Goal: Task Accomplishment & Management: Manage account settings

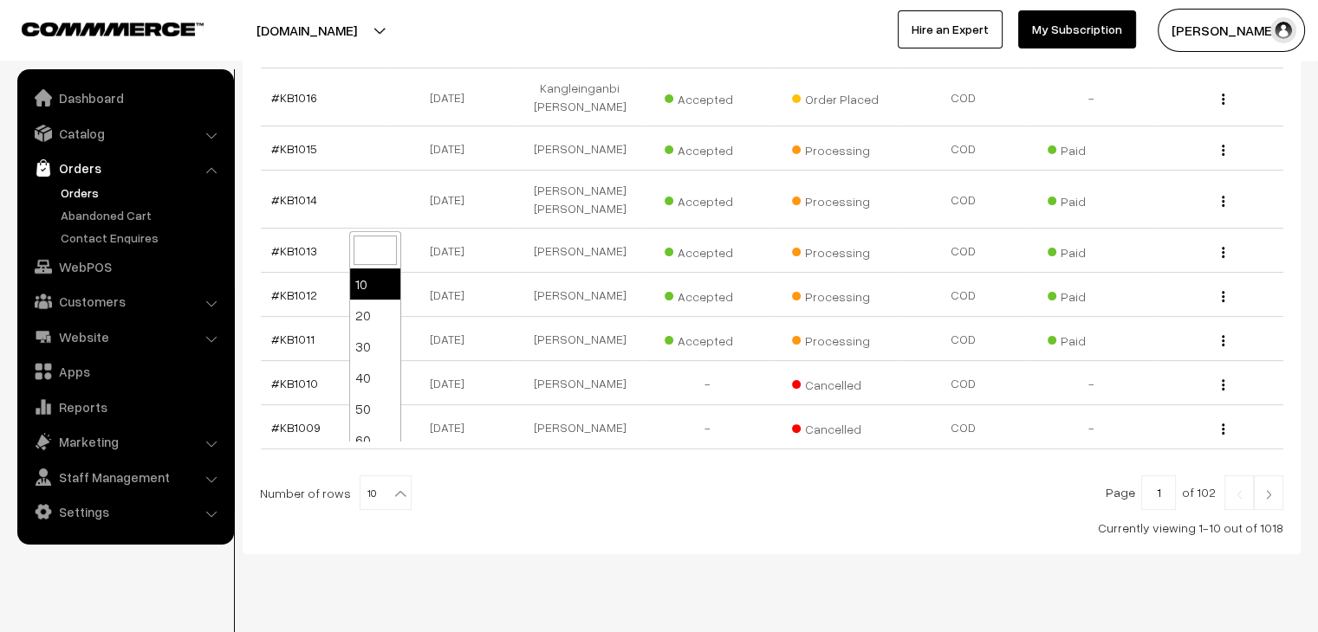
click at [394, 485] on b at bounding box center [400, 493] width 17 height 17
select select "80"
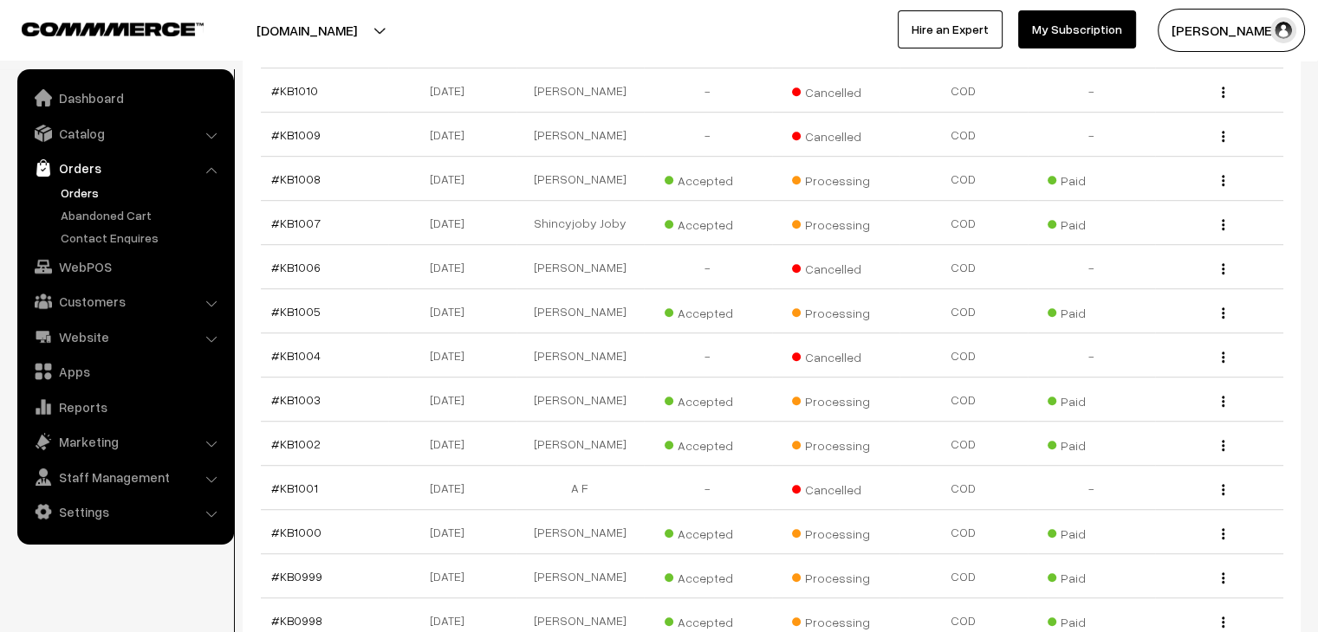
scroll to position [1039, 0]
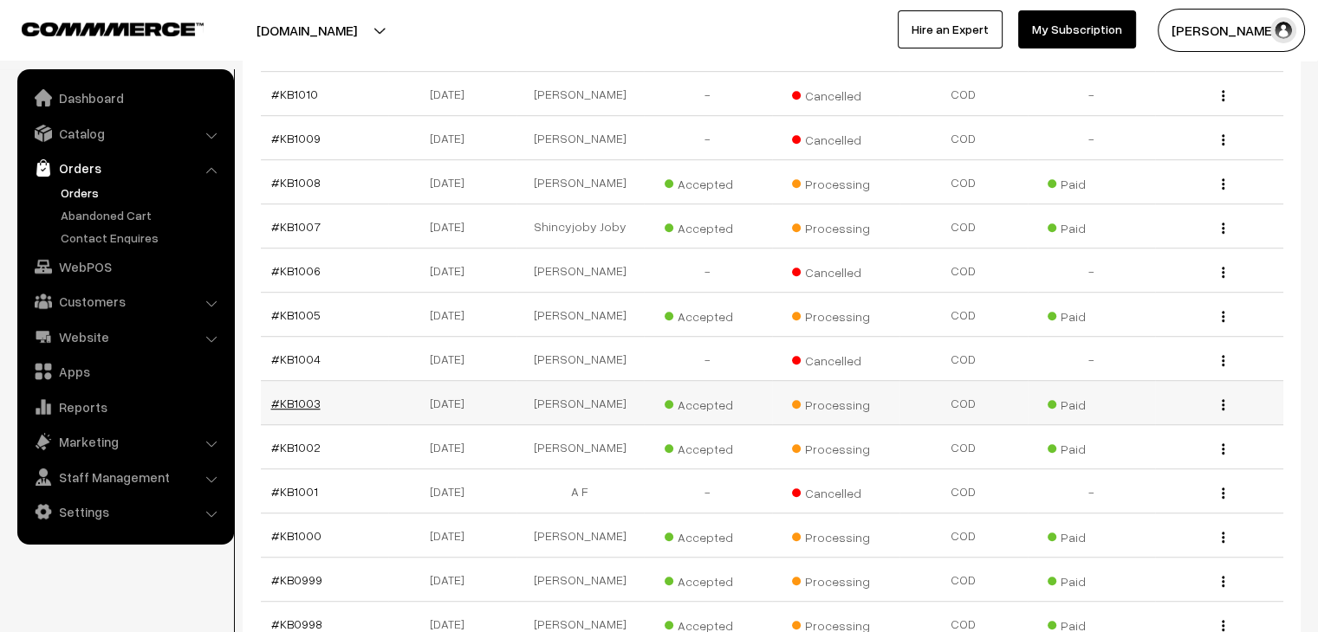
click at [310, 396] on link "#KB1003" at bounding box center [295, 403] width 49 height 15
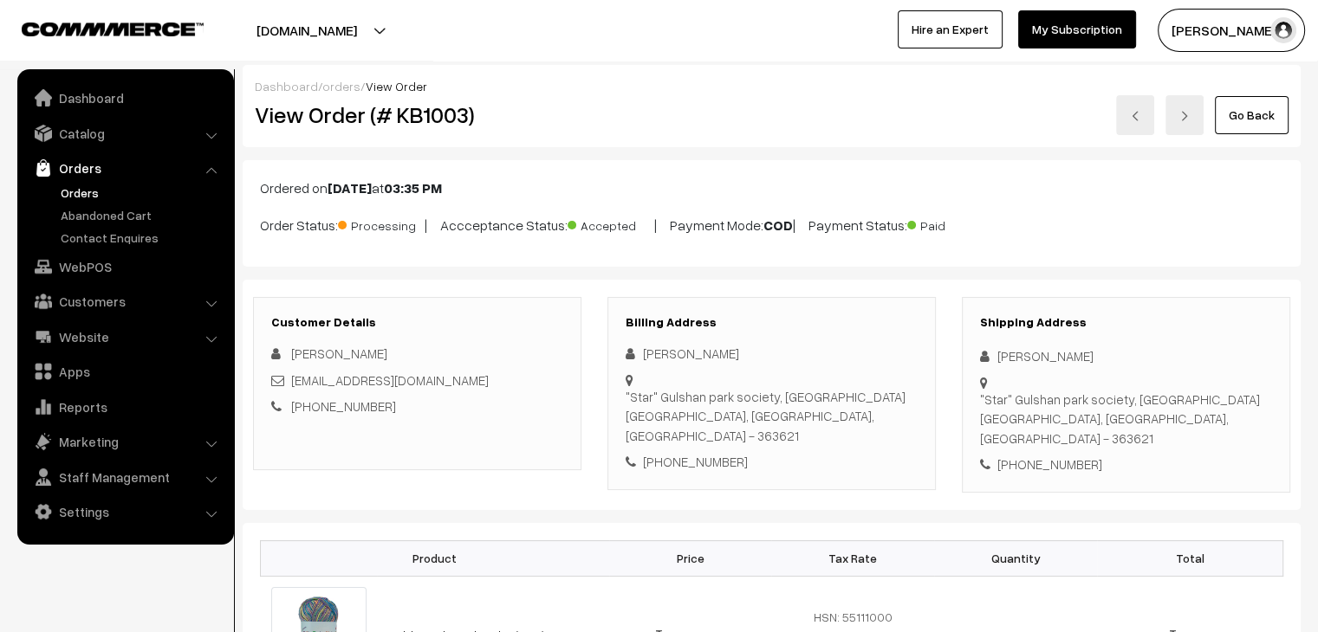
drag, startPoint x: 492, startPoint y: 376, endPoint x: 295, endPoint y: 375, distance: 197.5
click at [294, 374] on div "[EMAIL_ADDRESS][DOMAIN_NAME]" at bounding box center [417, 381] width 292 height 20
copy link "[EMAIL_ADDRESS][DOMAIN_NAME]"
drag, startPoint x: 466, startPoint y: 117, endPoint x: 372, endPoint y: 98, distance: 95.5
click at [372, 98] on div "View Order (# KB1003)" at bounding box center [418, 115] width 353 height 40
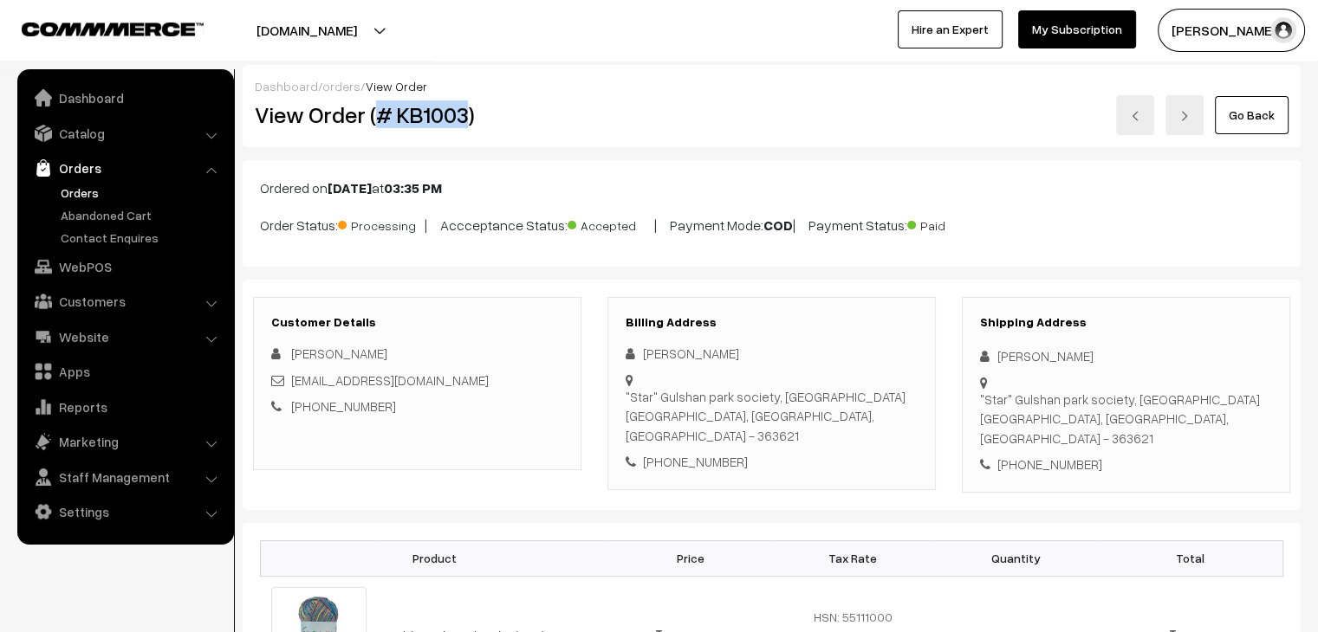
copy h2 "# KB1003"
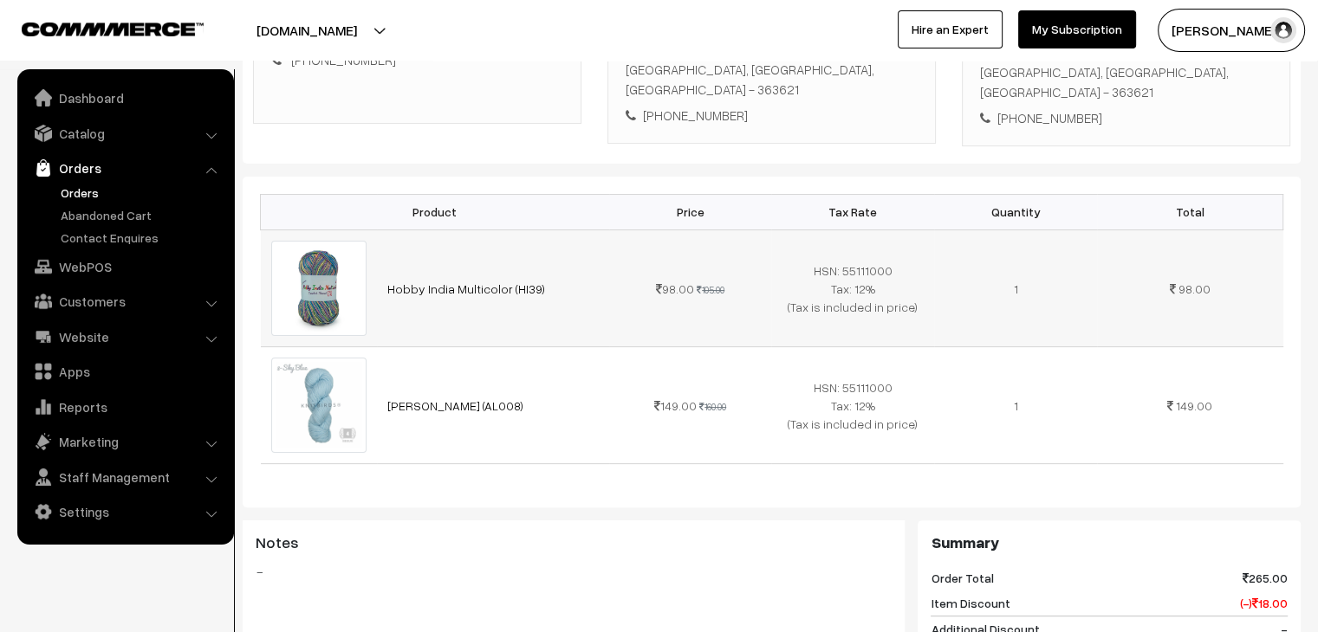
drag, startPoint x: 892, startPoint y: 277, endPoint x: 845, endPoint y: 263, distance: 48.8
click at [845, 263] on td "HSN: 55111000 Tax: 12% (Tax is included in price)" at bounding box center [852, 288] width 163 height 117
copy span "55111000"
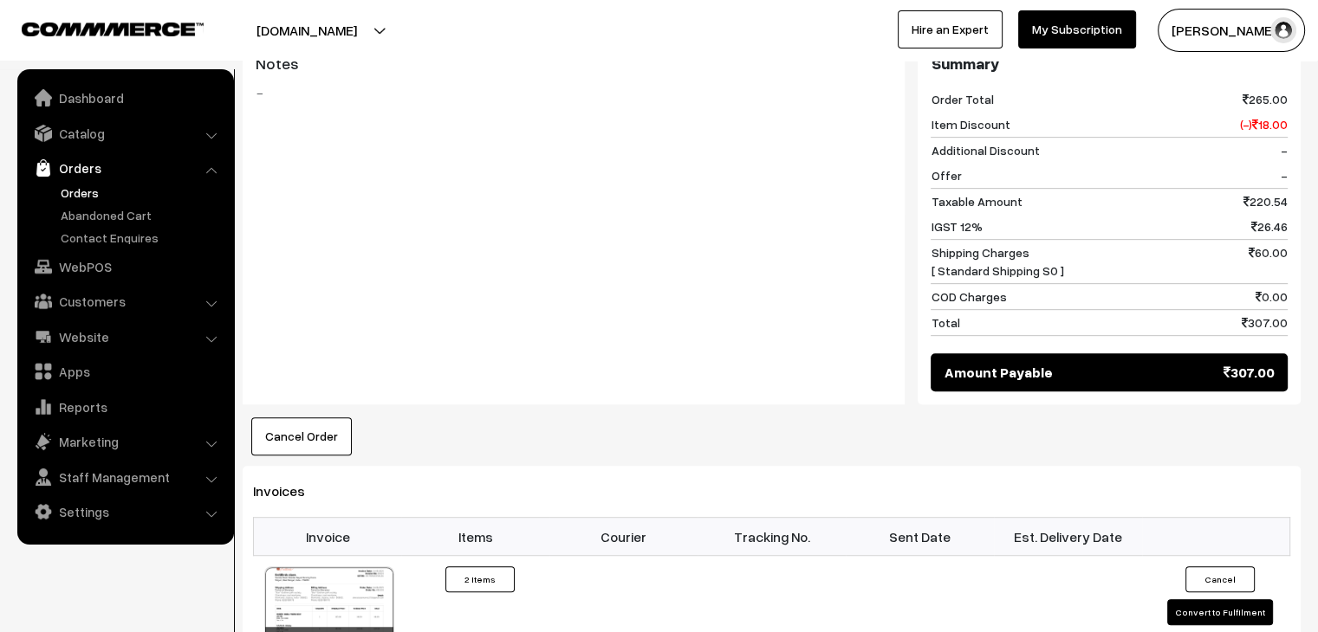
scroll to position [953, 0]
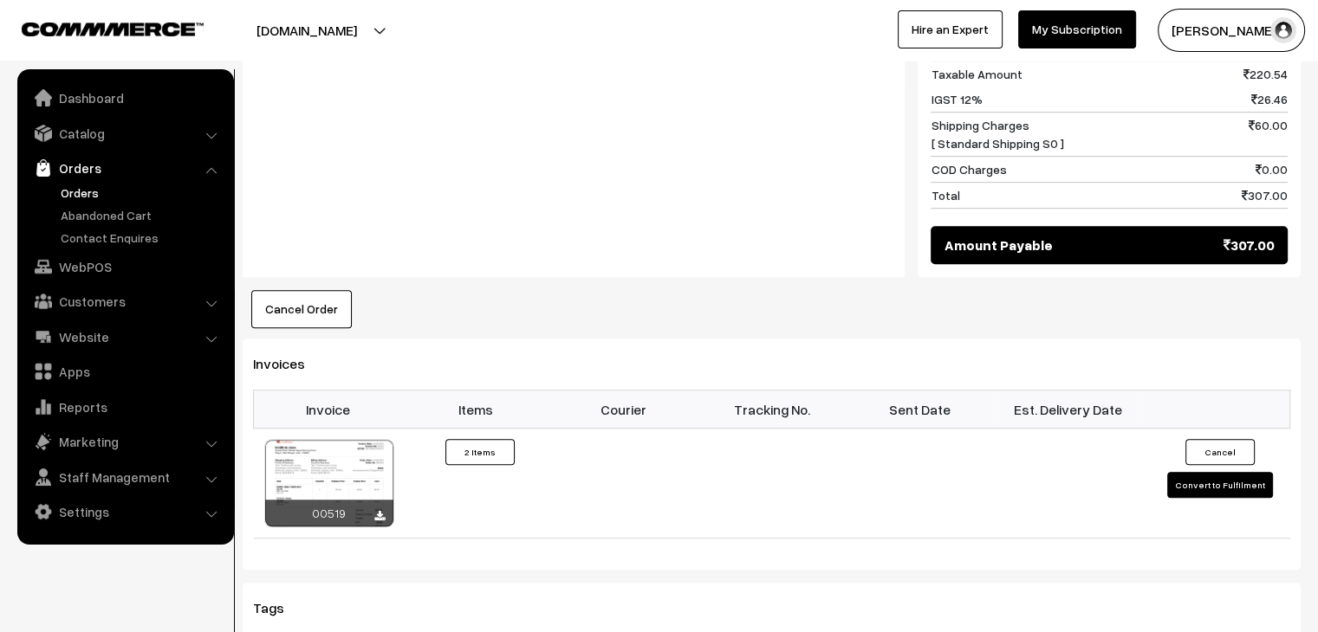
click at [84, 198] on link "Orders" at bounding box center [142, 193] width 172 height 18
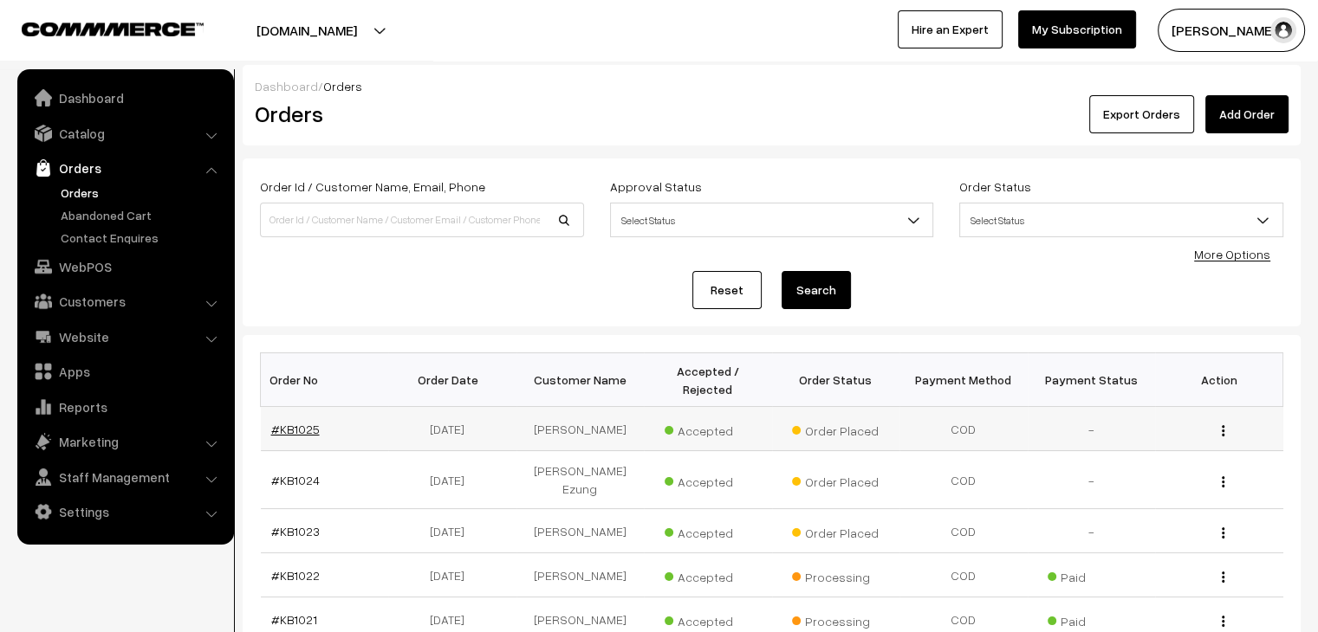
click at [281, 422] on link "#KB1025" at bounding box center [295, 429] width 49 height 15
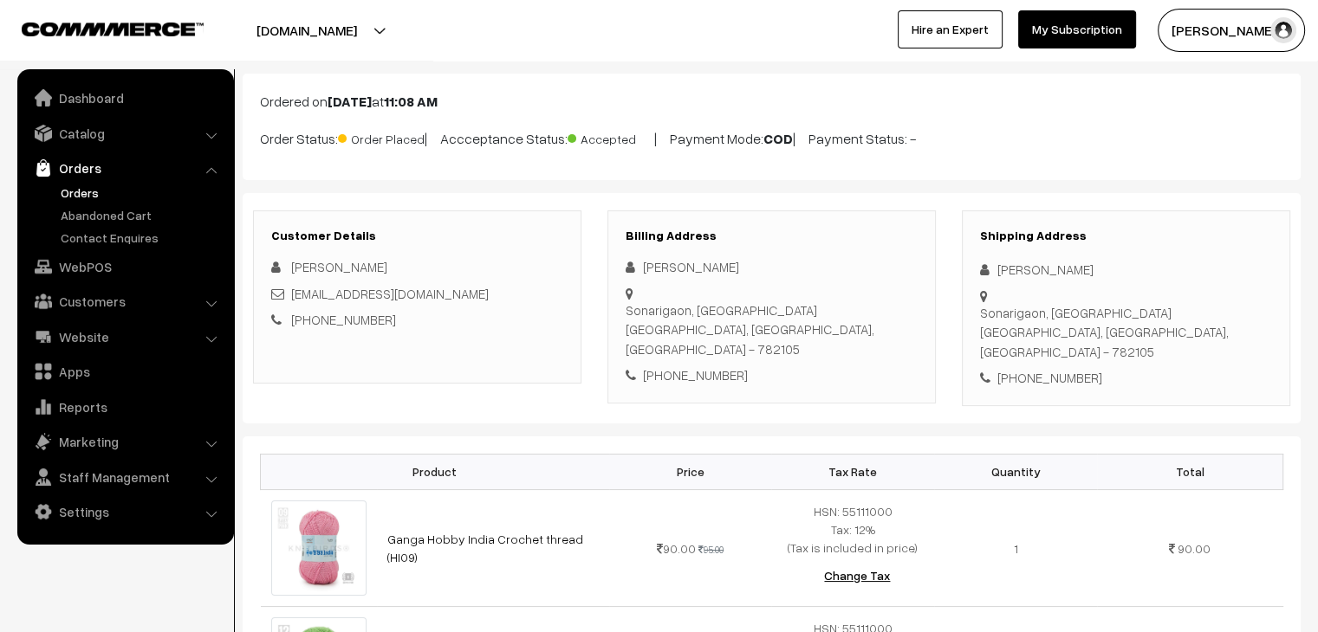
click at [89, 190] on link "Orders" at bounding box center [142, 193] width 172 height 18
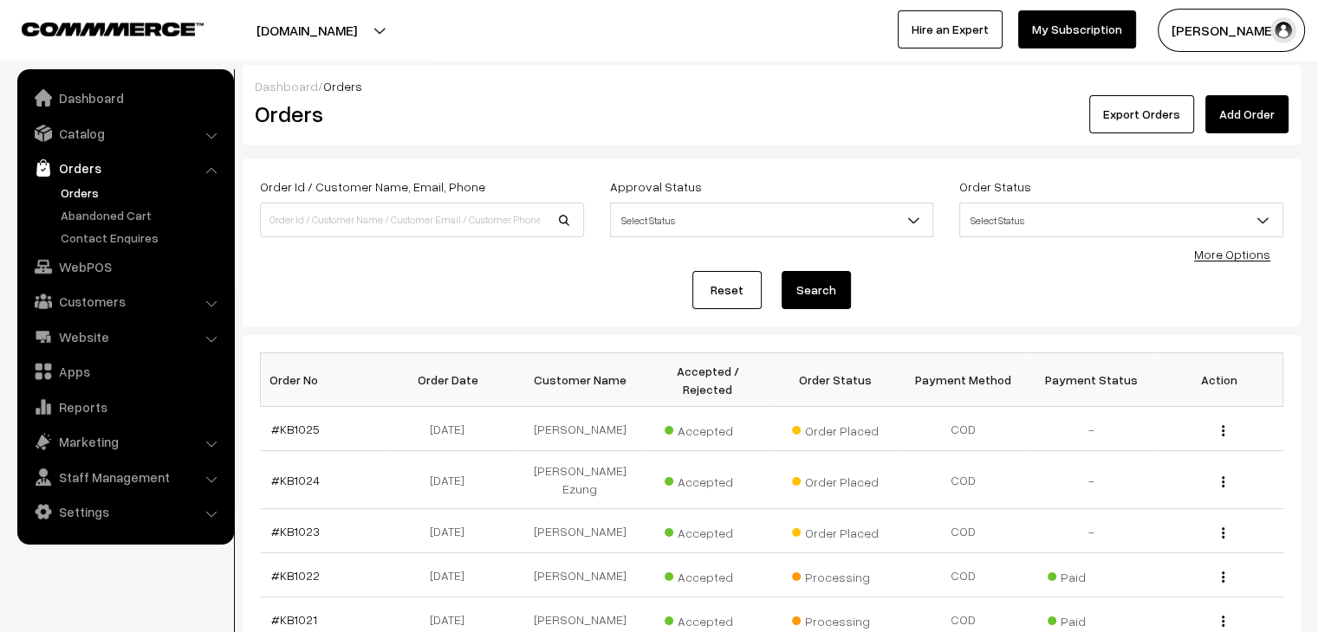
scroll to position [427, 0]
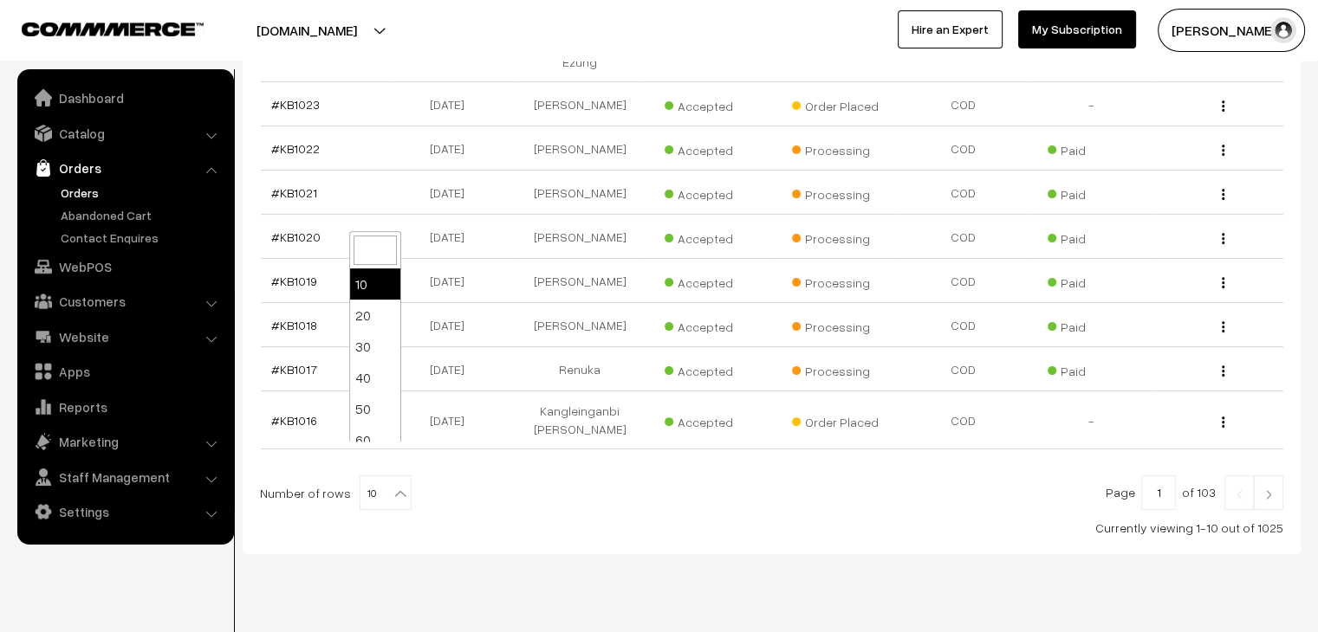
click at [392, 485] on b at bounding box center [400, 493] width 17 height 17
select select "80"
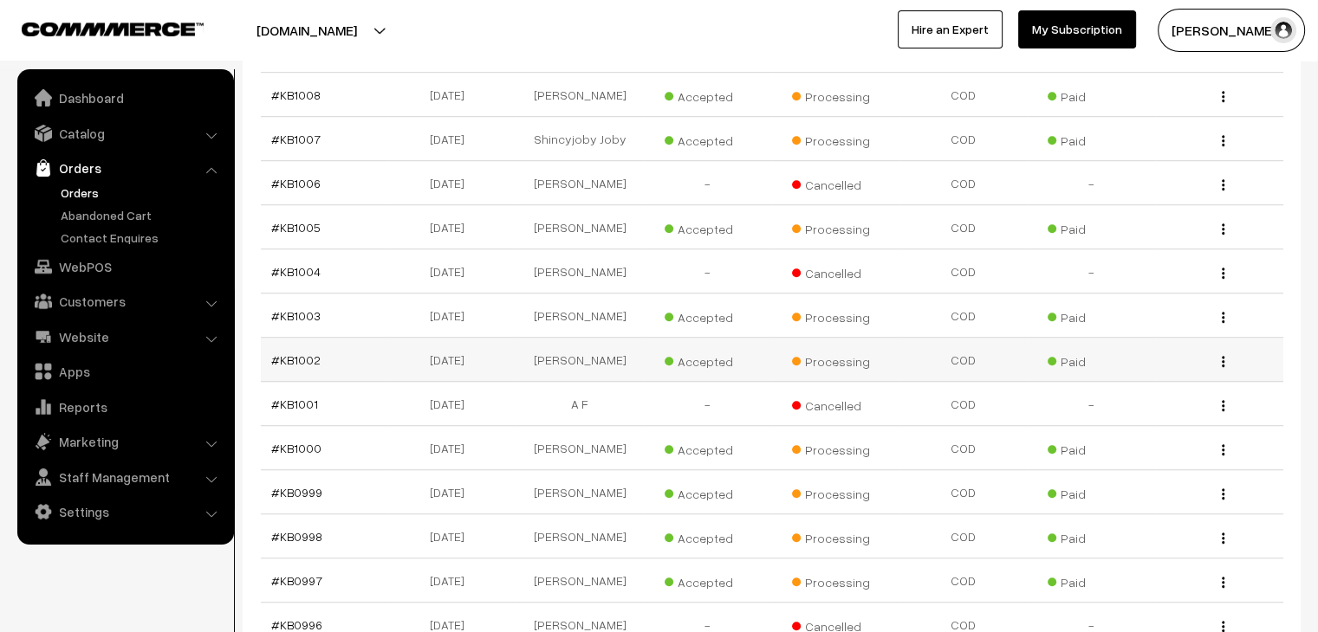
scroll to position [1126, 0]
click at [312, 486] on link "#KB0999" at bounding box center [296, 493] width 51 height 15
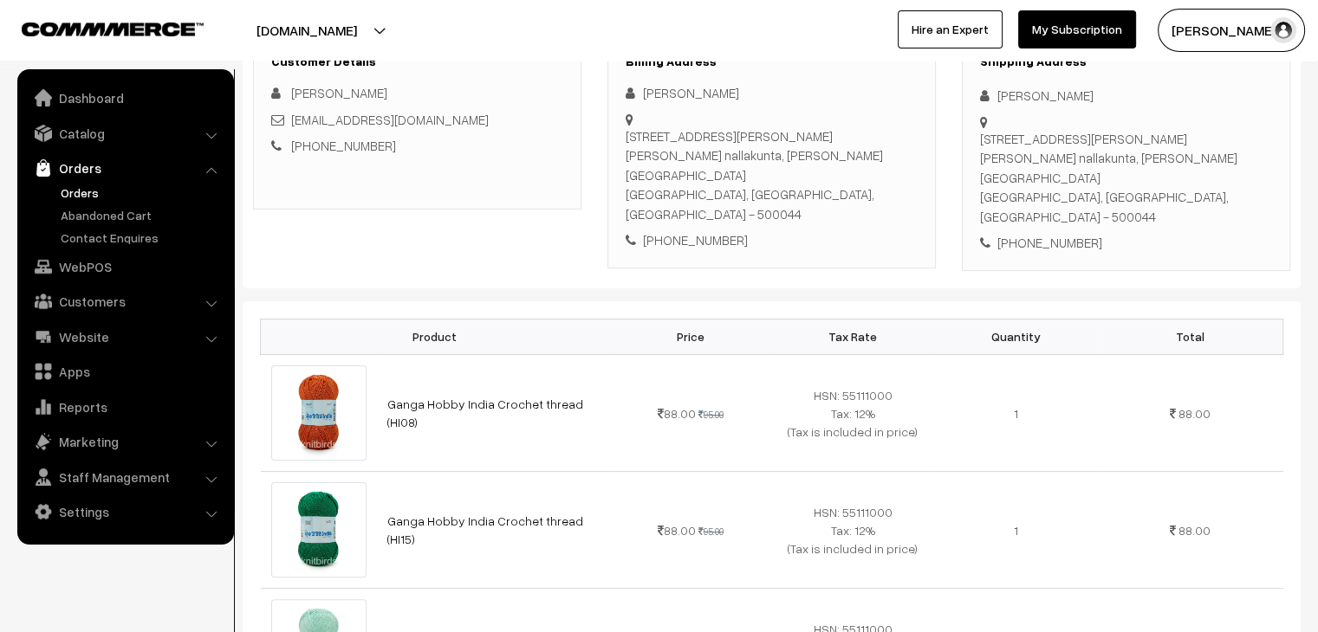
scroll to position [260, 0]
drag, startPoint x: 888, startPoint y: 353, endPoint x: 842, endPoint y: 358, distance: 46.1
click at [842, 358] on td "HSN: 55111000 Tax: 12% (Tax is included in price)" at bounding box center [852, 413] width 163 height 117
copy span "55111000"
click at [81, 191] on link "Orders" at bounding box center [142, 193] width 172 height 18
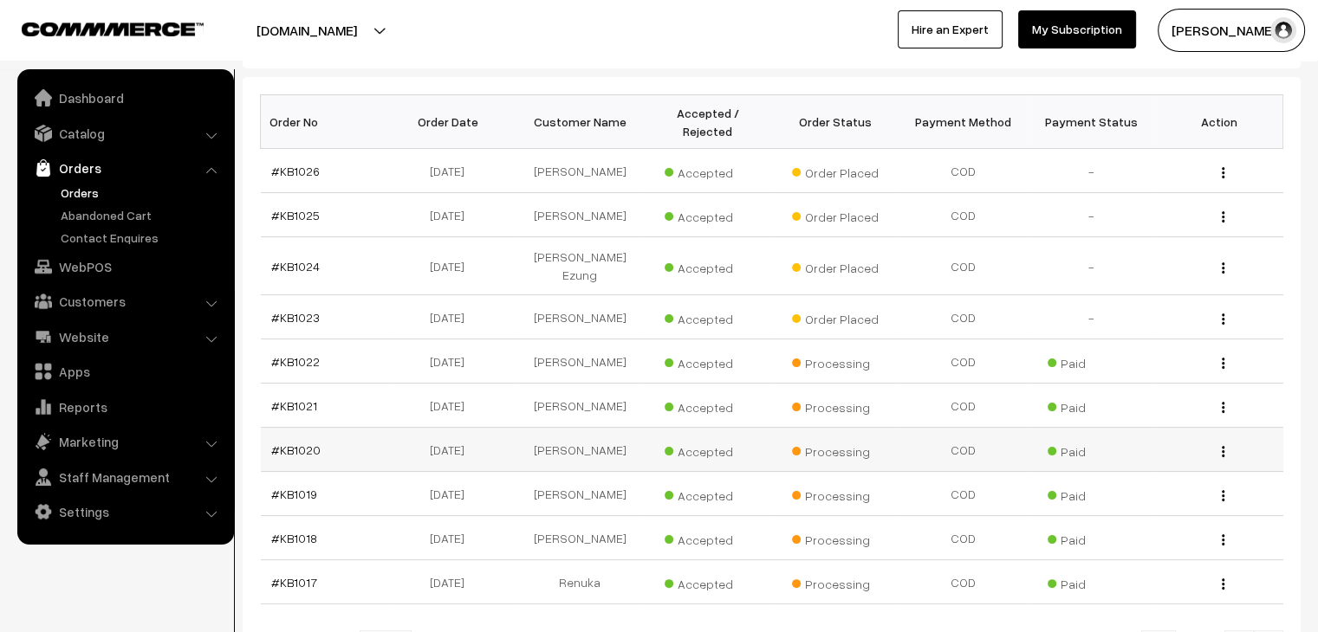
scroll to position [260, 0]
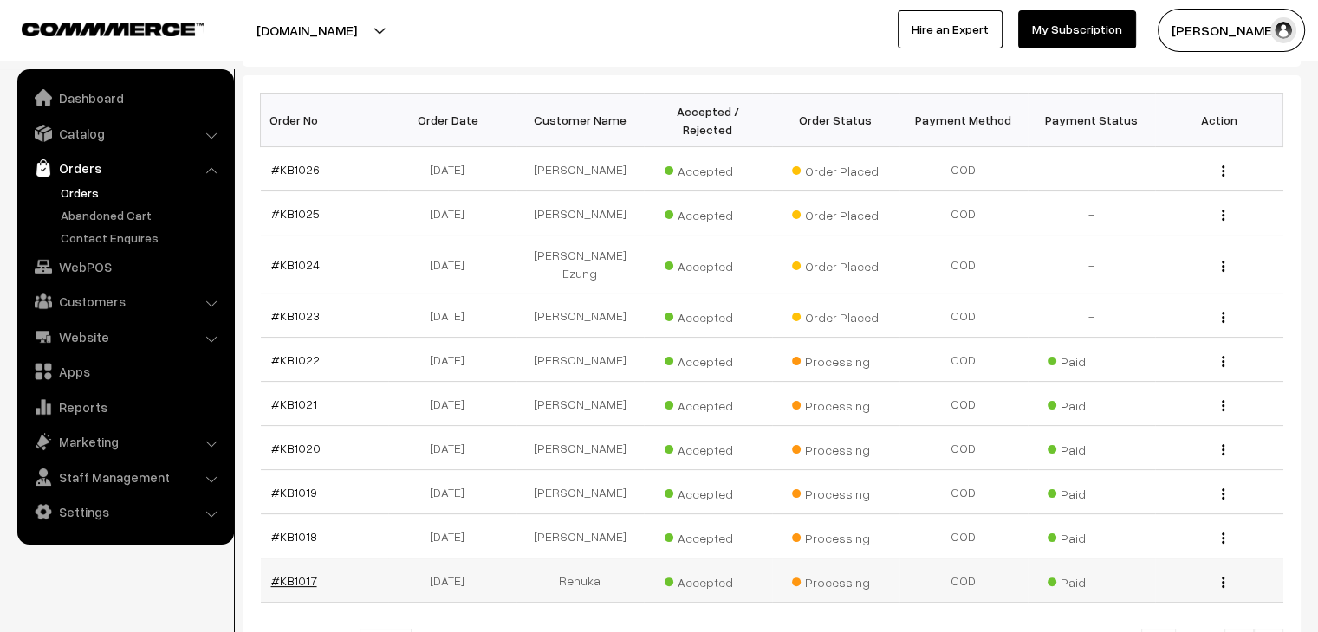
click at [306, 573] on link "#KB1017" at bounding box center [294, 580] width 46 height 15
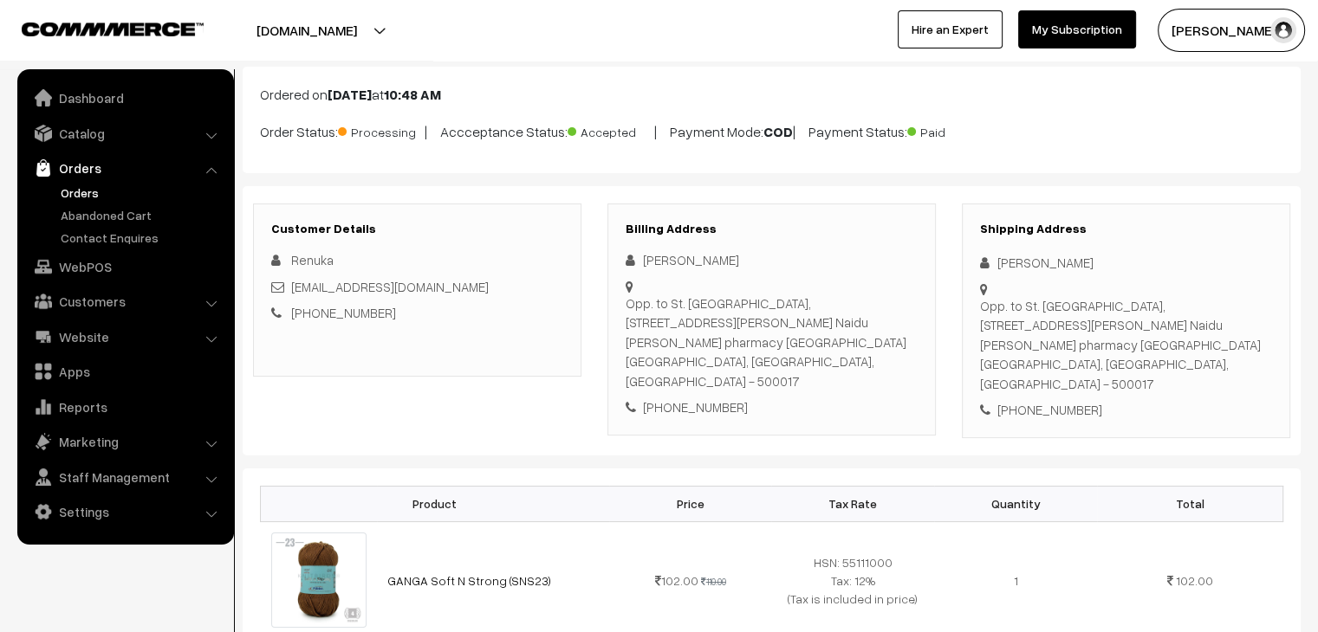
scroll to position [87, 0]
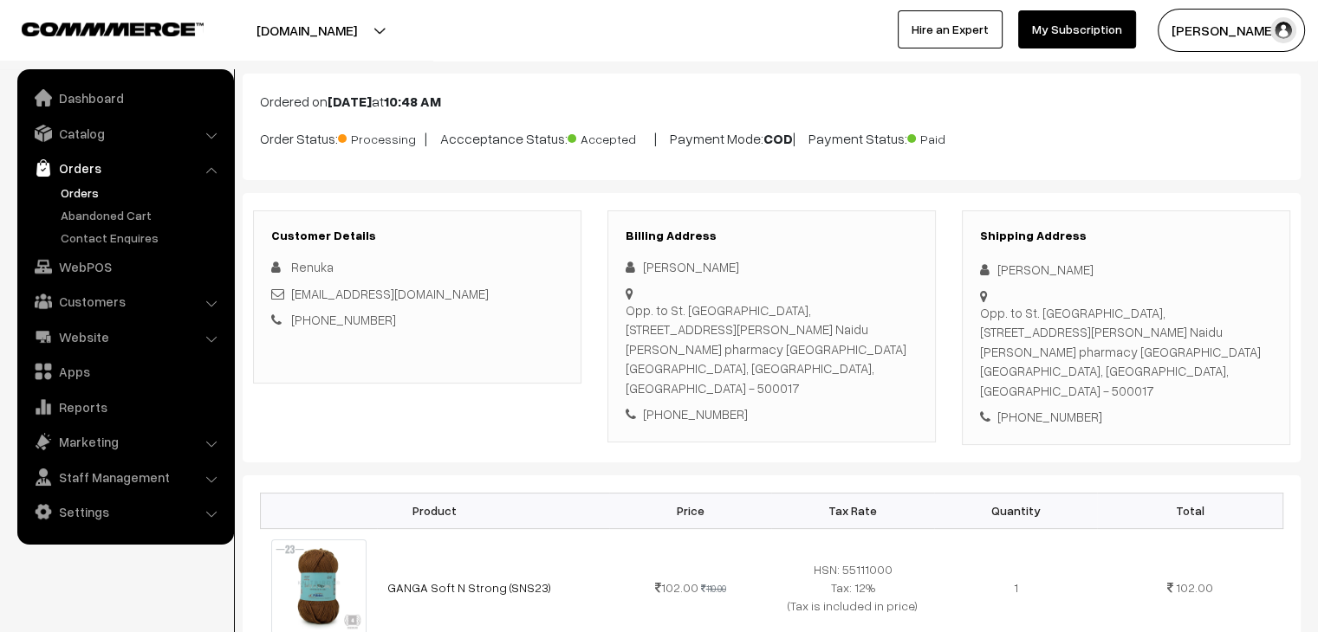
click at [378, 320] on link "+91 9676325566" at bounding box center [343, 320] width 105 height 16
click at [385, 320] on div "+91 9676325566" at bounding box center [417, 320] width 292 height 20
drag, startPoint x: 385, startPoint y: 318, endPoint x: 312, endPoint y: 324, distance: 73.0
click at [312, 324] on div "+91 9676325566" at bounding box center [417, 320] width 292 height 20
copy link "9676325566"
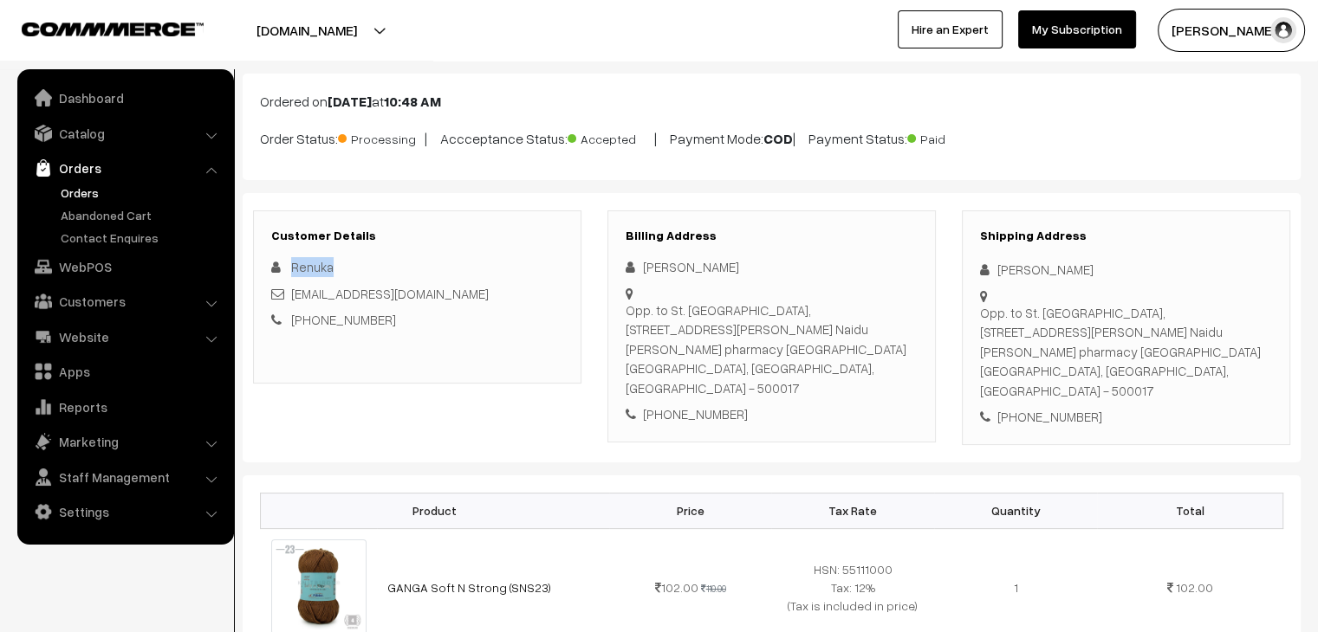
drag, startPoint x: 346, startPoint y: 271, endPoint x: 292, endPoint y: 264, distance: 55.0
click at [292, 264] on div "Renuka" at bounding box center [417, 267] width 292 height 20
copy span "Renuka"
drag, startPoint x: 723, startPoint y: 338, endPoint x: 663, endPoint y: 318, distance: 63.8
drag, startPoint x: 663, startPoint y: 318, endPoint x: 634, endPoint y: 311, distance: 29.4
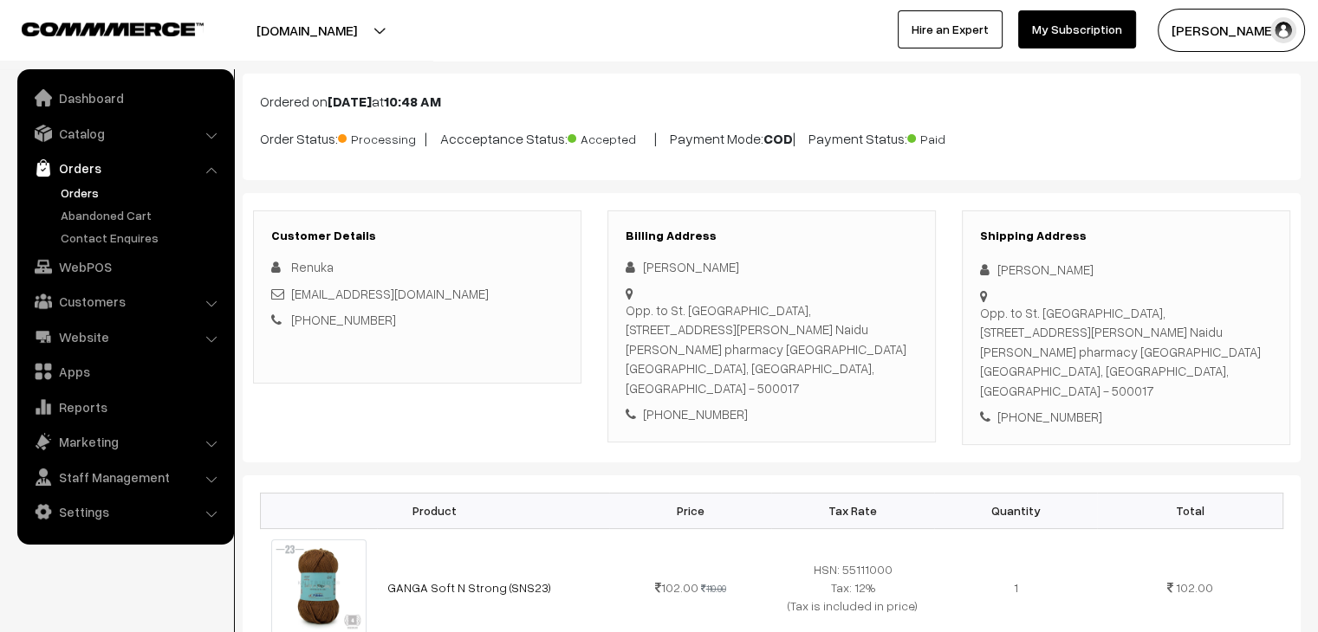
click at [634, 309] on div "Opp. to St. Anns High School, 12-5-31/32, S Lala Guda Rd, Sarojini Naidu Vanita…" at bounding box center [771, 350] width 292 height 98
drag, startPoint x: 755, startPoint y: 347, endPoint x: 625, endPoint y: 306, distance: 136.4
click at [625, 306] on div "Opp. to St. Anns High School, 12-5-31/32, S Lala Guda Rd, Sarojini Naidu Vanita…" at bounding box center [771, 350] width 292 height 98
copy div "Opp. to St. Anns High School, 12-5-31/32, S Lala Guda Rd, Sarojini Naidu Vanita…"
click at [775, 354] on div "Opp. to St. Anns High School, 12-5-31/32, S Lala Guda Rd, Sarojini Naidu Vanita…" at bounding box center [771, 350] width 292 height 98
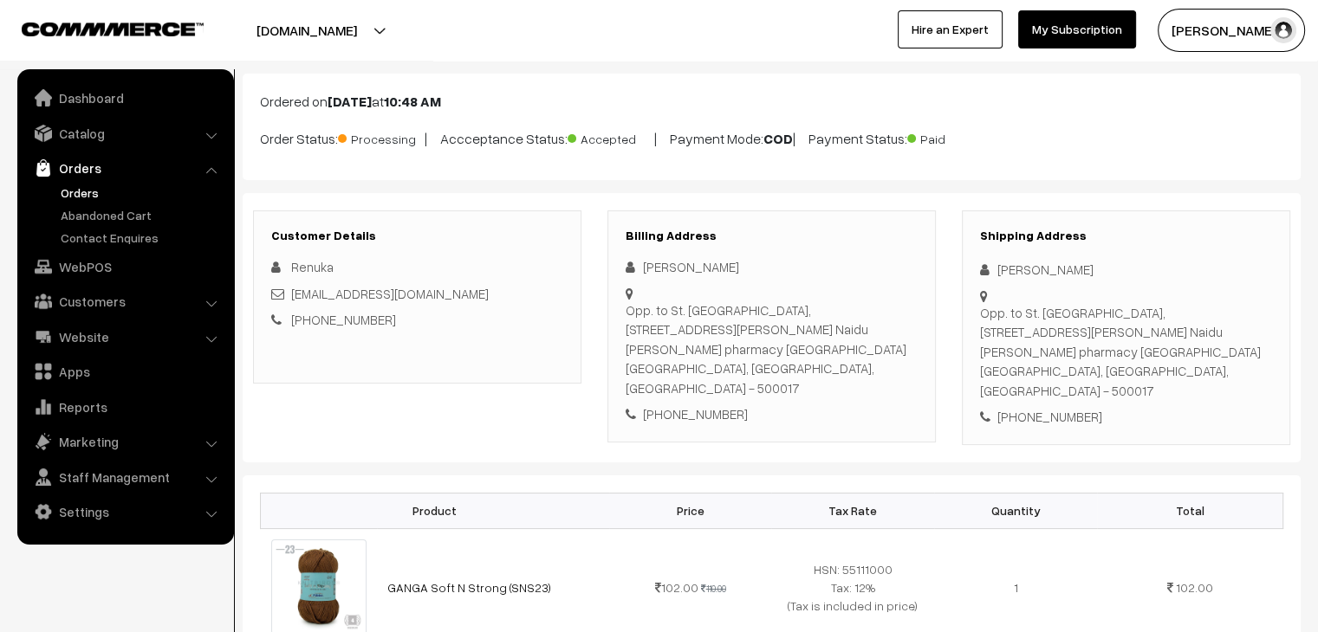
drag, startPoint x: 806, startPoint y: 344, endPoint x: 762, endPoint y: 344, distance: 43.3
click at [762, 344] on div "Opp. to St. Anns High School, 12-5-31/32, S Lala Guda Rd, Sarojini Naidu Vanita…" at bounding box center [771, 350] width 292 height 98
copy div "500017"
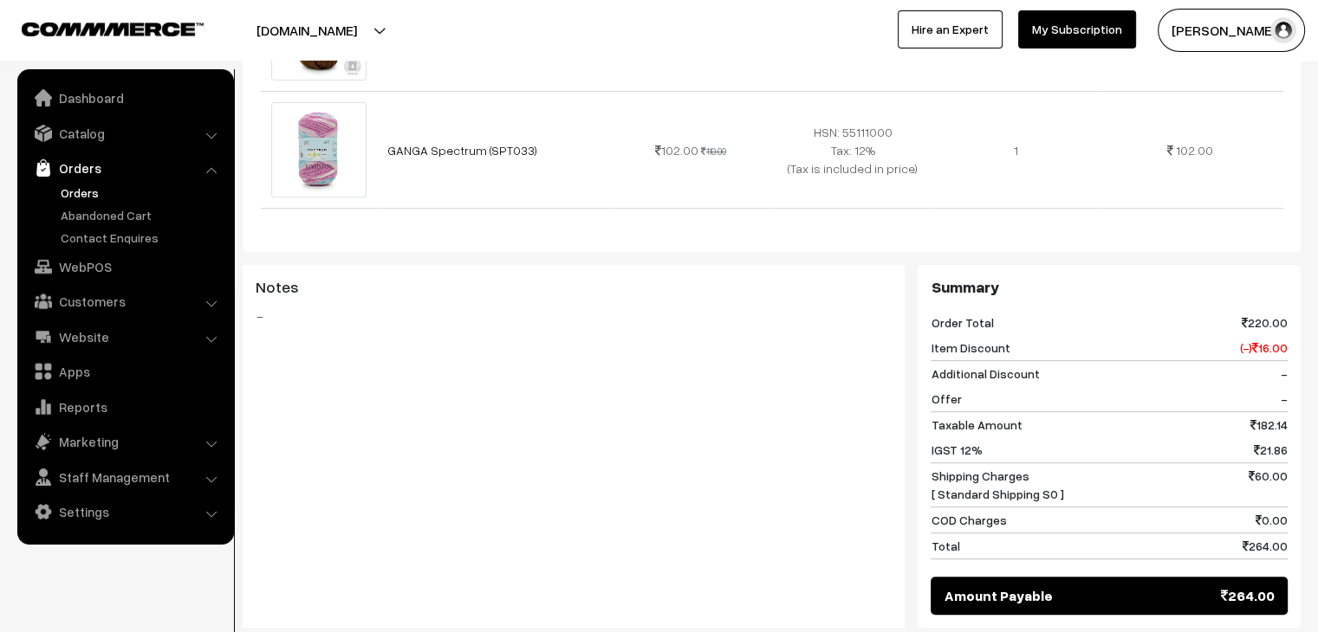
scroll to position [433, 0]
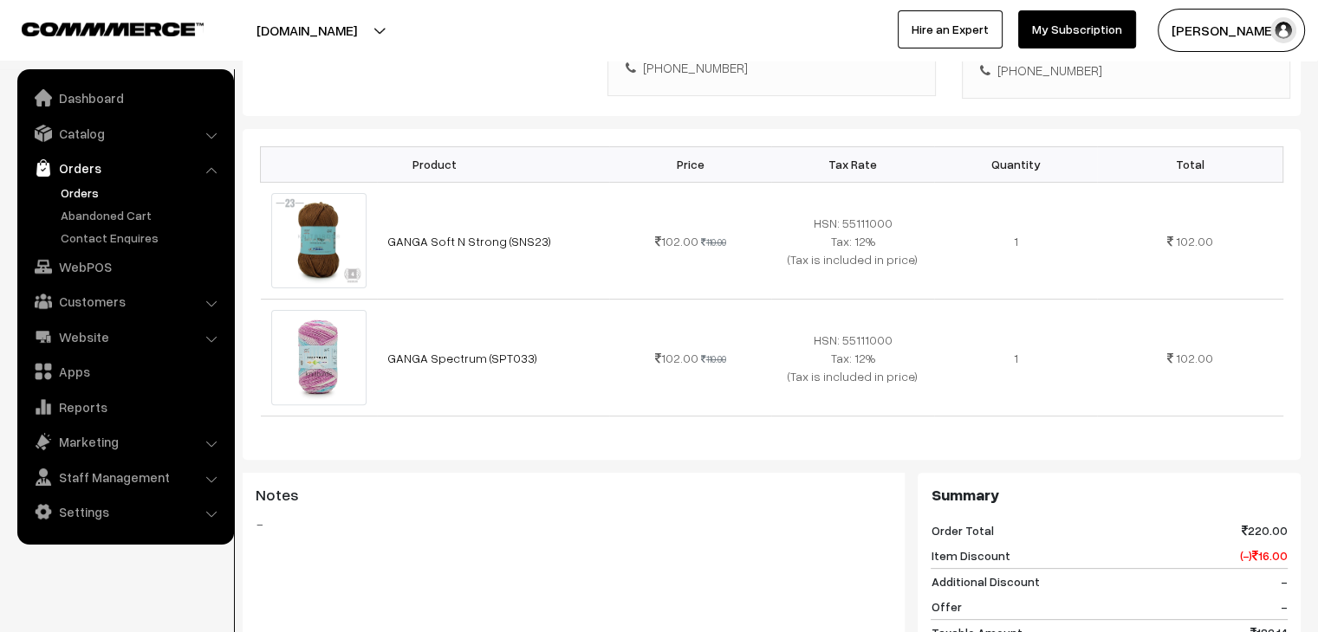
click at [74, 204] on ul "Orders" at bounding box center [126, 215] width 208 height 63
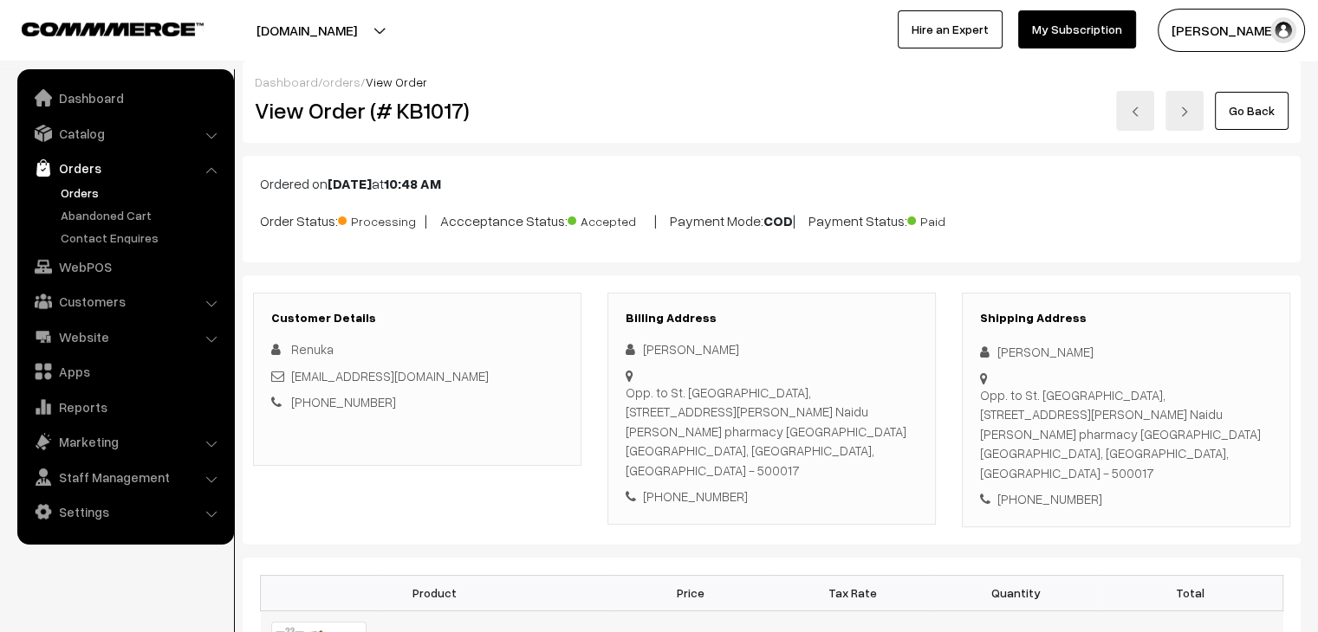
scroll to position [0, 0]
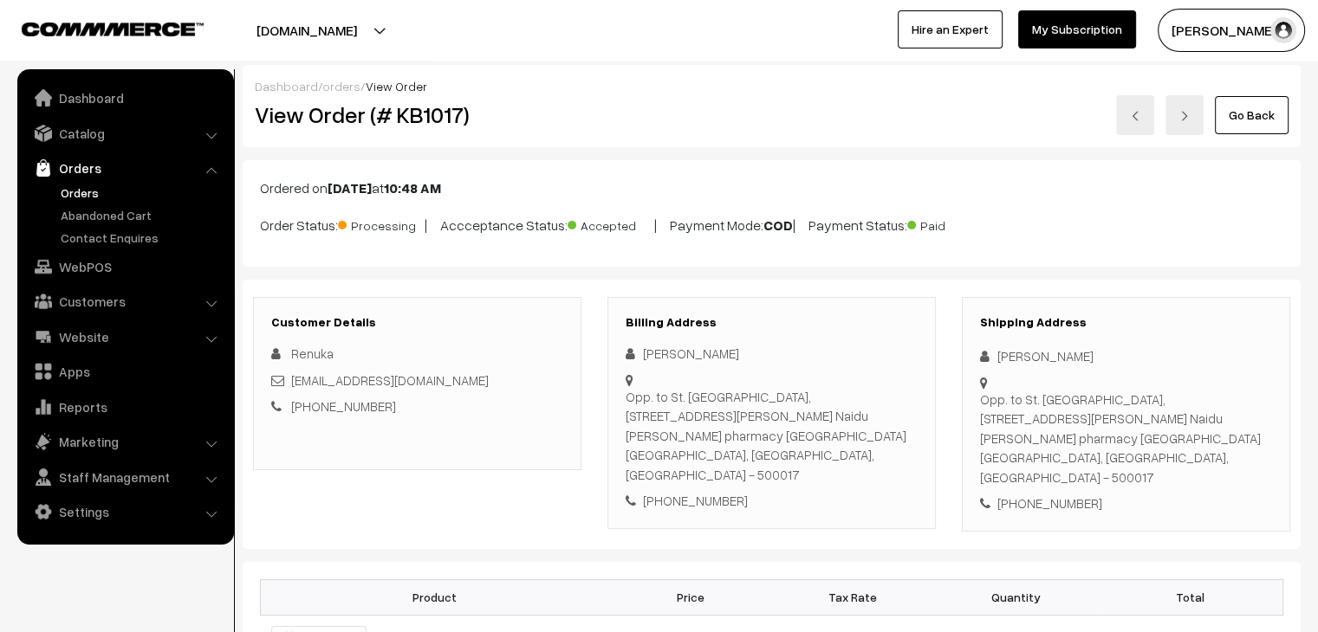
click at [73, 197] on link "Orders" at bounding box center [142, 193] width 172 height 18
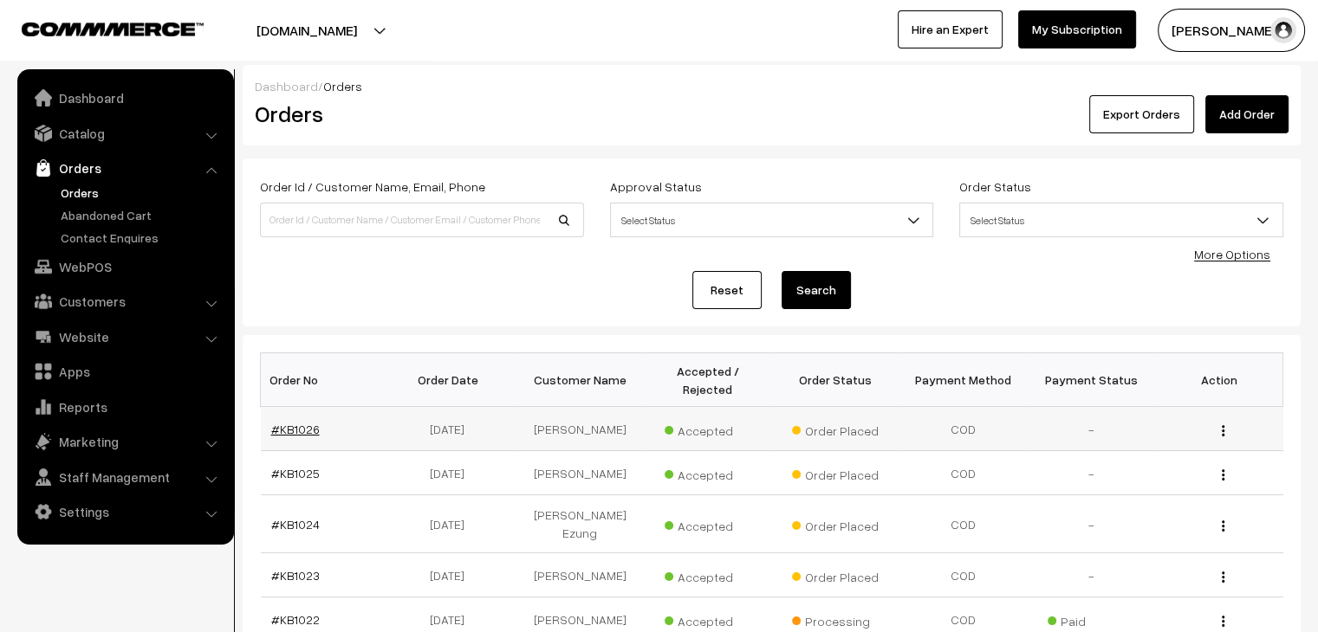
click at [299, 422] on link "#KB1026" at bounding box center [295, 429] width 49 height 15
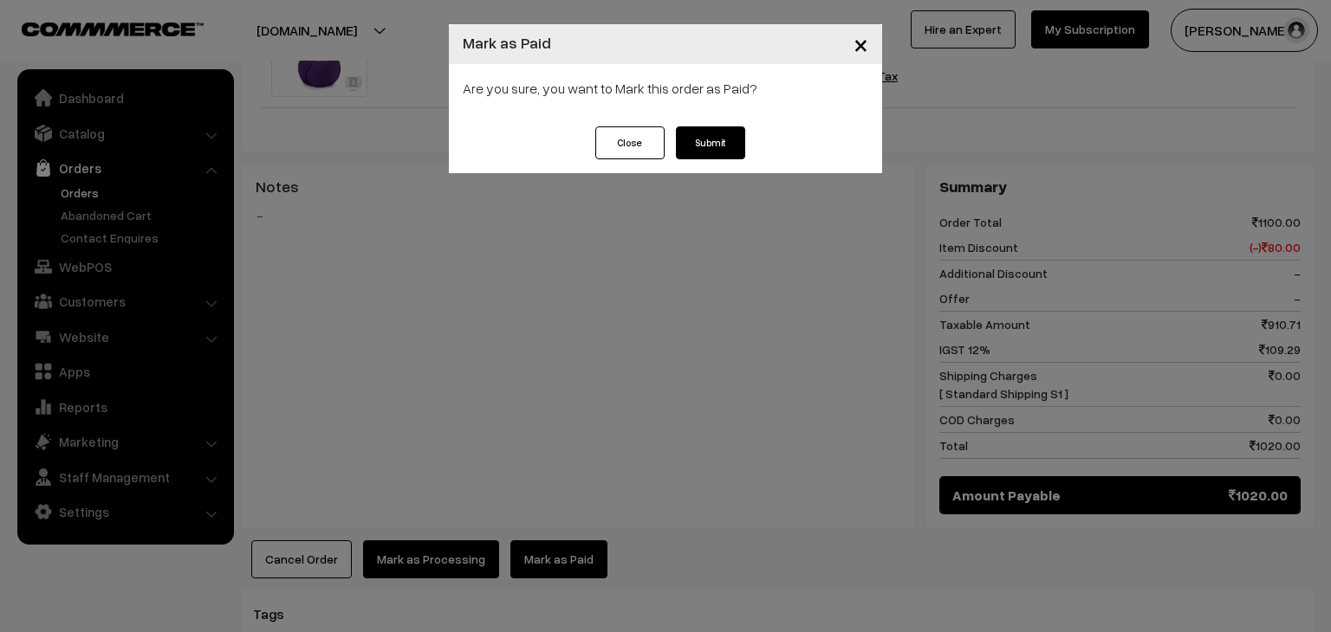
click at [711, 139] on button "Submit" at bounding box center [710, 142] width 69 height 33
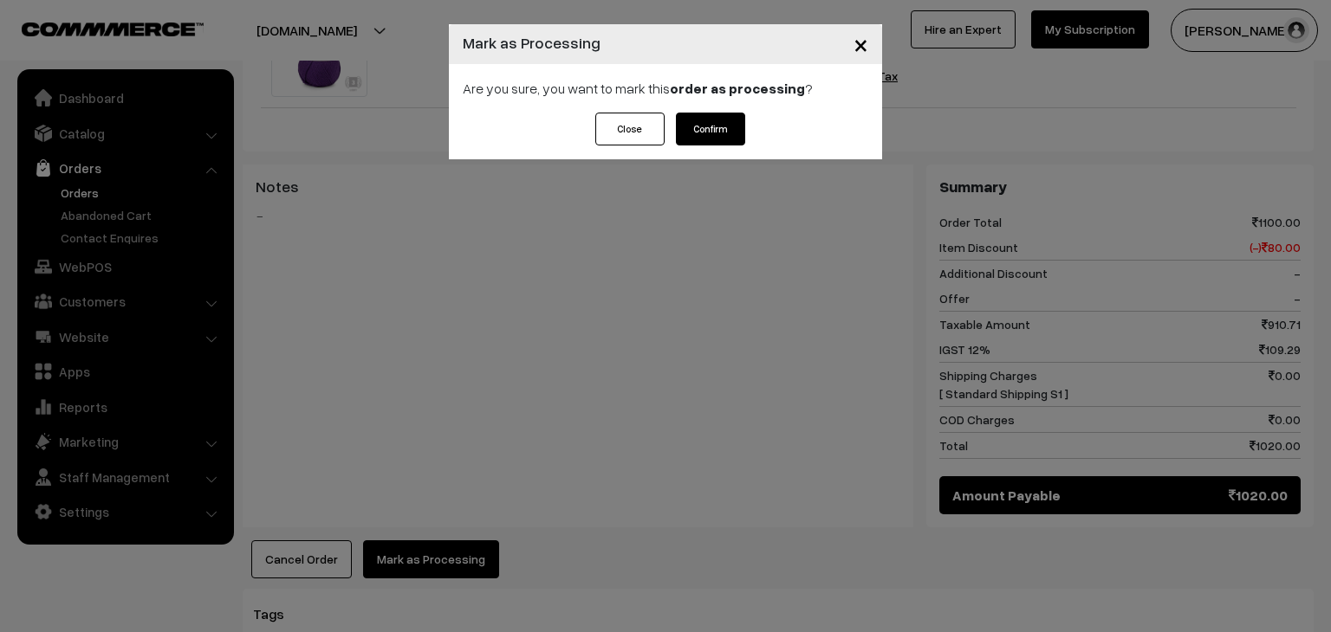
click at [693, 128] on button "Confirm" at bounding box center [710, 129] width 69 height 33
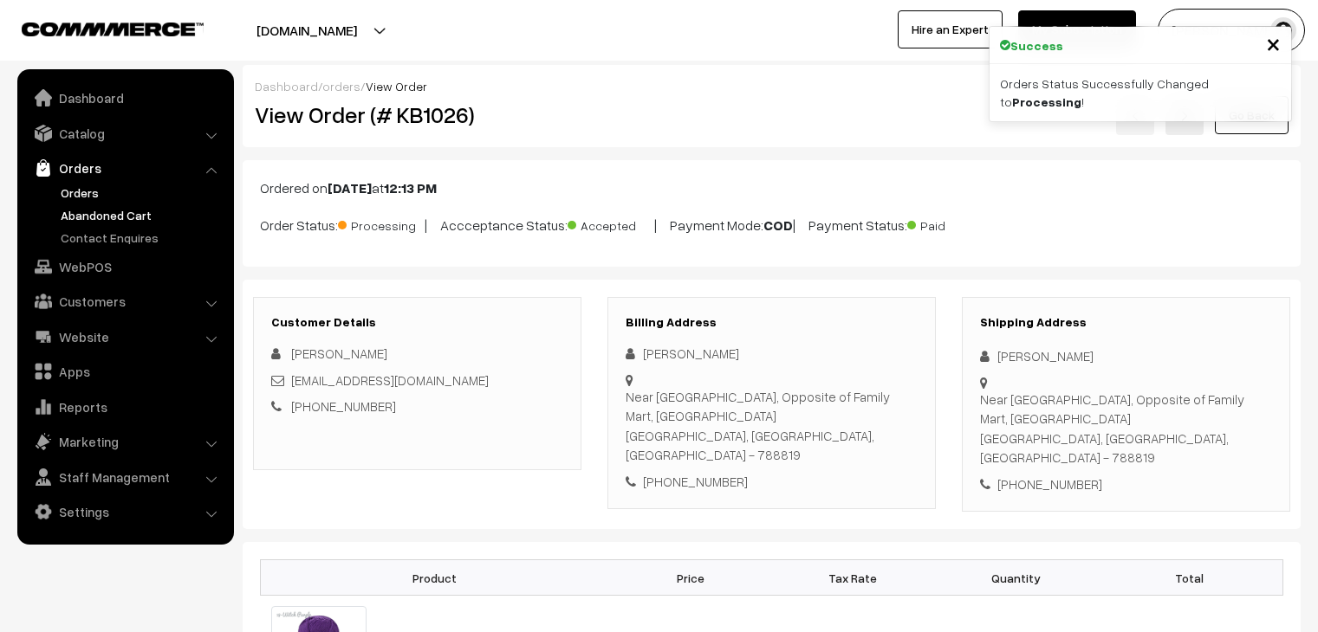
click at [77, 195] on link "Orders" at bounding box center [142, 193] width 172 height 18
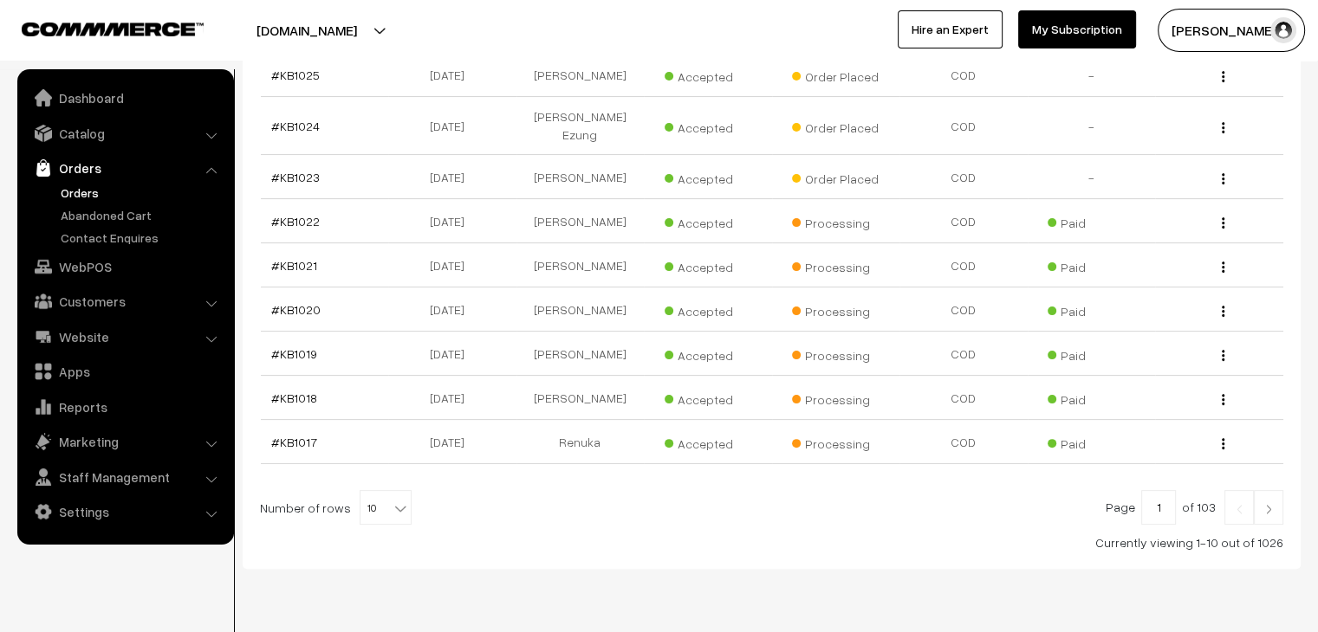
scroll to position [413, 0]
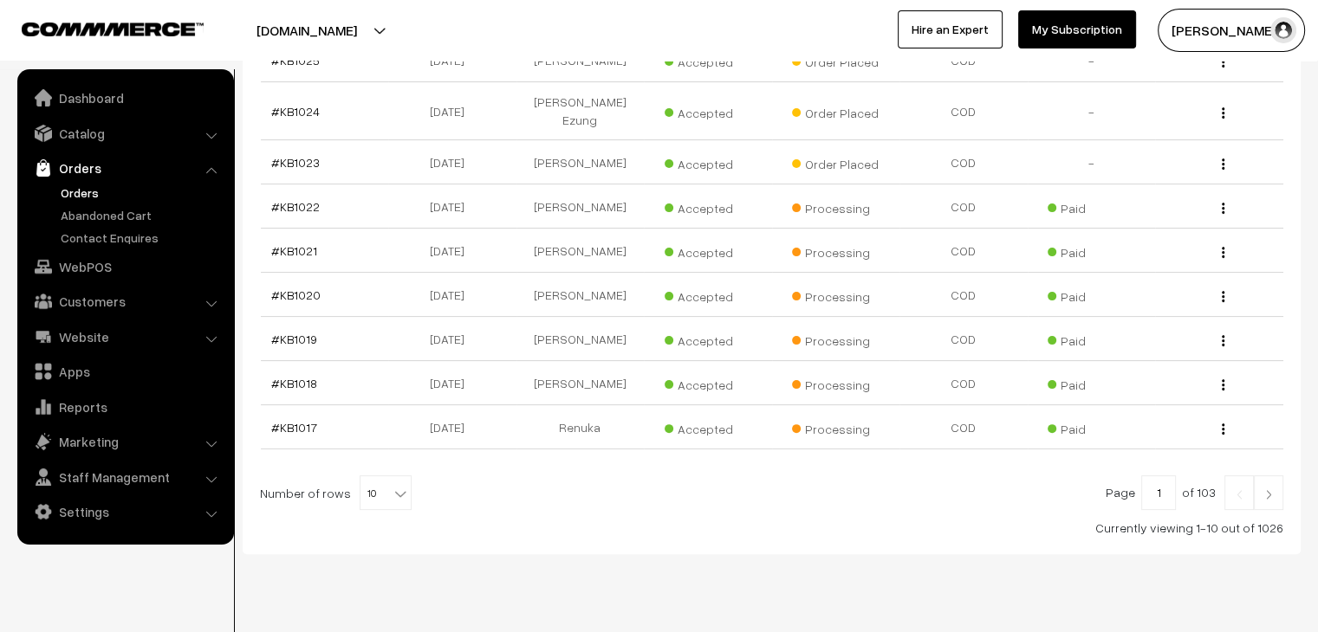
click at [378, 476] on span "10" at bounding box center [385, 493] width 50 height 35
select select "60"
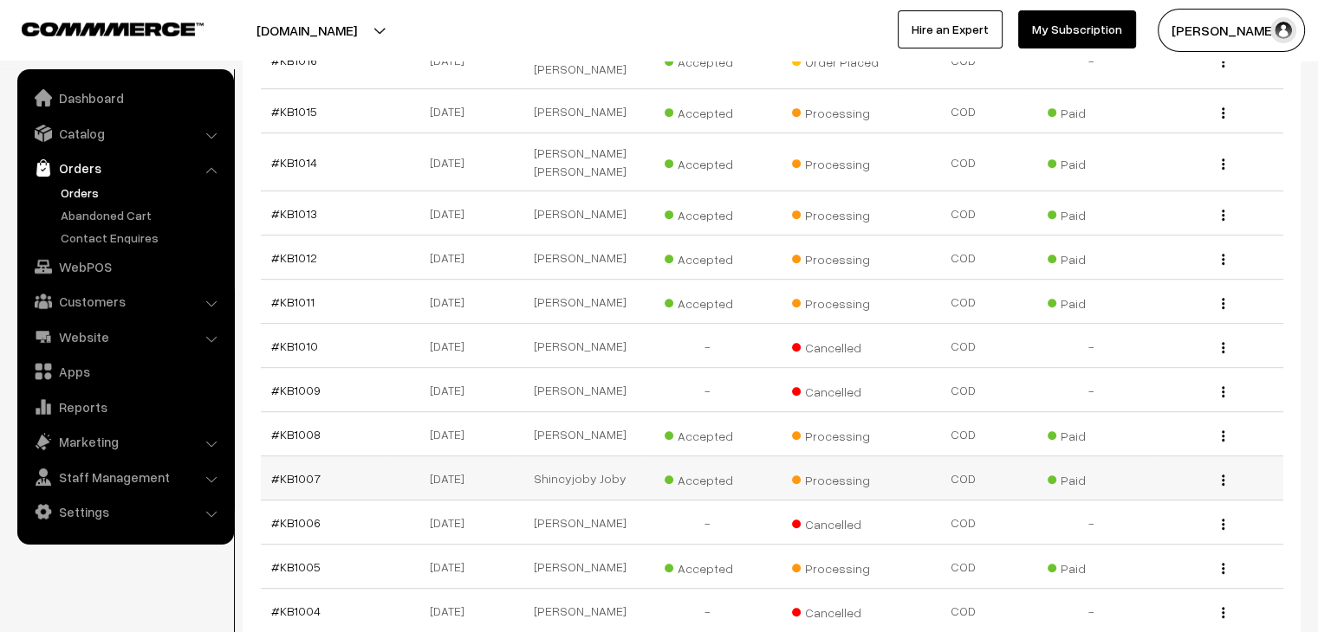
scroll to position [953, 0]
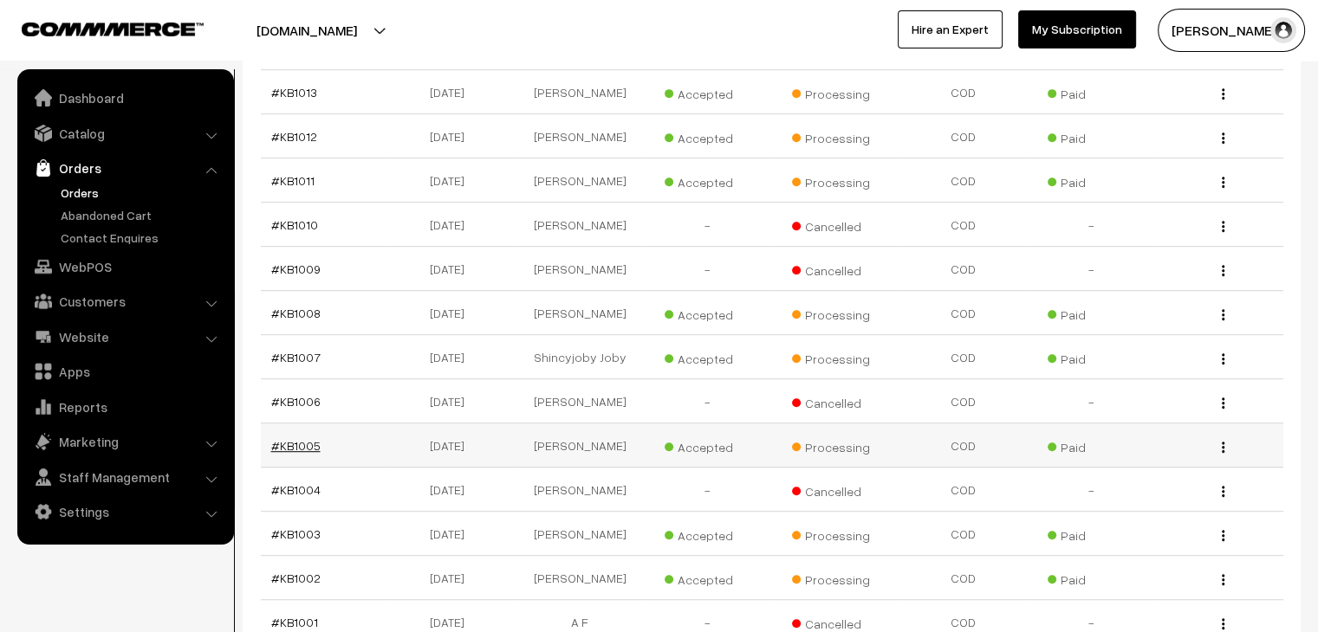
click at [290, 438] on link "#KB1005" at bounding box center [295, 445] width 49 height 15
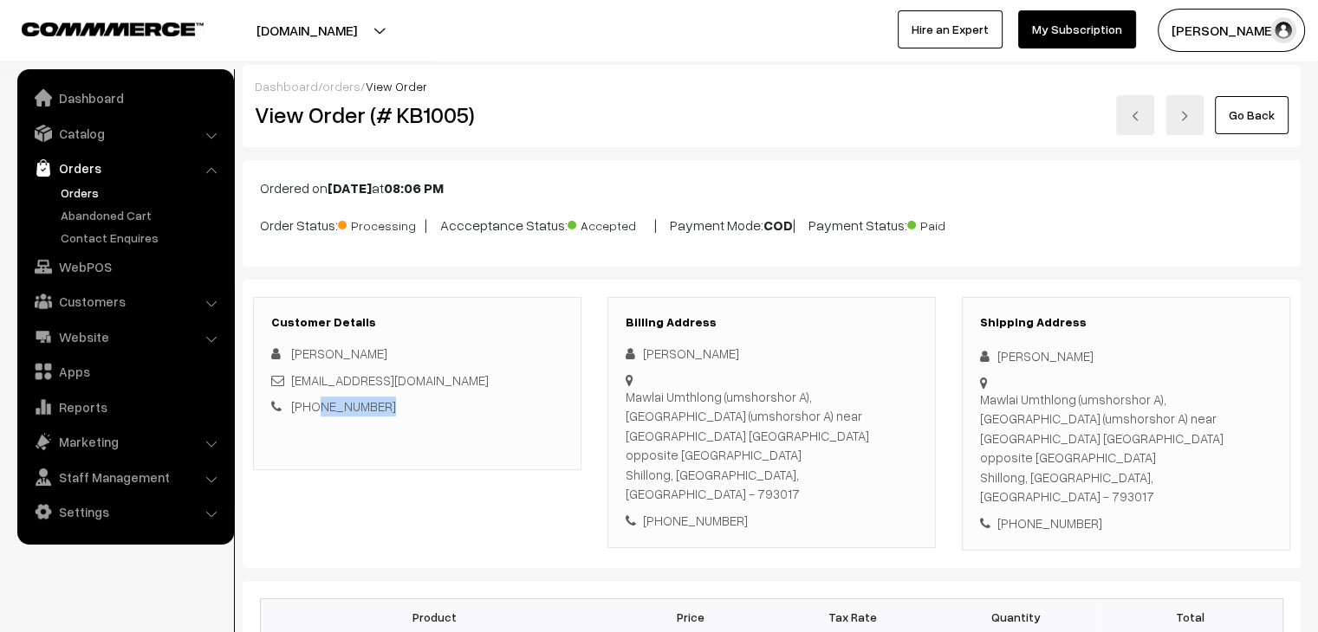
drag, startPoint x: 385, startPoint y: 403, endPoint x: 312, endPoint y: 403, distance: 73.6
click at [312, 403] on div "[PHONE_NUMBER]" at bounding box center [417, 407] width 292 height 20
copy link "8974462427"
drag, startPoint x: 374, startPoint y: 353, endPoint x: 291, endPoint y: 358, distance: 83.3
click at [291, 358] on div "[PERSON_NAME]" at bounding box center [417, 354] width 292 height 20
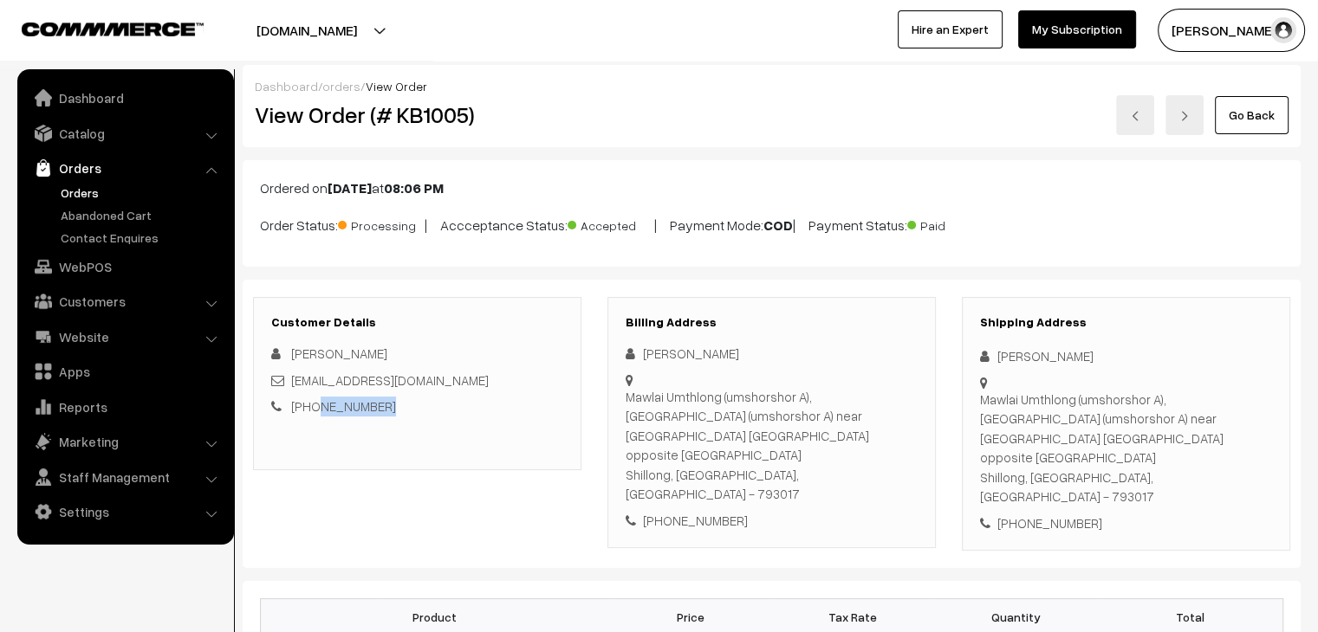
copy span "[PERSON_NAME]"
click at [678, 437] on div "Mawlai Umthlong (umshorshor A), Mawlai Umthlong (umshorshor A) near [GEOGRAPHIC…" at bounding box center [771, 445] width 292 height 117
drag, startPoint x: 708, startPoint y: 417, endPoint x: 627, endPoint y: 393, distance: 83.9
click at [627, 393] on div "Mawlai Umthlong (umshorshor A), Mawlai Umthlong (umshorshor A) near police stat…" at bounding box center [771, 445] width 292 height 117
copy div "Mawlai Umthlong (umshorshor A), Mawlai Umthlong (umshorshor A)"
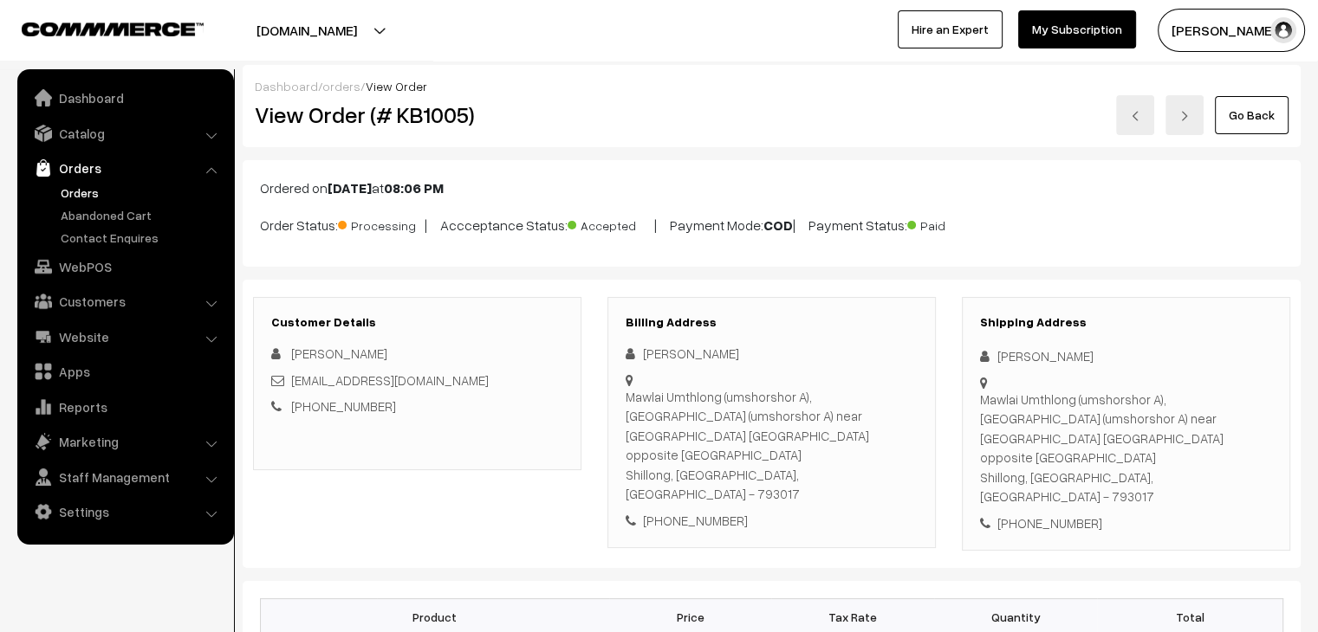
click at [733, 437] on div "Mawlai Umthlong (umshorshor A), Mawlai Umthlong (umshorshor A) near police stat…" at bounding box center [771, 445] width 292 height 117
drag, startPoint x: 708, startPoint y: 413, endPoint x: 728, endPoint y: 435, distance: 30.0
click at [728, 434] on div "Mawlai Umthlong (umshorshor A), Mawlai Umthlong (umshorshor A) near police stat…" at bounding box center [771, 445] width 292 height 117
copy div "near police station mawlai opposite modrina"
drag, startPoint x: 790, startPoint y: 450, endPoint x: 780, endPoint y: 451, distance: 10.5
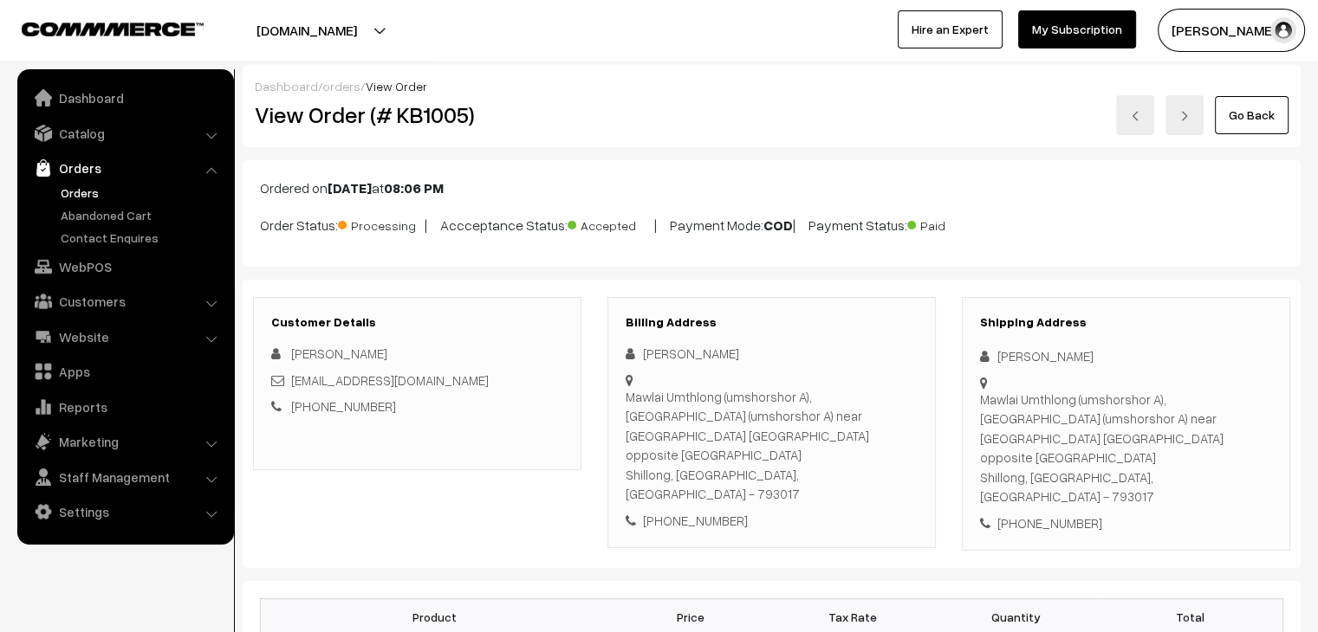
drag, startPoint x: 780, startPoint y: 451, endPoint x: 815, endPoint y: 457, distance: 36.0
click at [815, 457] on div "Mawlai Umthlong (umshorshor A), Mawlai Umthlong (umshorshor A) near police stat…" at bounding box center [771, 445] width 292 height 117
drag, startPoint x: 800, startPoint y: 449, endPoint x: 773, endPoint y: 448, distance: 27.7
click at [773, 448] on div "Mawlai Umthlong (umshorshor A), Mawlai Umthlong (umshorshor A) near police stat…" at bounding box center [771, 445] width 292 height 117
copy div "793017"
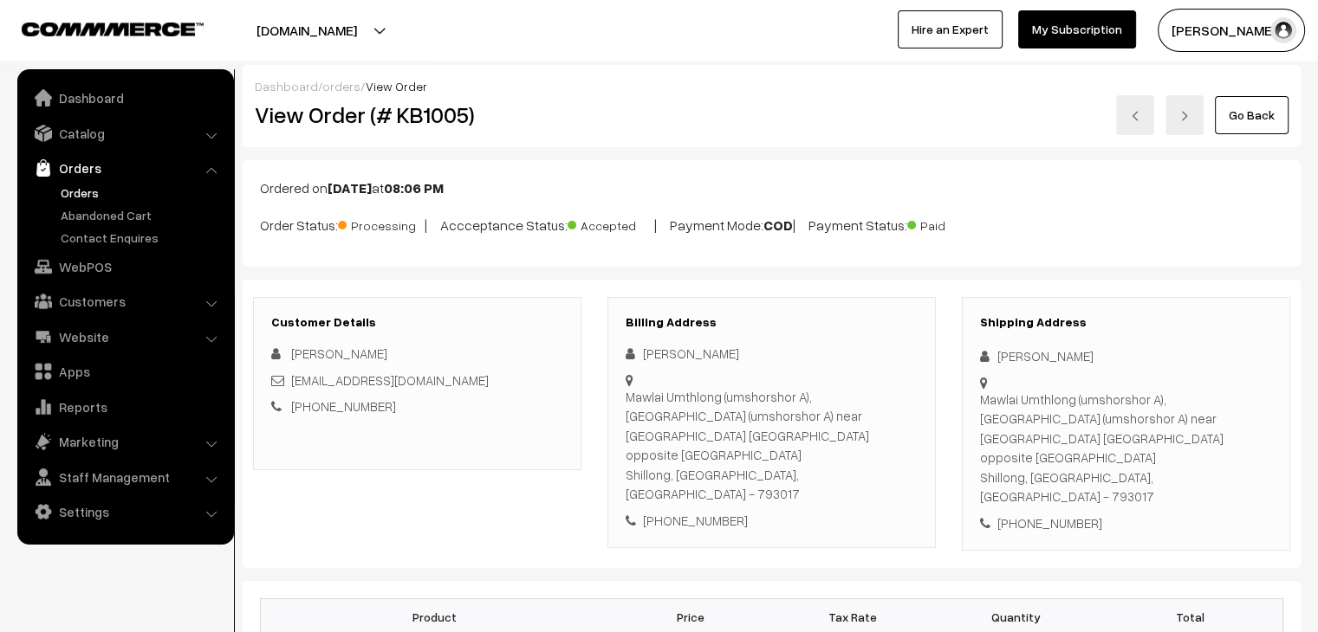
click at [332, 87] on link "orders" at bounding box center [341, 86] width 38 height 15
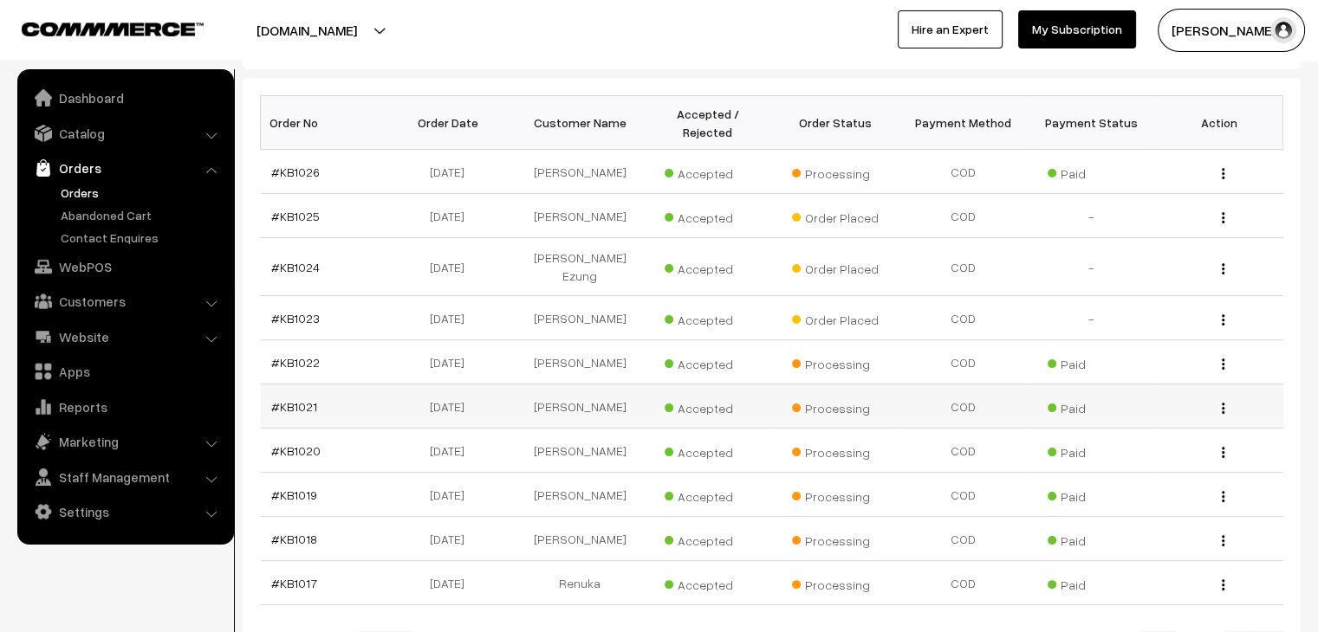
scroll to position [260, 0]
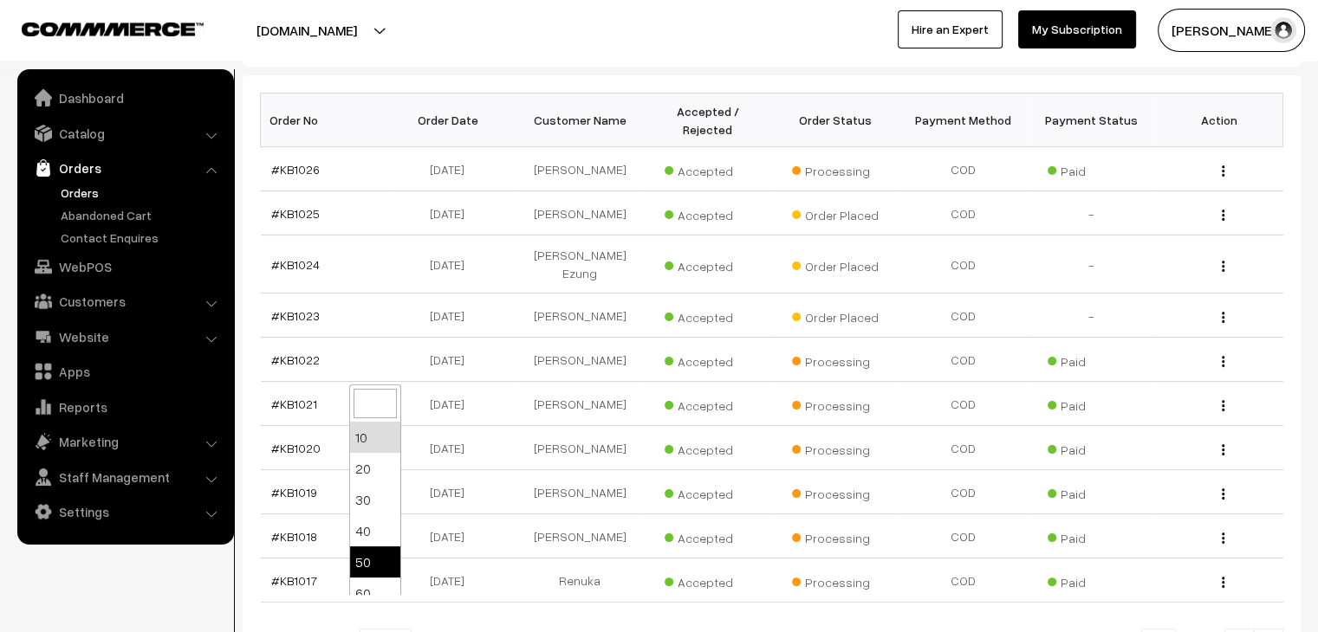
select select "50"
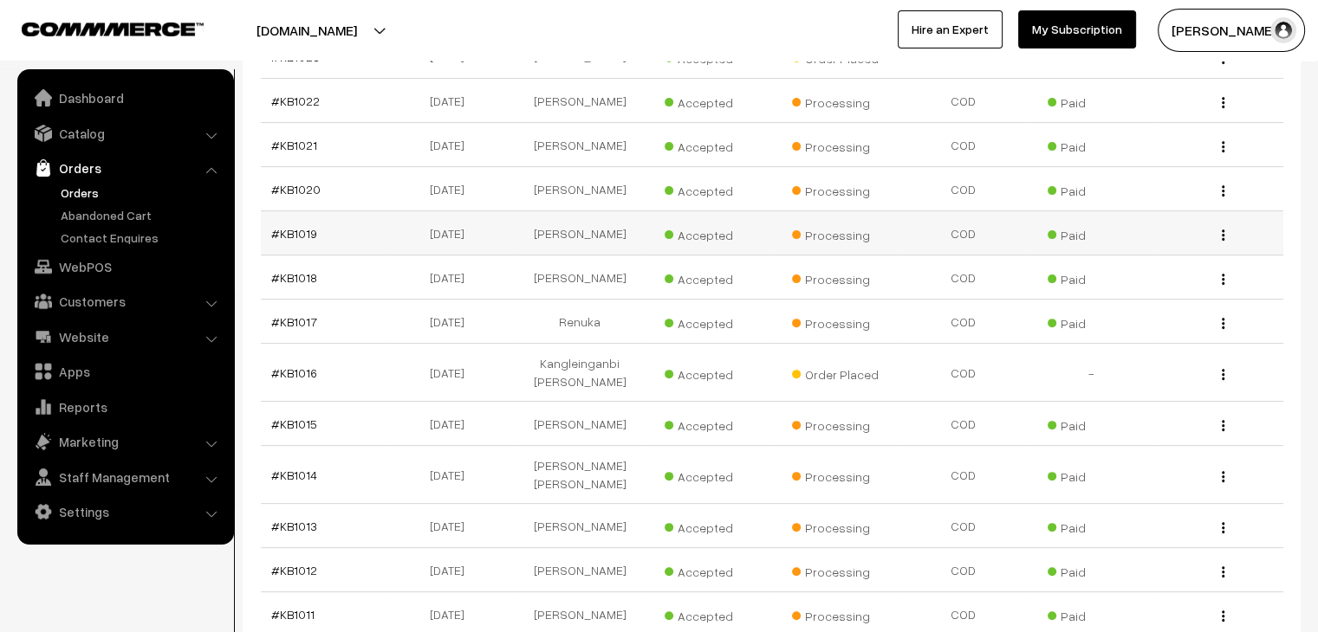
scroll to position [520, 0]
click at [311, 518] on link "#KB1013" at bounding box center [294, 525] width 46 height 15
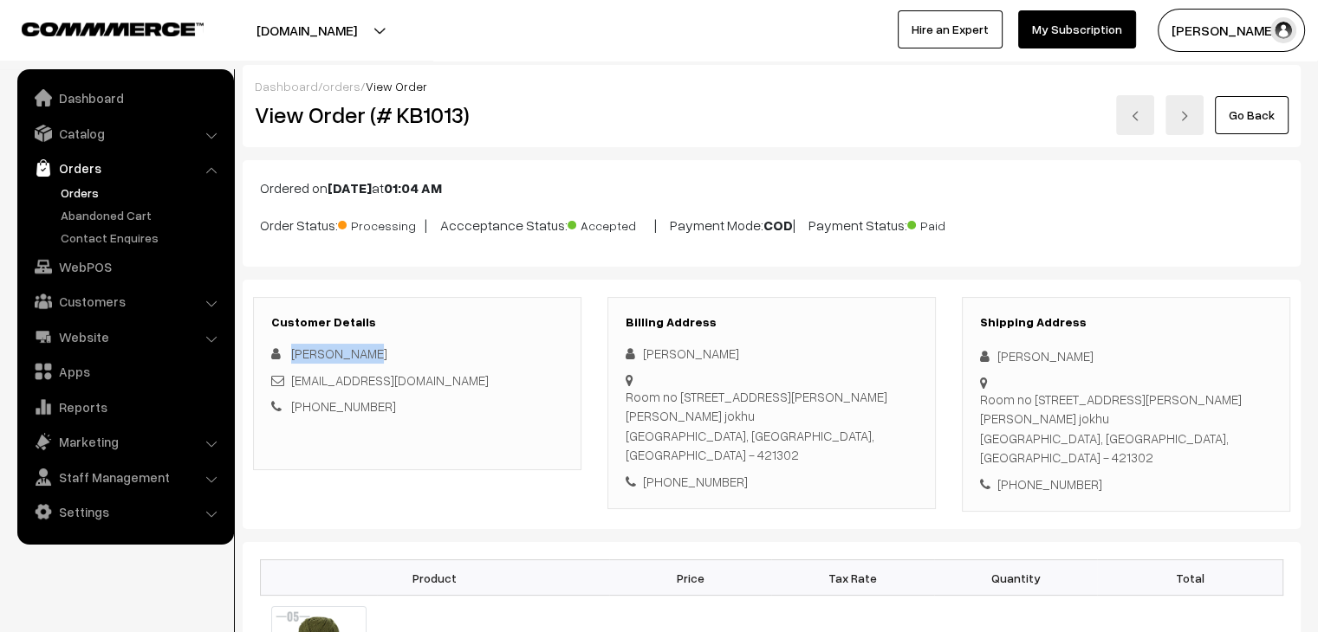
click at [292, 348] on div "[PERSON_NAME]" at bounding box center [417, 354] width 292 height 20
click at [430, 390] on div "[PERSON_NAME] [EMAIL_ADDRESS][DOMAIN_NAME] [PHONE_NUMBER]" at bounding box center [417, 380] width 292 height 73
drag, startPoint x: 385, startPoint y: 403, endPoint x: 314, endPoint y: 397, distance: 71.3
click at [314, 397] on div "+91 8530346614" at bounding box center [417, 407] width 292 height 20
copy link "8530346614"
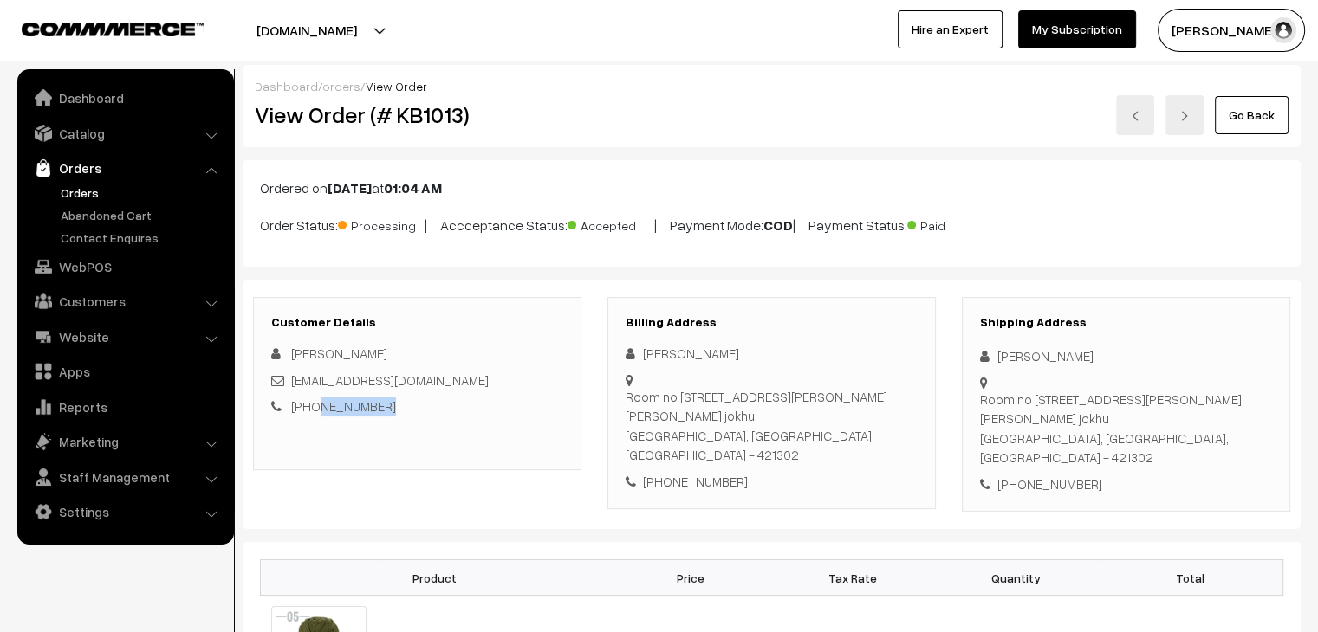
drag, startPoint x: 662, startPoint y: 420, endPoint x: 625, endPoint y: 386, distance: 49.6
click at [625, 387] on div "Room no 301 3rd floor ibrahim jokhu apartment gaibi nagar, Room no 301 3rd floo…" at bounding box center [771, 426] width 292 height 78
copy div "Room no 301 3rd floor ibrahim jokhu apartment gaibi nagar,"
click at [731, 445] on div "Kulsum Raeen Room no 301 3rd floor ibrahim jokhu apartment gaibi nagar, Room no…" at bounding box center [771, 417] width 292 height 147
drag, startPoint x: 679, startPoint y: 437, endPoint x: 627, endPoint y: 437, distance: 52.0
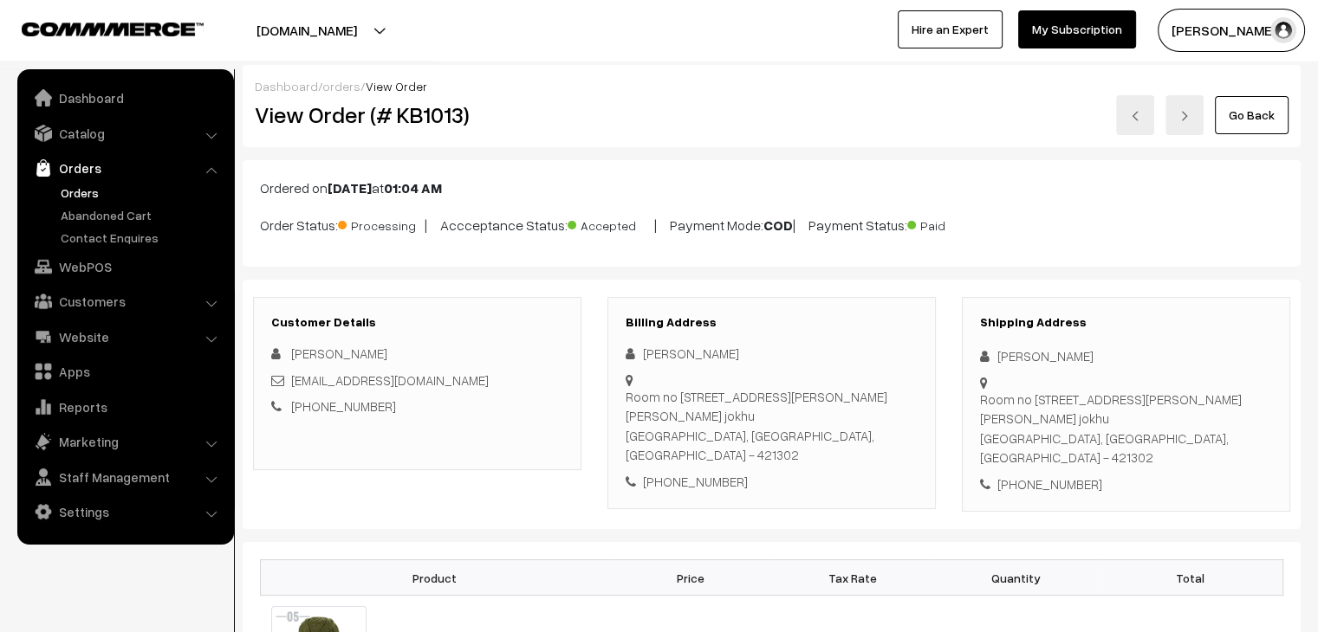
click at [627, 437] on div "Room no 301 3rd floor ibrahim jokhu apartment gaibi nagar, Room no 301 3rd floo…" at bounding box center [771, 426] width 292 height 78
copy div "Bhiwandi,"
drag, startPoint x: 832, startPoint y: 439, endPoint x: 789, endPoint y: 437, distance: 42.5
click at [789, 437] on div "Room no 301 3rd floor ibrahim jokhu apartment gaibi nagar, Room no 301 3rd floo…" at bounding box center [771, 426] width 292 height 78
copy div "421302"
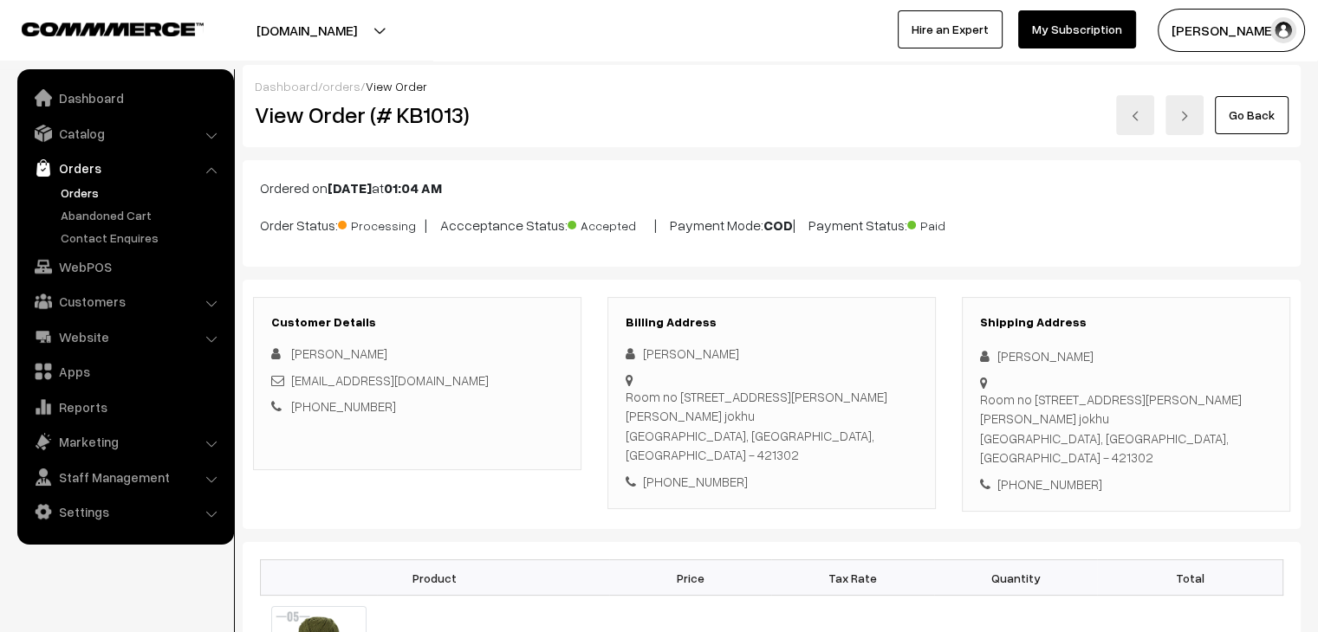
click at [83, 190] on link "Orders" at bounding box center [142, 193] width 172 height 18
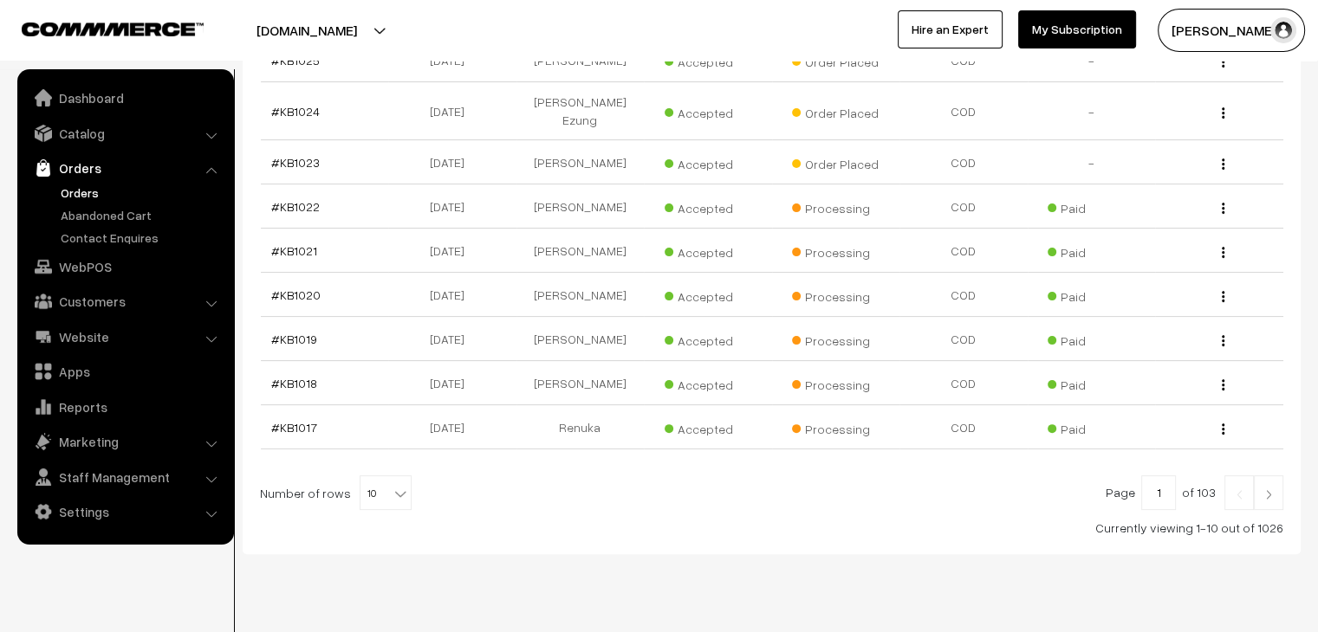
click at [392, 485] on b at bounding box center [400, 493] width 17 height 17
select select "60"
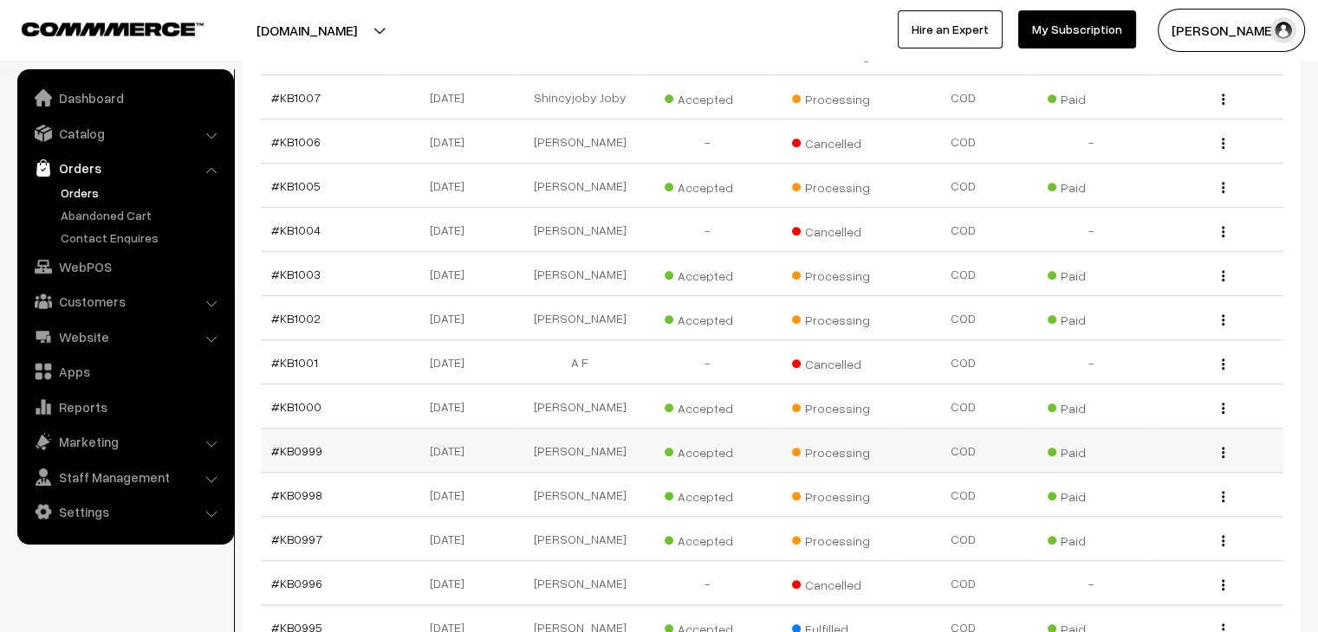
scroll to position [1213, 0]
click at [306, 178] on link "#KB1005" at bounding box center [295, 185] width 49 height 15
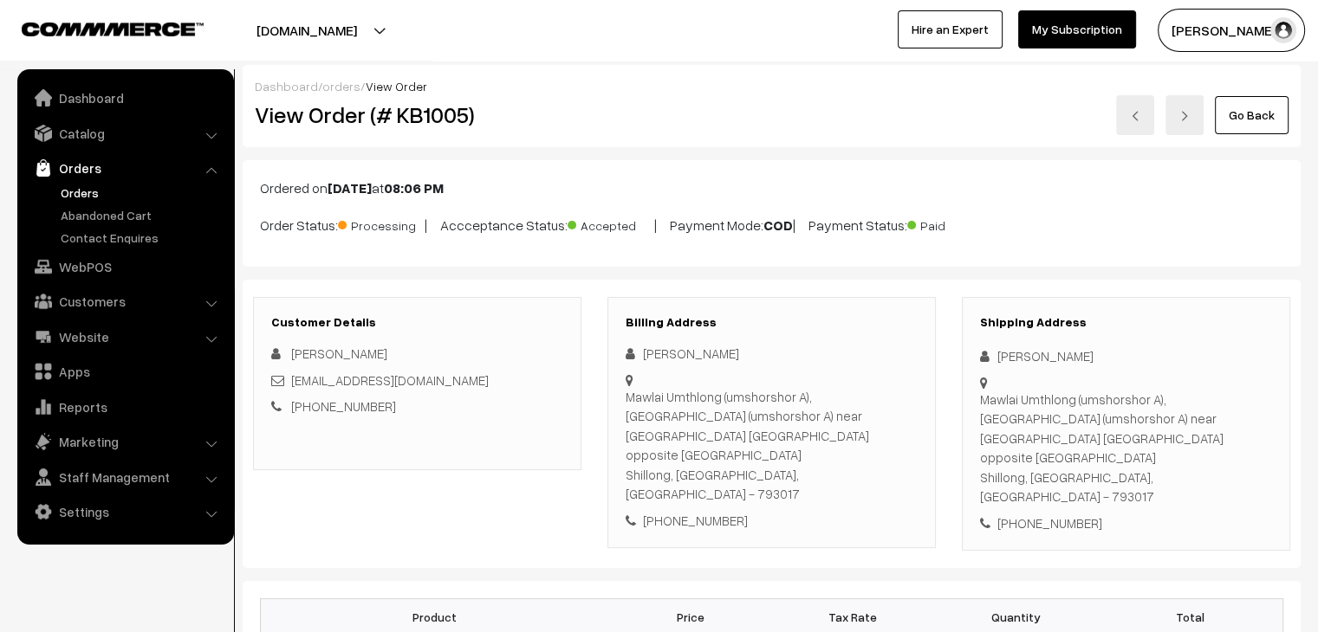
click at [79, 195] on link "Orders" at bounding box center [142, 193] width 172 height 18
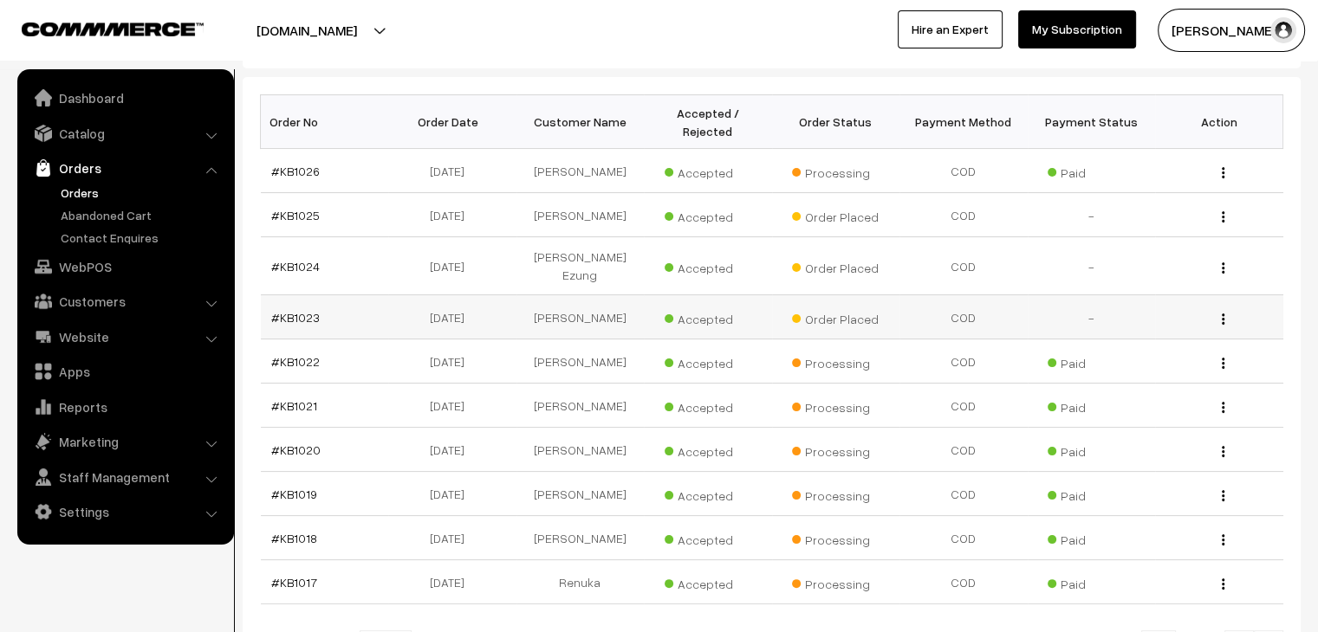
scroll to position [260, 0]
drag, startPoint x: 385, startPoint y: 608, endPoint x: 372, endPoint y: 578, distance: 32.7
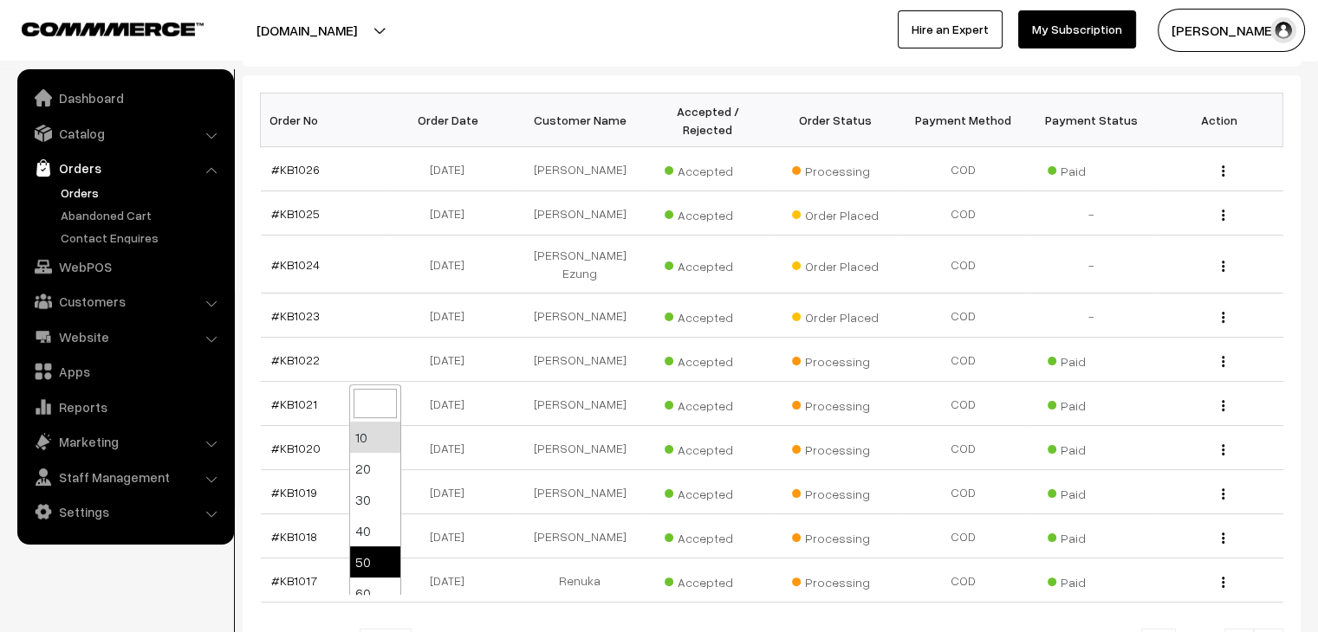
select select "50"
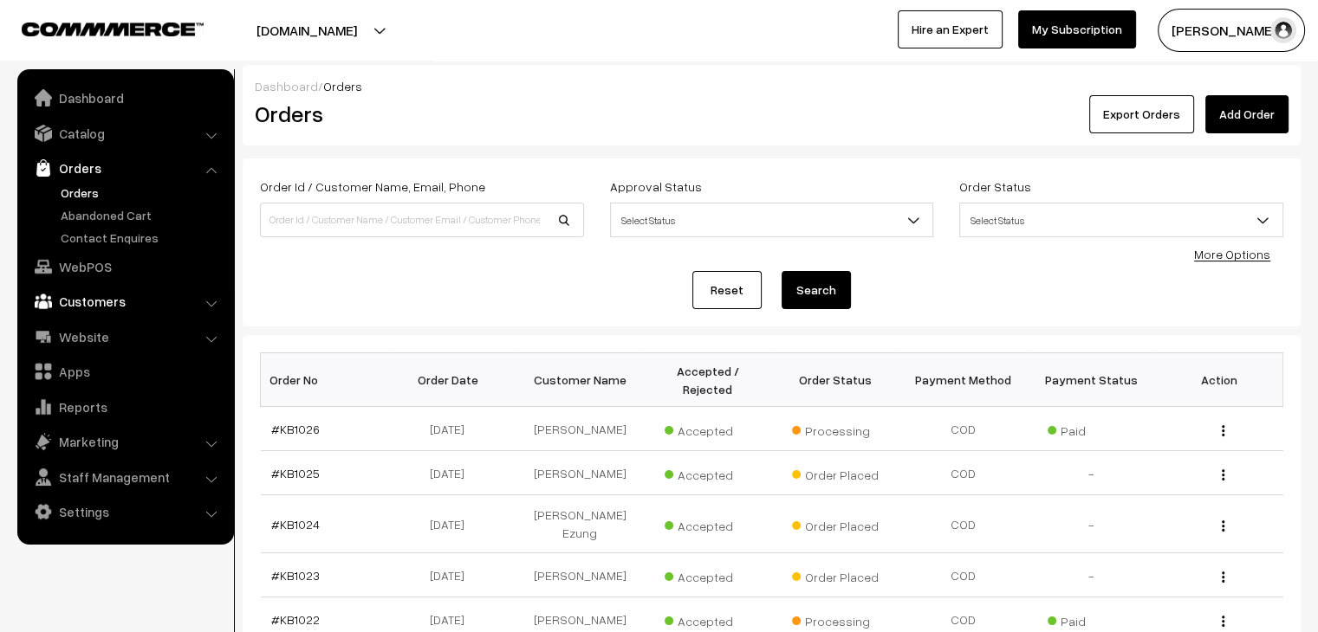
click at [104, 290] on link "Customers" at bounding box center [125, 301] width 206 height 31
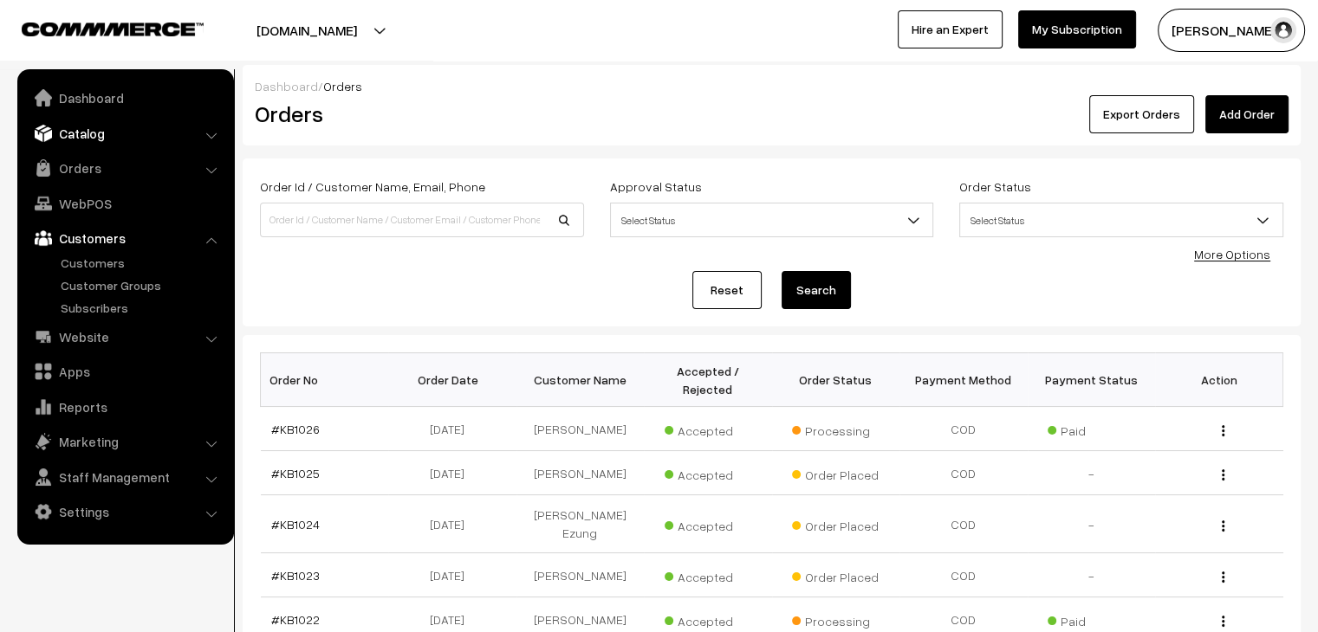
click at [91, 133] on link "Catalog" at bounding box center [125, 133] width 206 height 31
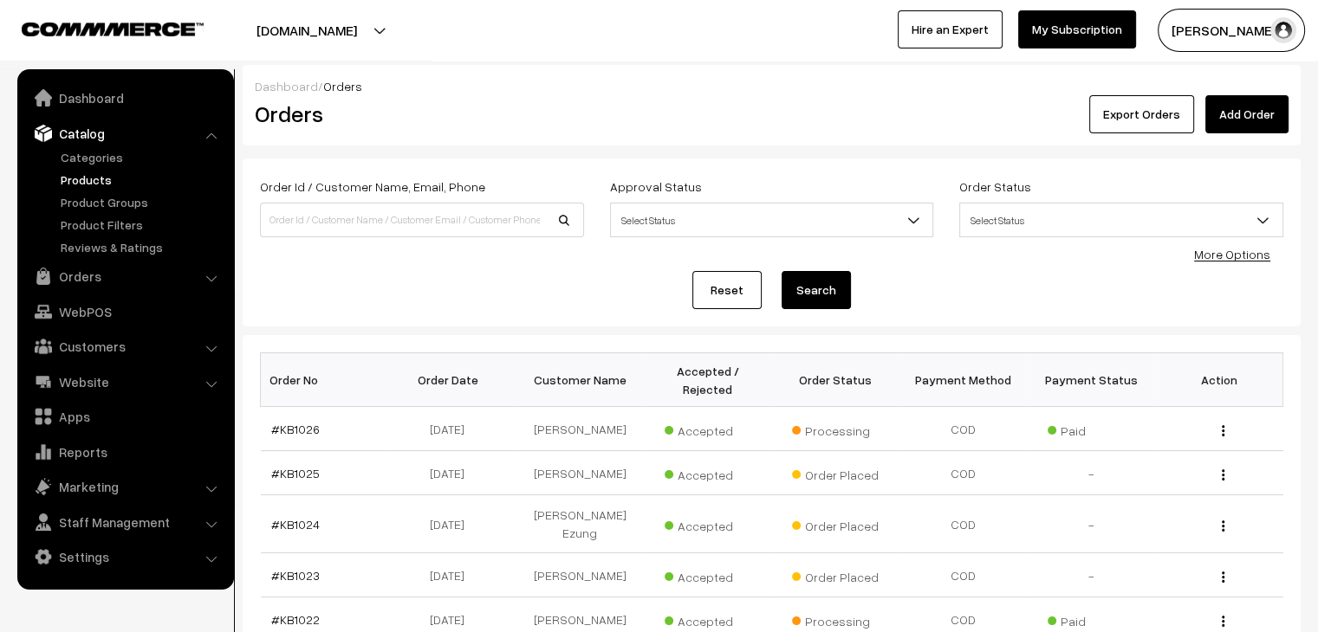
click at [100, 178] on link "Products" at bounding box center [142, 180] width 172 height 18
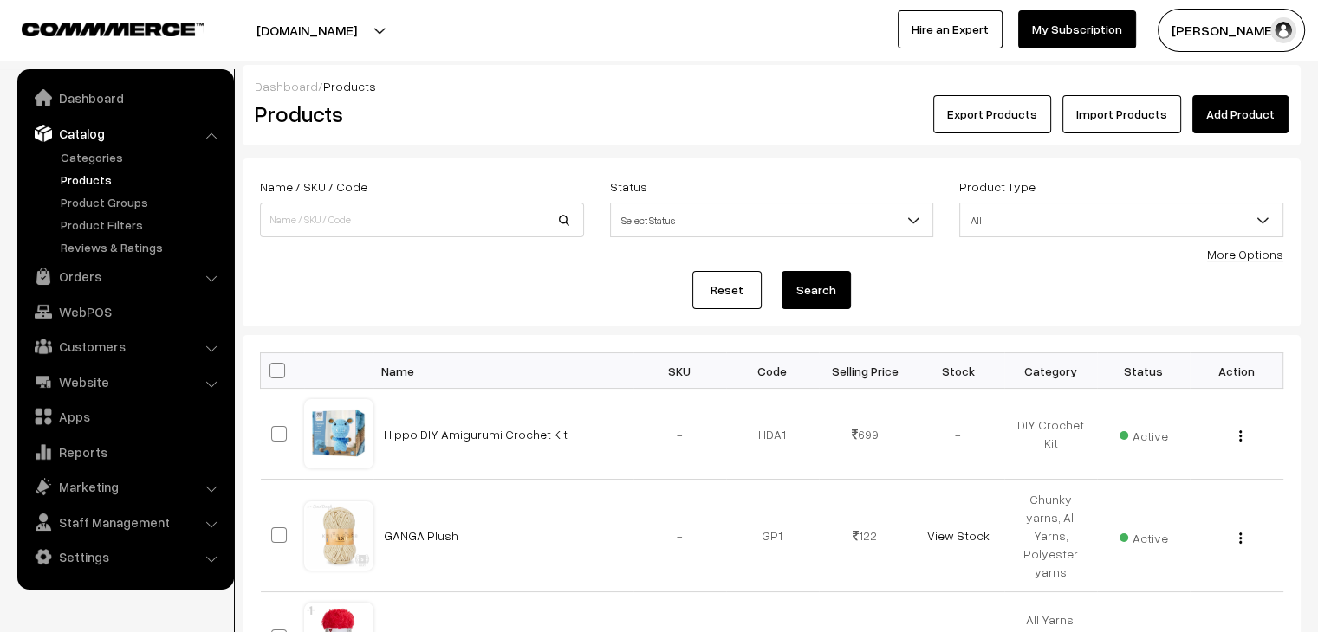
click at [308, 210] on input at bounding box center [422, 220] width 324 height 35
click at [70, 270] on link "Orders" at bounding box center [125, 276] width 206 height 31
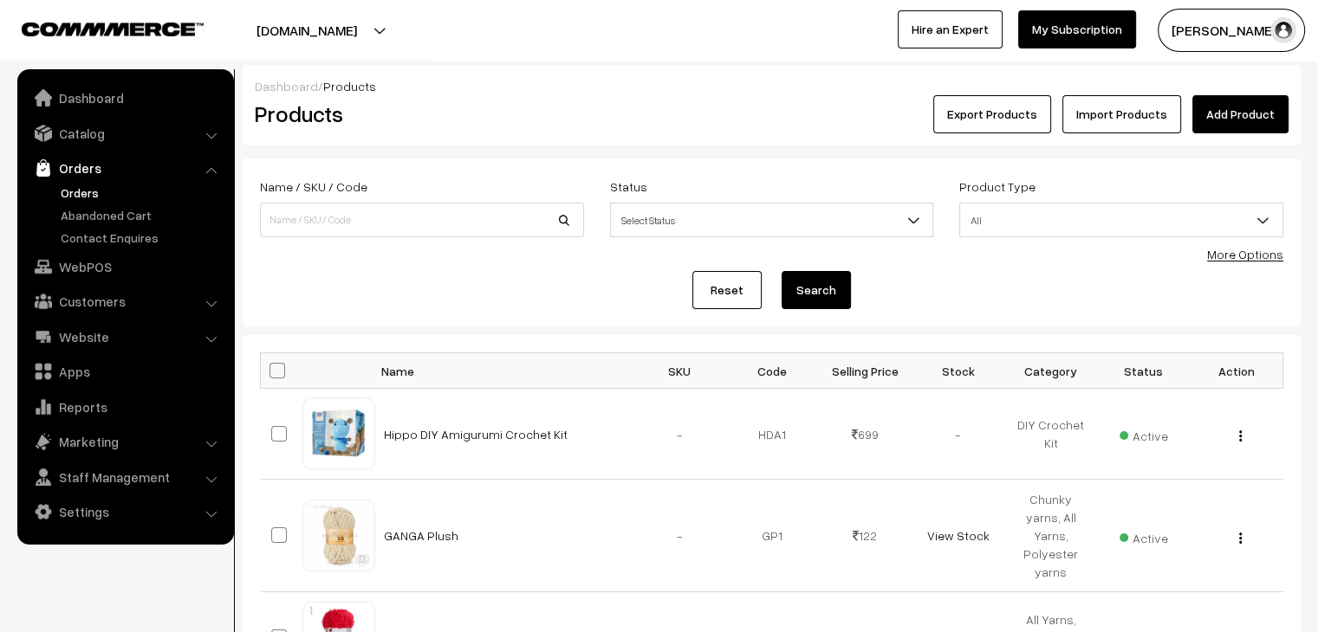
click at [80, 195] on link "Orders" at bounding box center [142, 193] width 172 height 18
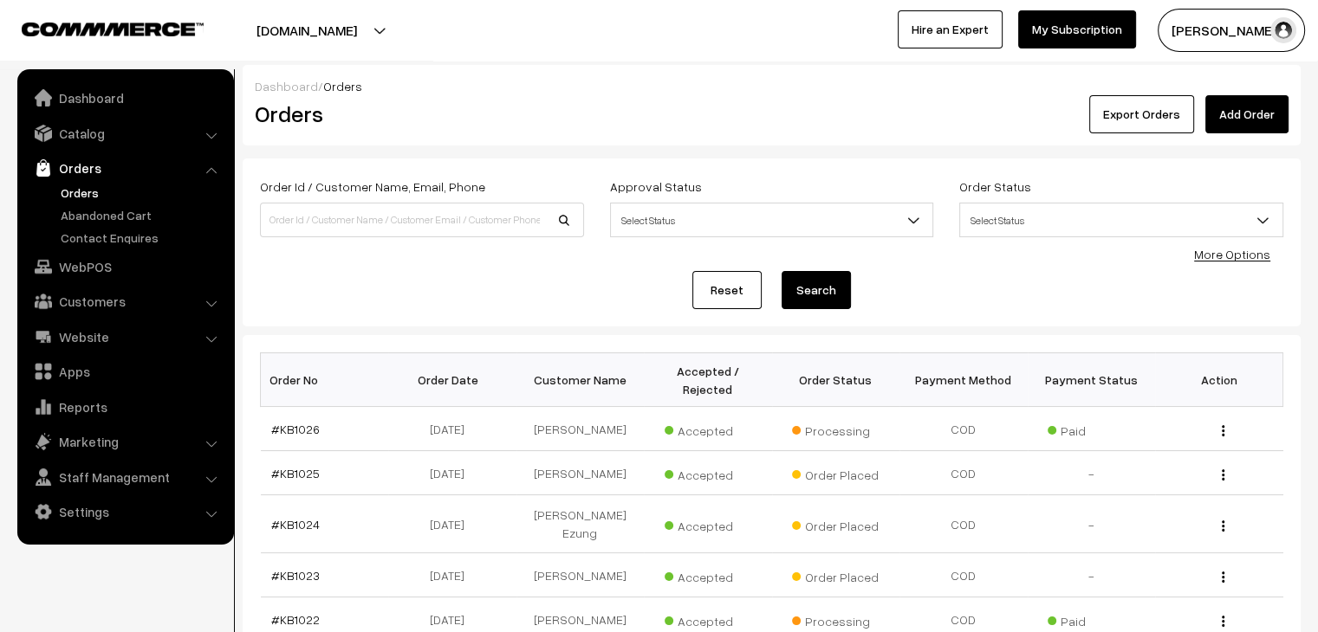
click at [1227, 107] on link "Add Order" at bounding box center [1246, 114] width 83 height 38
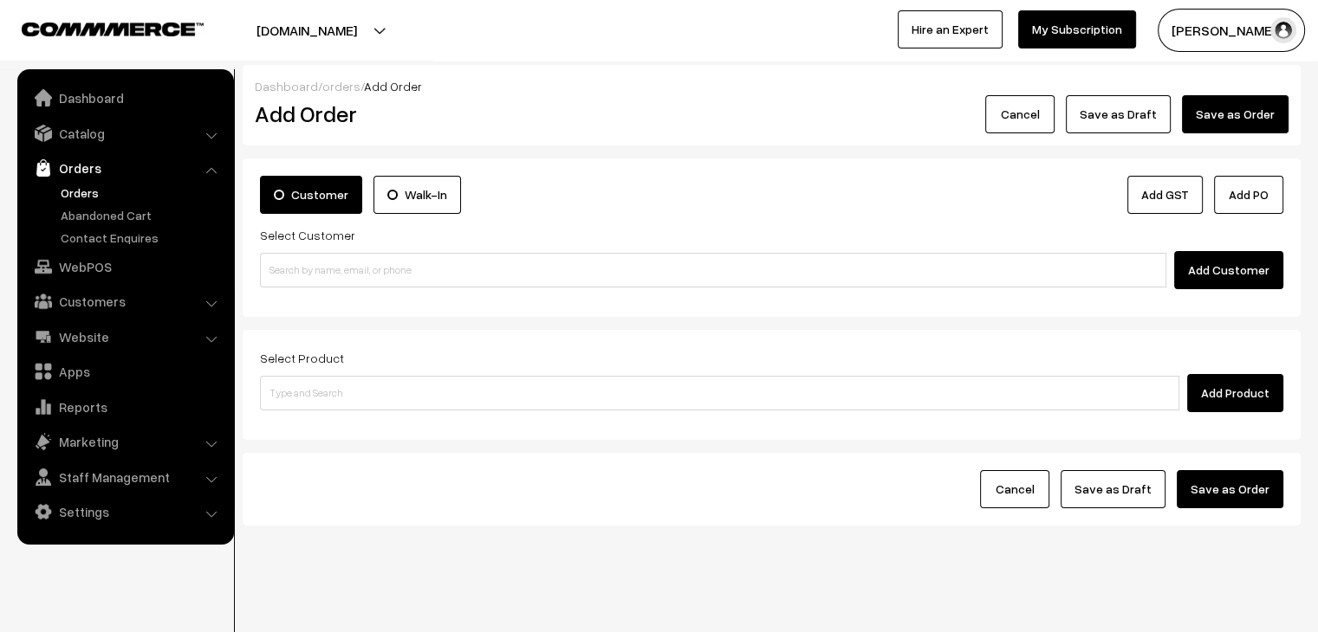
click at [346, 274] on input at bounding box center [713, 270] width 906 height 35
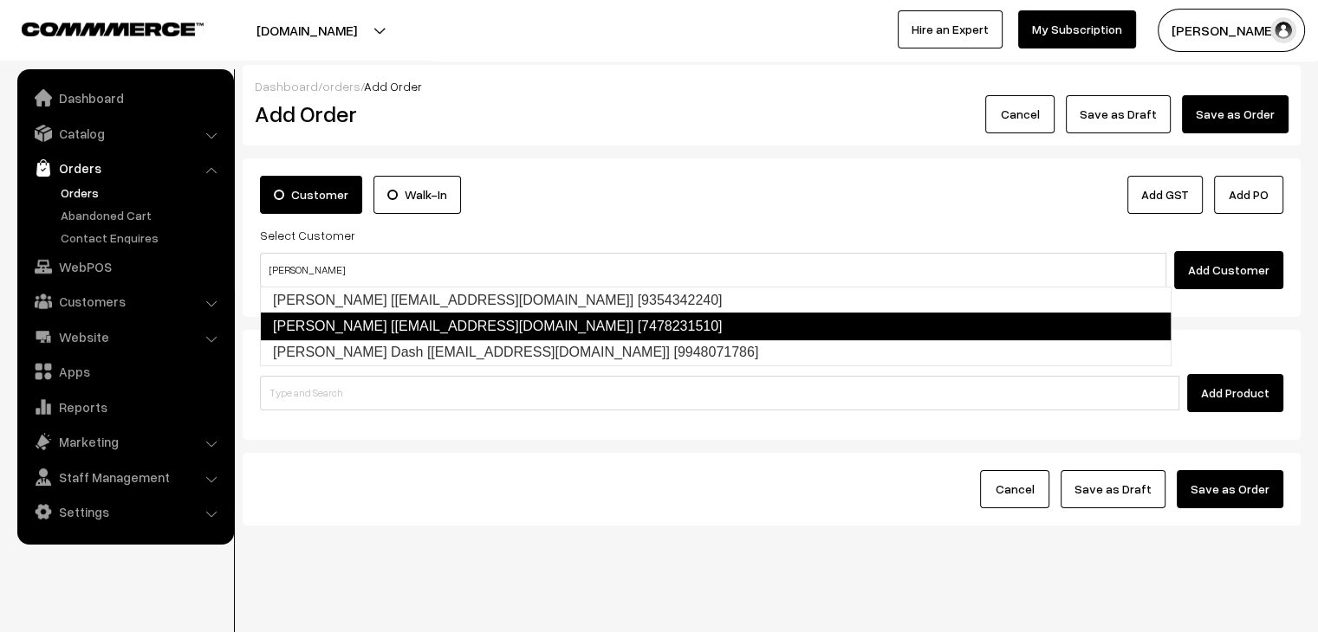
click at [348, 326] on link "Sarita Subba [subbasarita06@gmail.com] [7478231510]" at bounding box center [715, 327] width 911 height 28
type input "sarita"
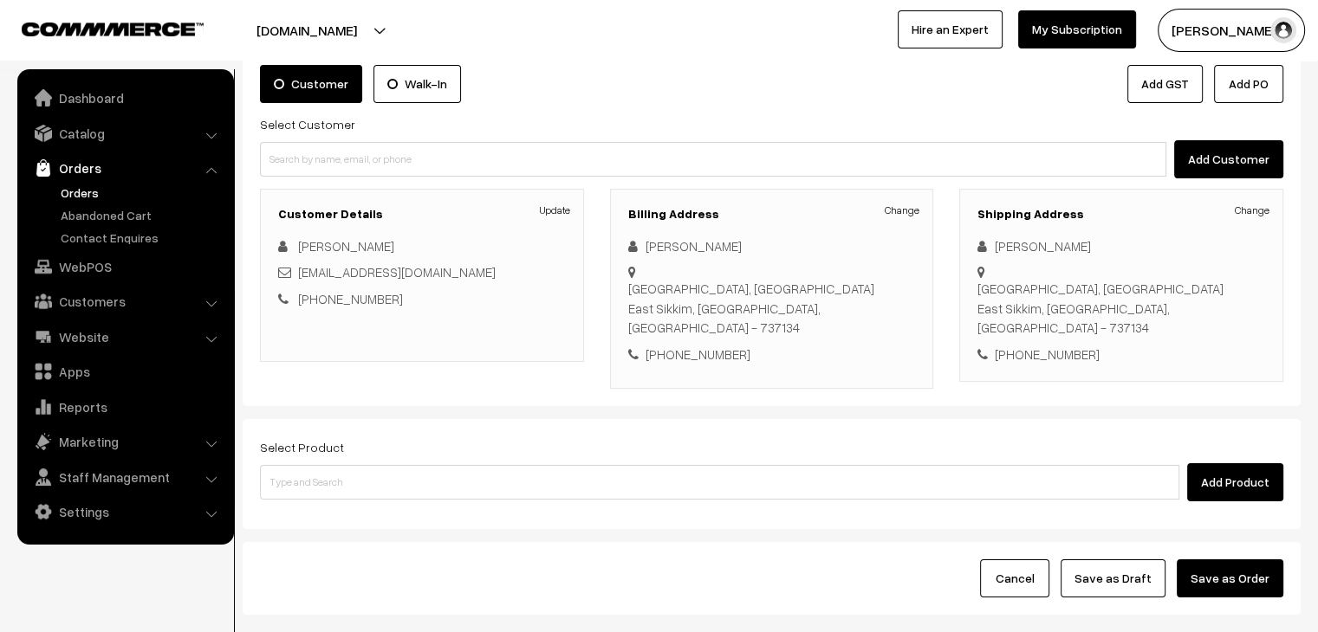
scroll to position [173, 0]
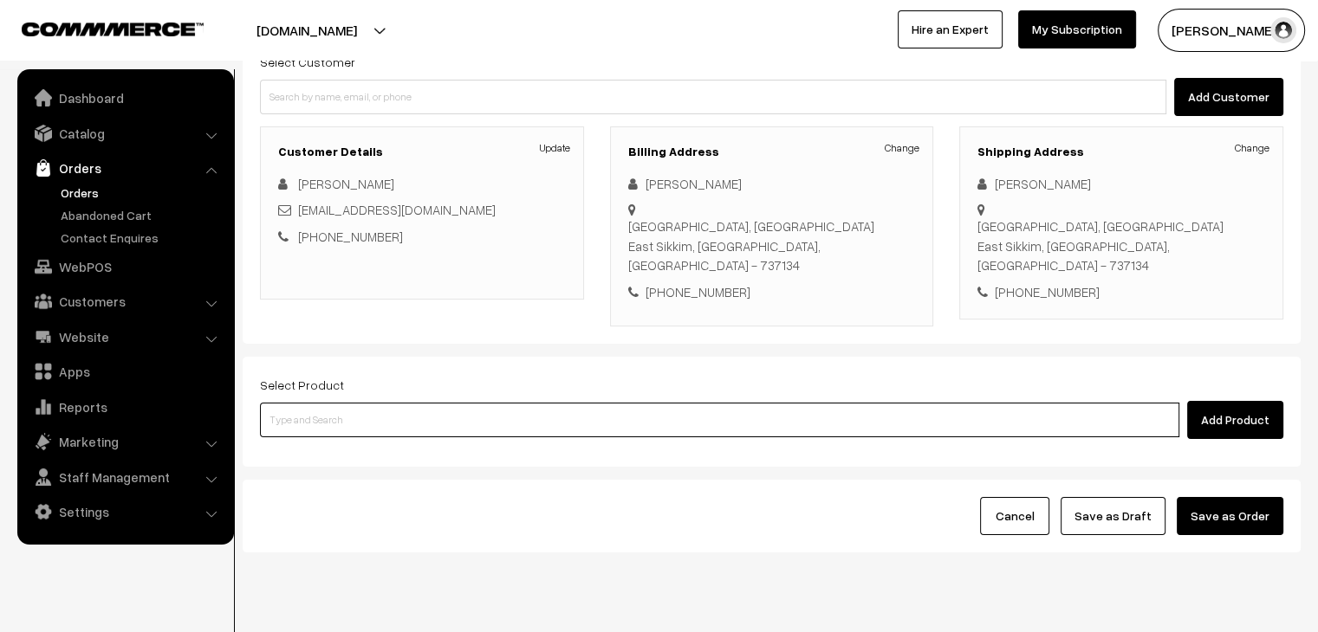
click at [318, 403] on input at bounding box center [719, 420] width 919 height 35
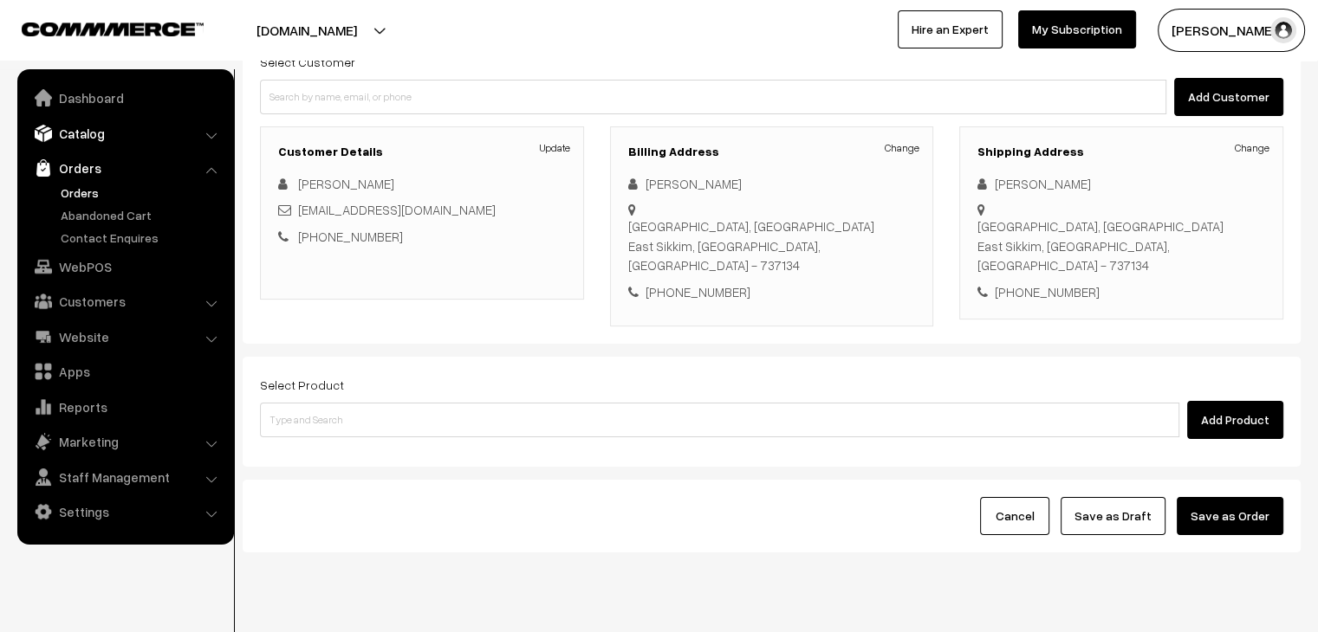
click at [87, 144] on link "Catalog" at bounding box center [125, 133] width 206 height 31
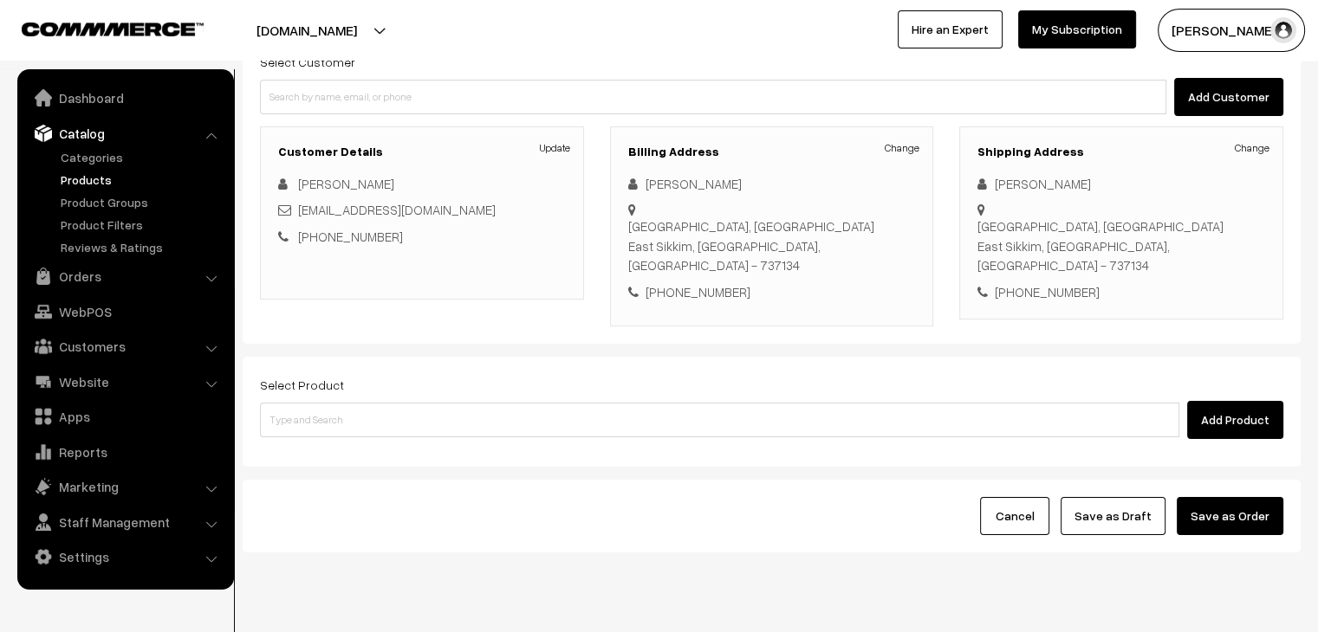
click at [86, 178] on link "Products" at bounding box center [142, 180] width 172 height 18
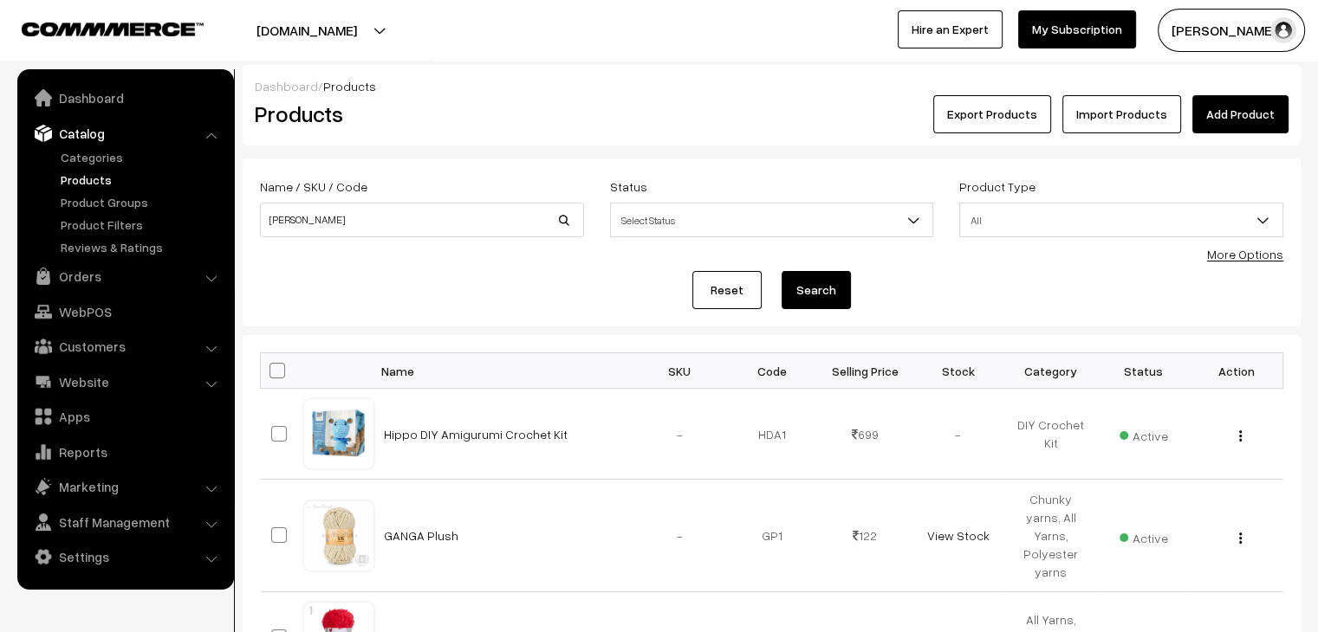
type input "[PERSON_NAME]"
click at [781, 271] on button "Search" at bounding box center [815, 290] width 69 height 38
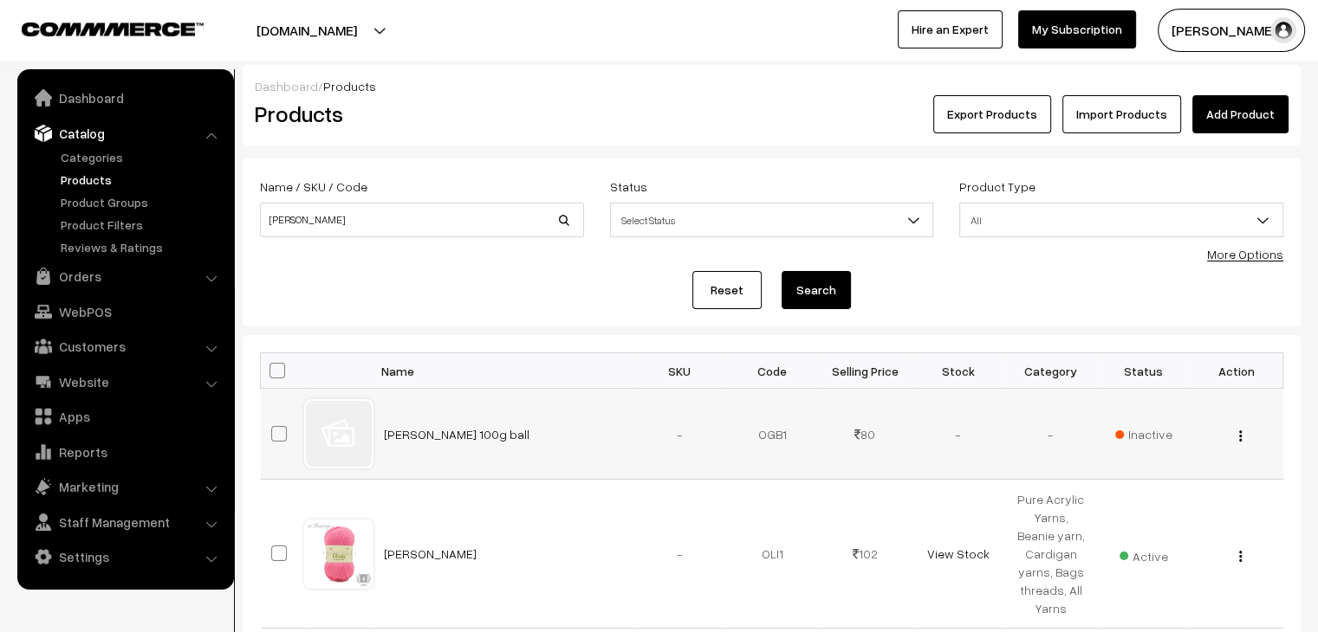
click at [1150, 431] on span "Inactive" at bounding box center [1143, 434] width 57 height 18
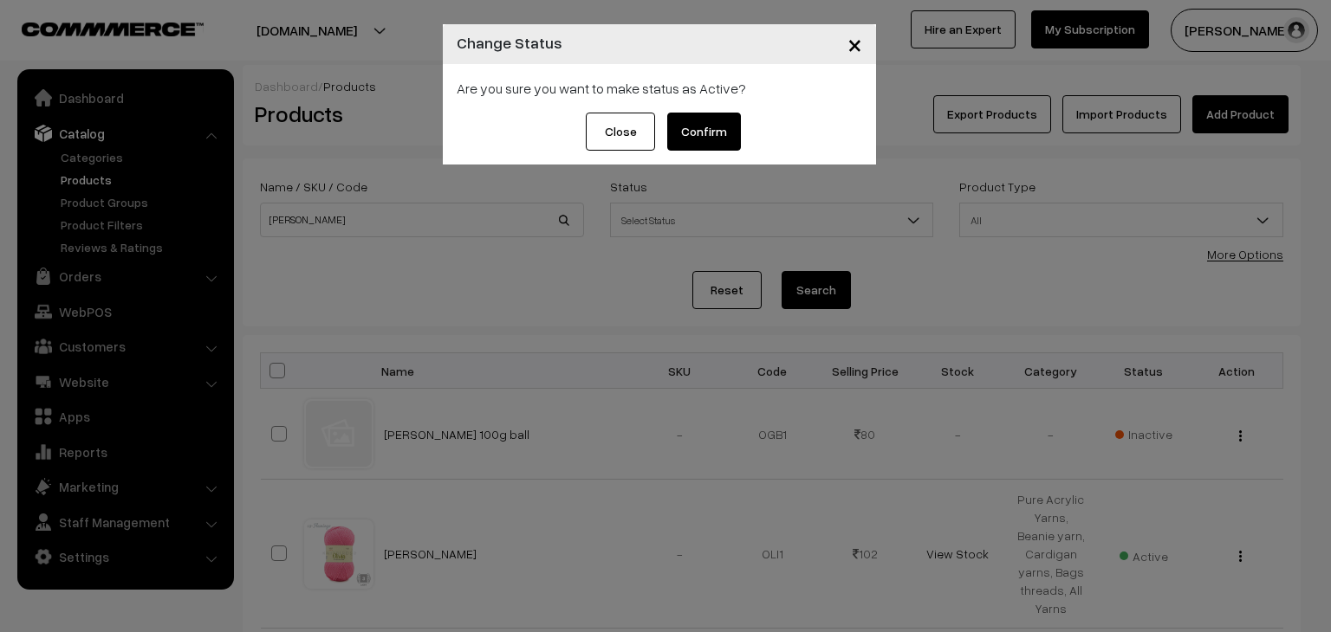
click at [695, 132] on button "Confirm" at bounding box center [704, 132] width 74 height 38
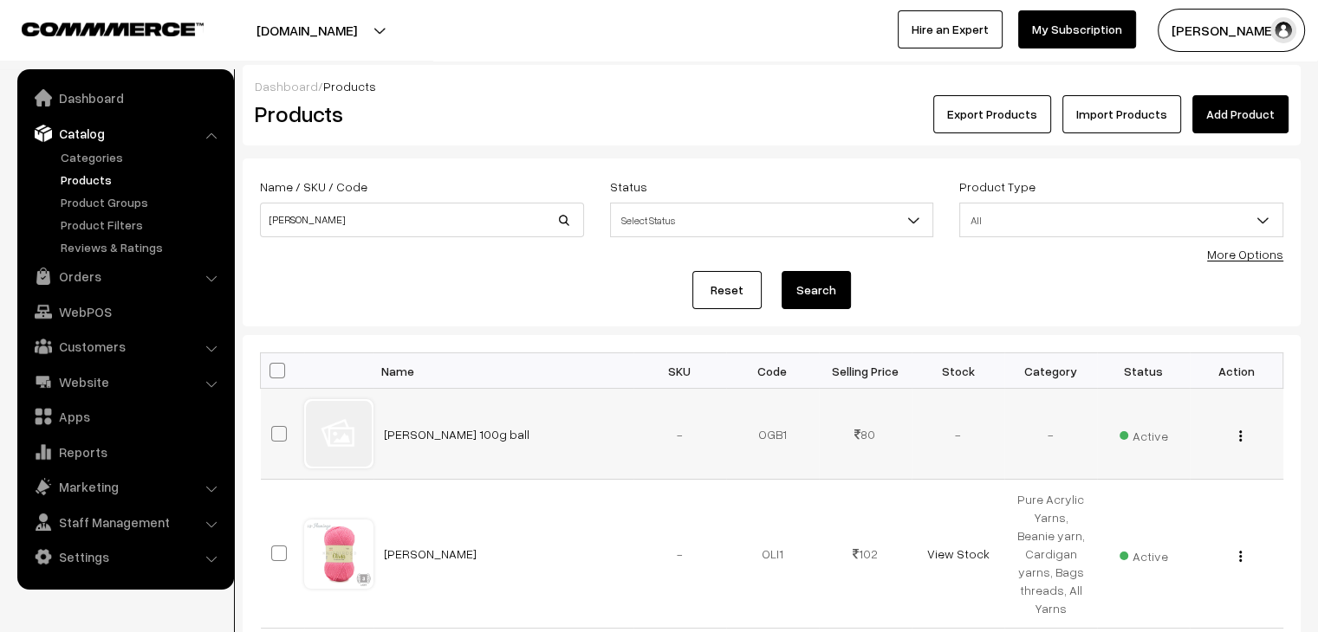
click at [1240, 442] on div "View Edit Delete" at bounding box center [1236, 434] width 72 height 18
click at [1241, 437] on div "View Edit Delete" at bounding box center [1236, 434] width 72 height 18
click at [1237, 437] on div "View Edit Delete" at bounding box center [1236, 434] width 72 height 18
click at [1242, 434] on div "View Edit Delete" at bounding box center [1236, 434] width 72 height 18
click at [1240, 436] on img "button" at bounding box center [1240, 436] width 3 height 11
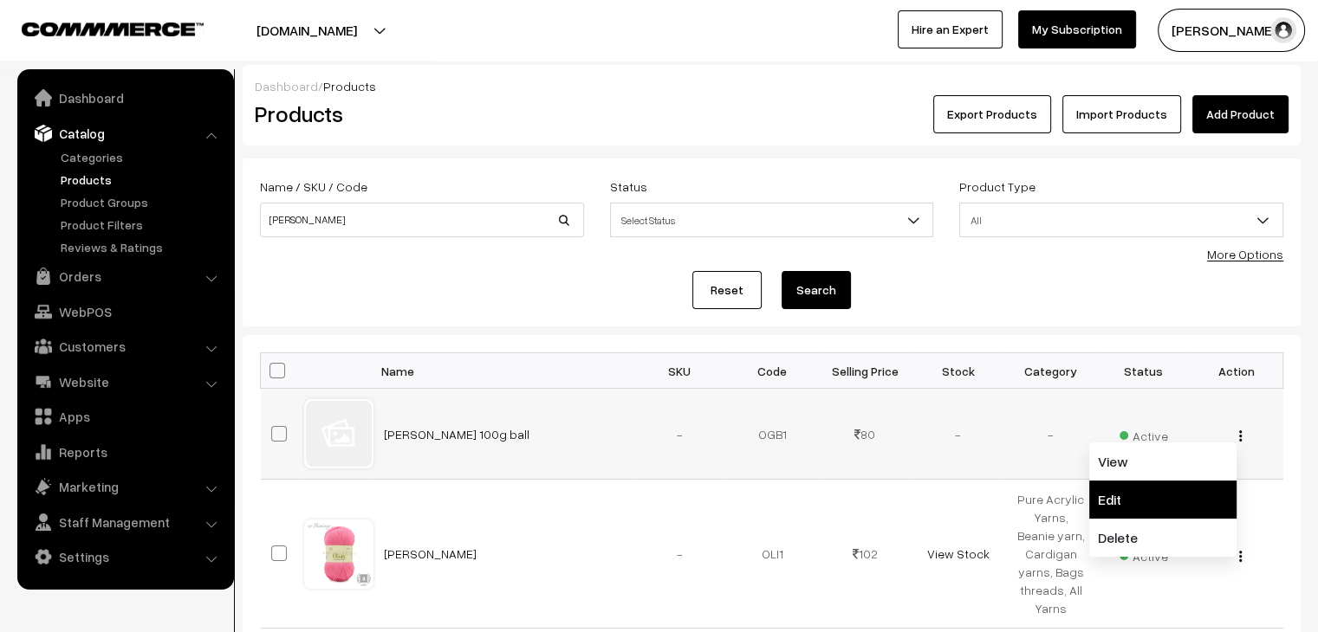
click at [1188, 482] on link "Edit" at bounding box center [1162, 500] width 147 height 38
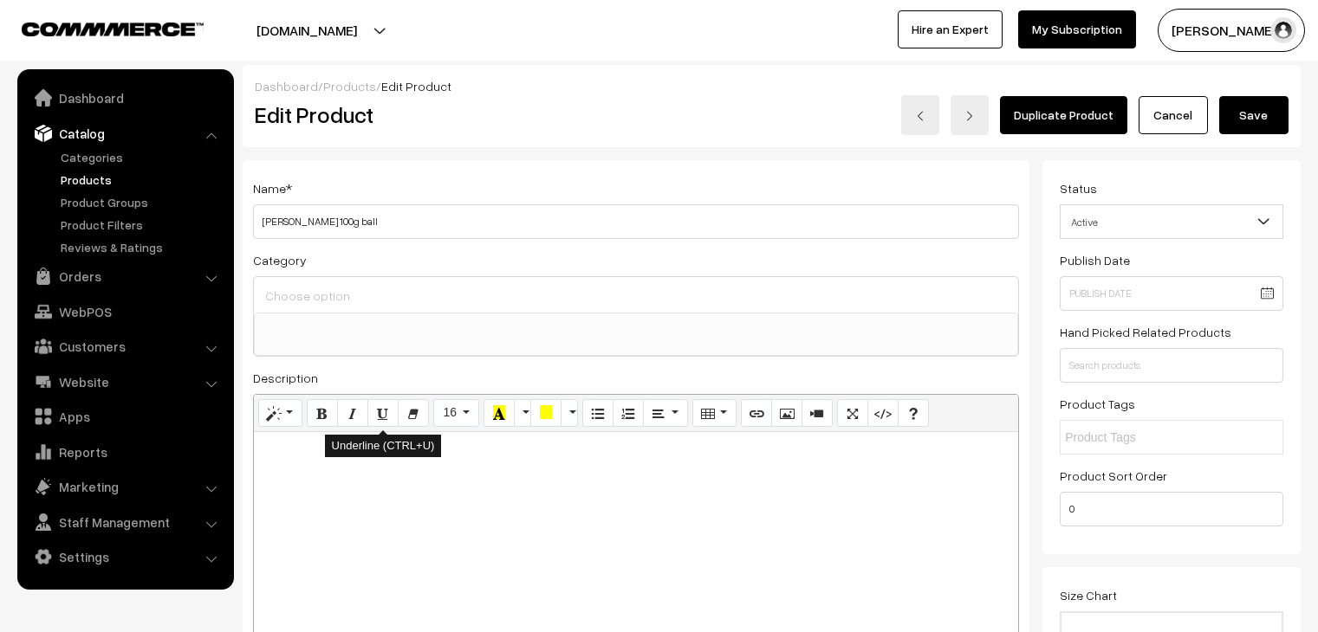
select select
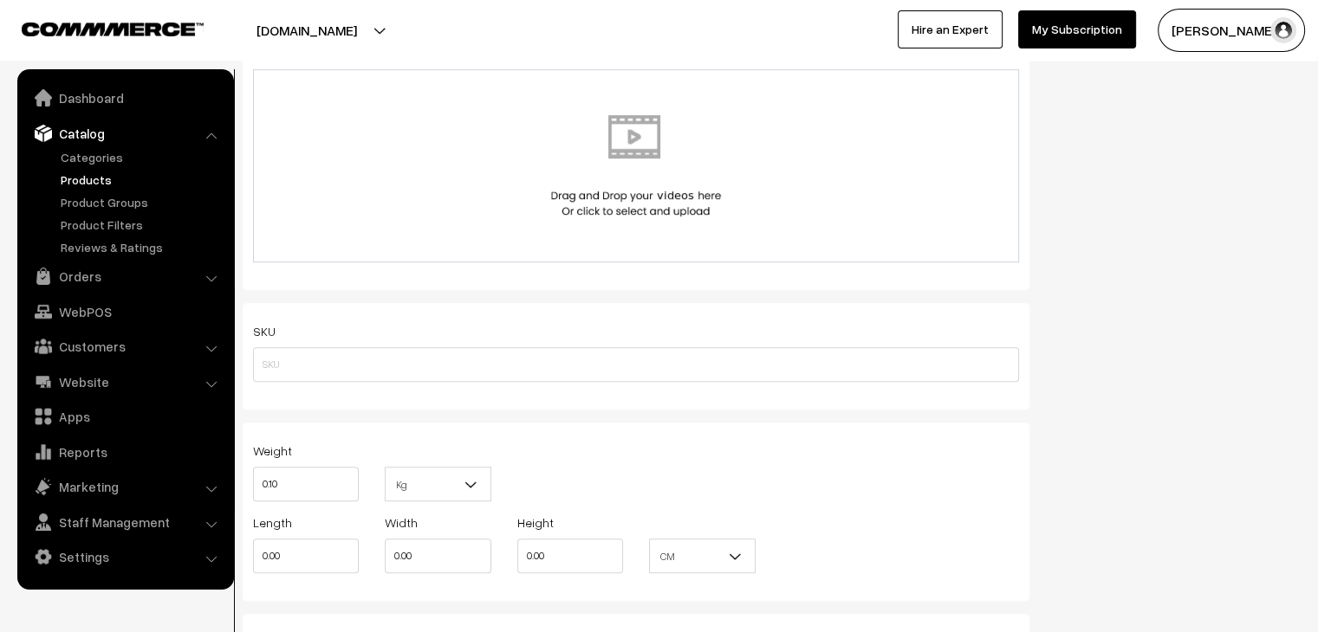
scroll to position [1213, 0]
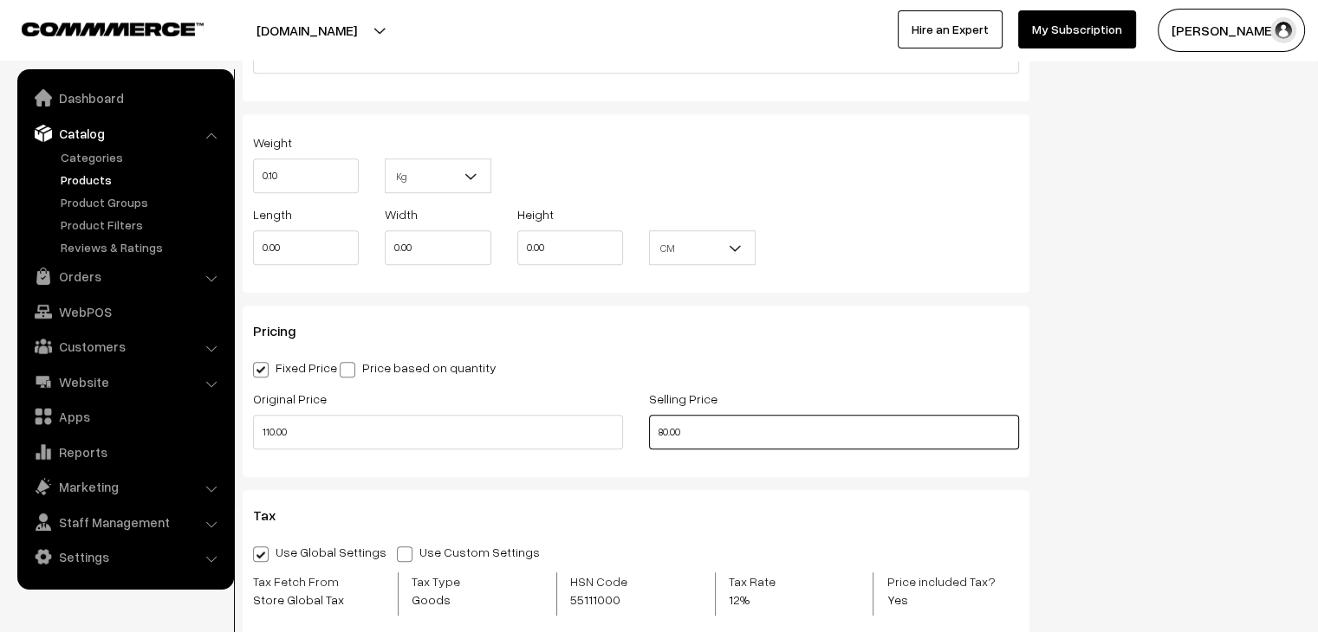
click at [666, 435] on input "80.00" at bounding box center [834, 432] width 370 height 35
click at [662, 435] on input "80.00" at bounding box center [834, 432] width 370 height 35
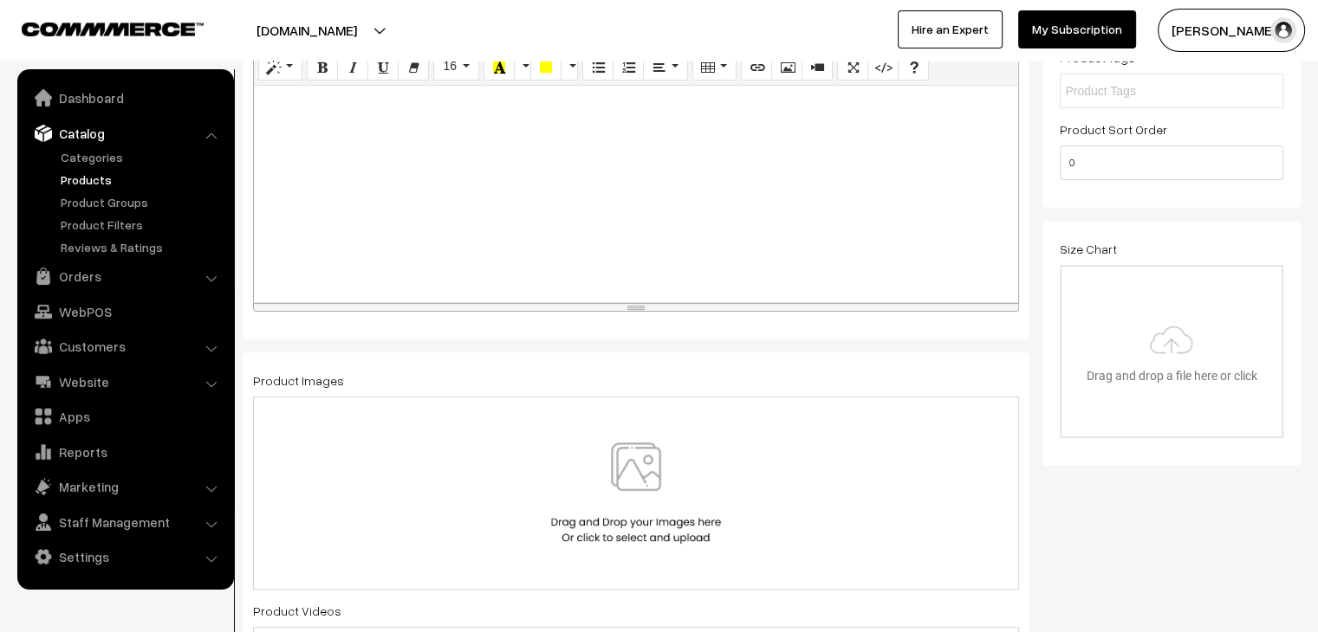
scroll to position [0, 0]
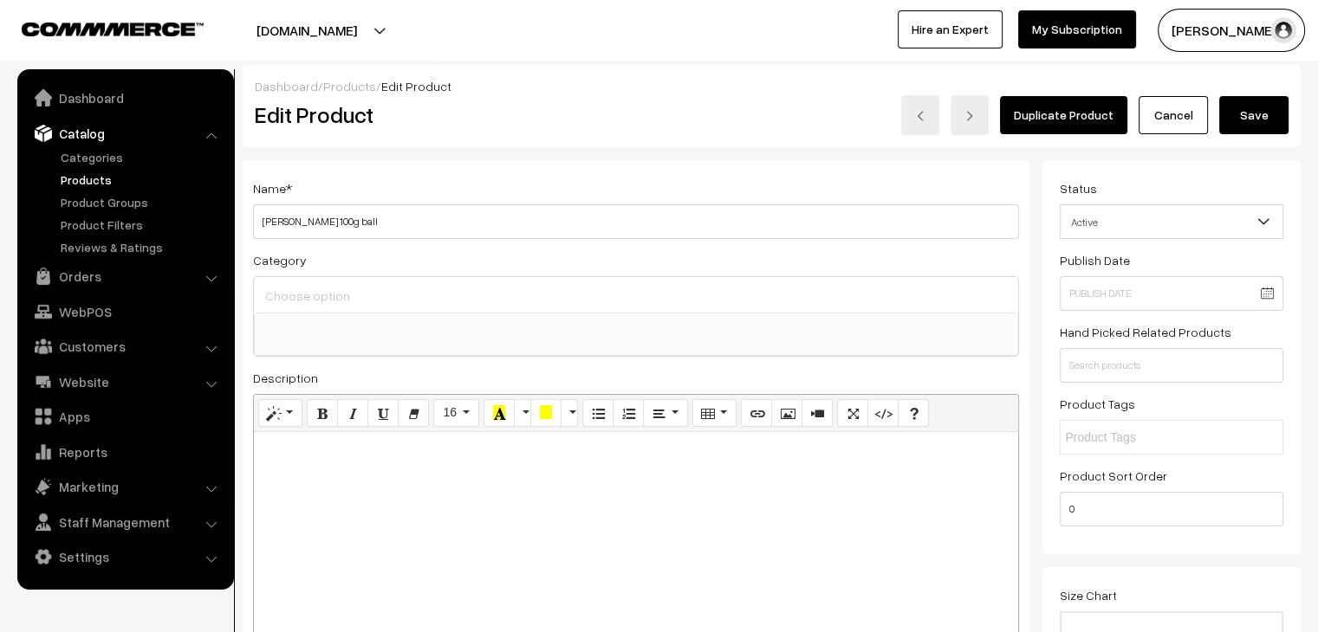
type input "100.00"
click at [1259, 101] on button "Save" at bounding box center [1253, 115] width 69 height 38
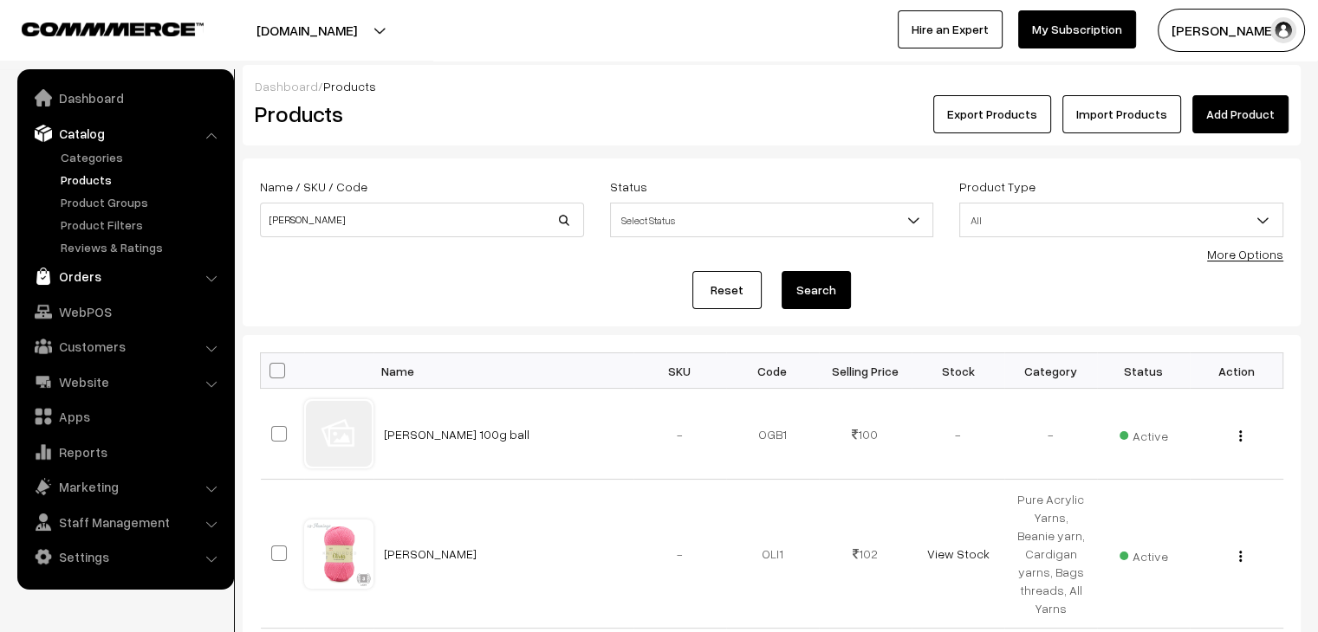
click at [100, 268] on link "Orders" at bounding box center [125, 276] width 206 height 31
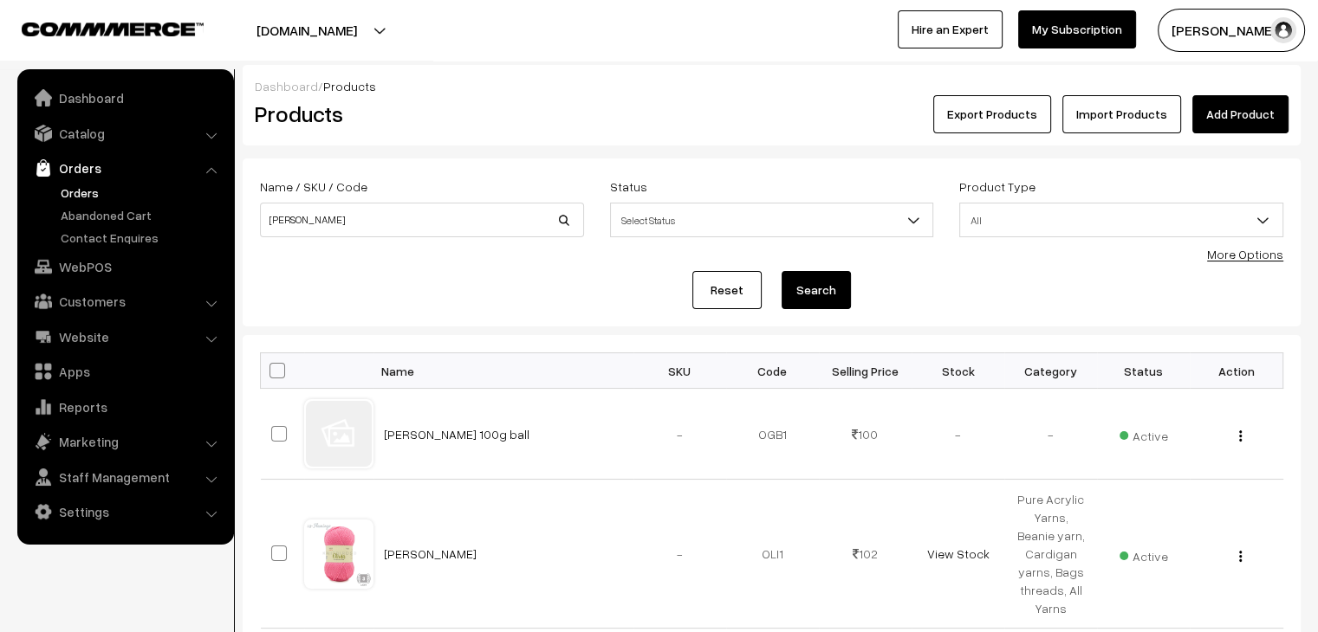
click at [77, 192] on link "Orders" at bounding box center [142, 193] width 172 height 18
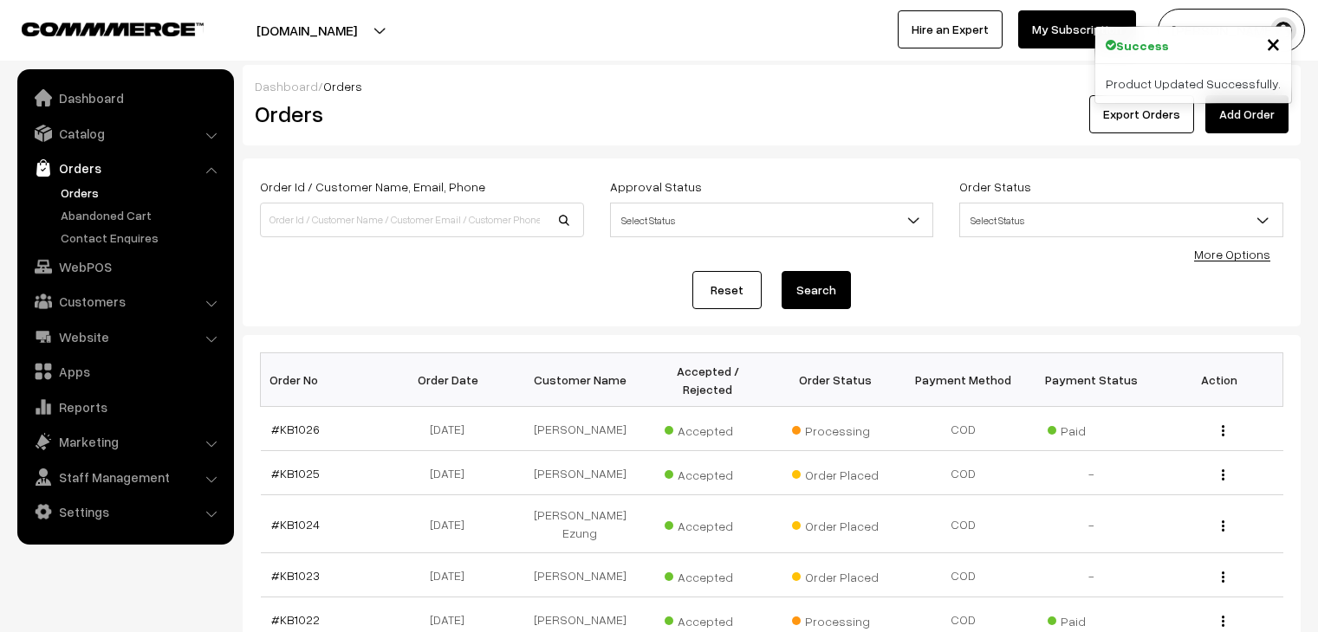
click at [1244, 114] on link "Add Order" at bounding box center [1246, 114] width 83 height 38
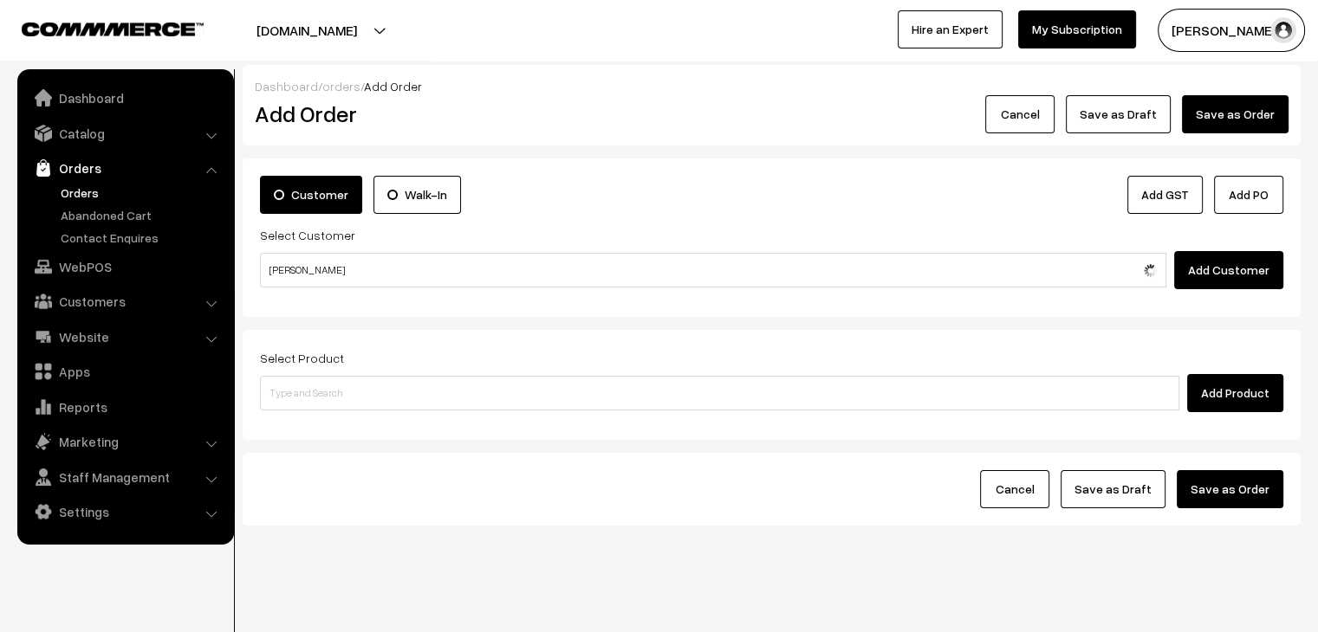
type input "sarita"
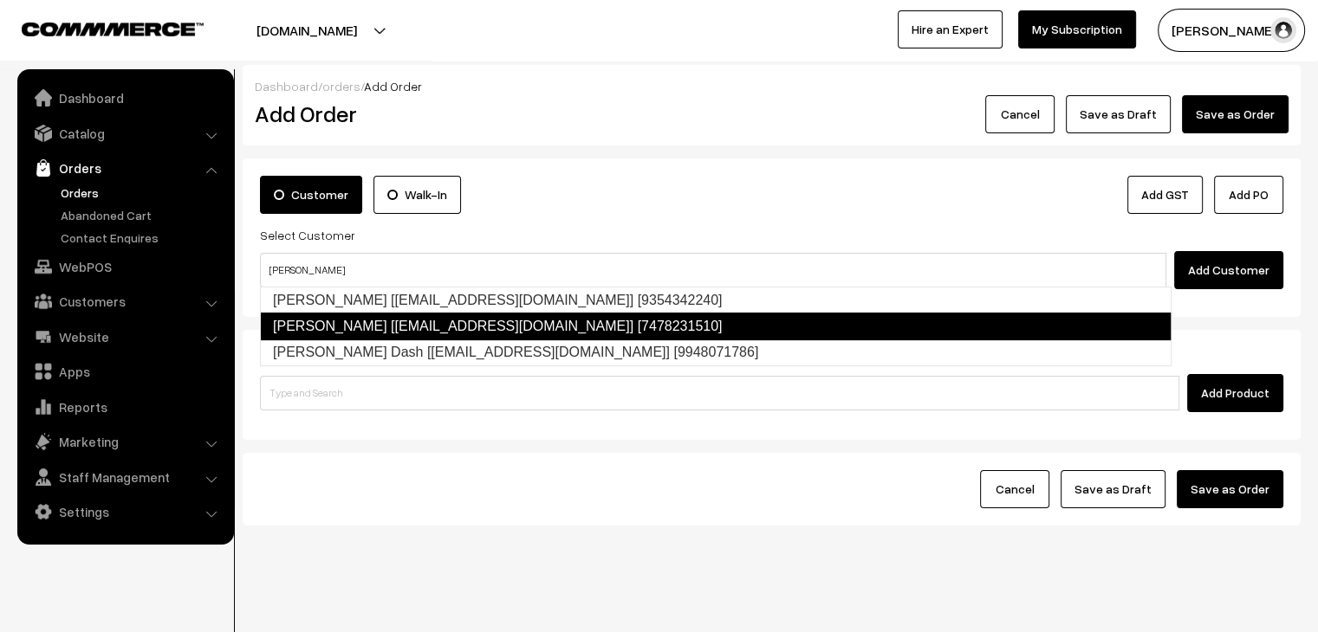
click at [366, 322] on link "Sarita Subba [subbasarita06@gmail.com] [7478231510]" at bounding box center [715, 327] width 911 height 28
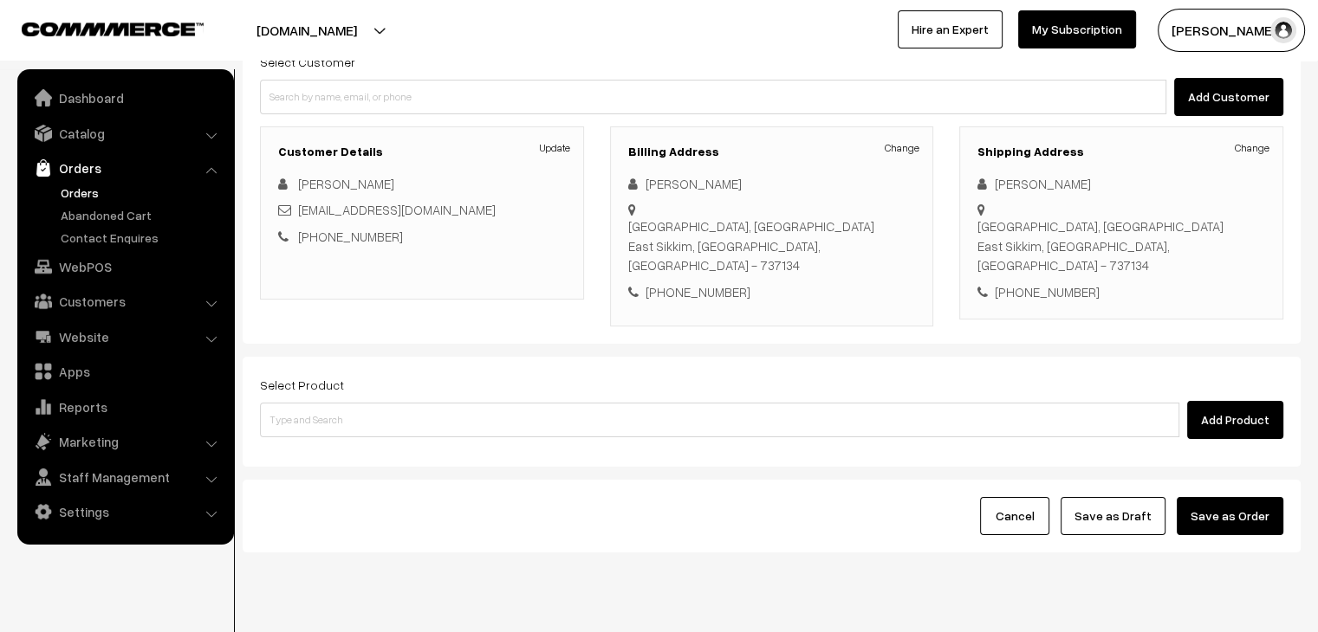
scroll to position [191, 0]
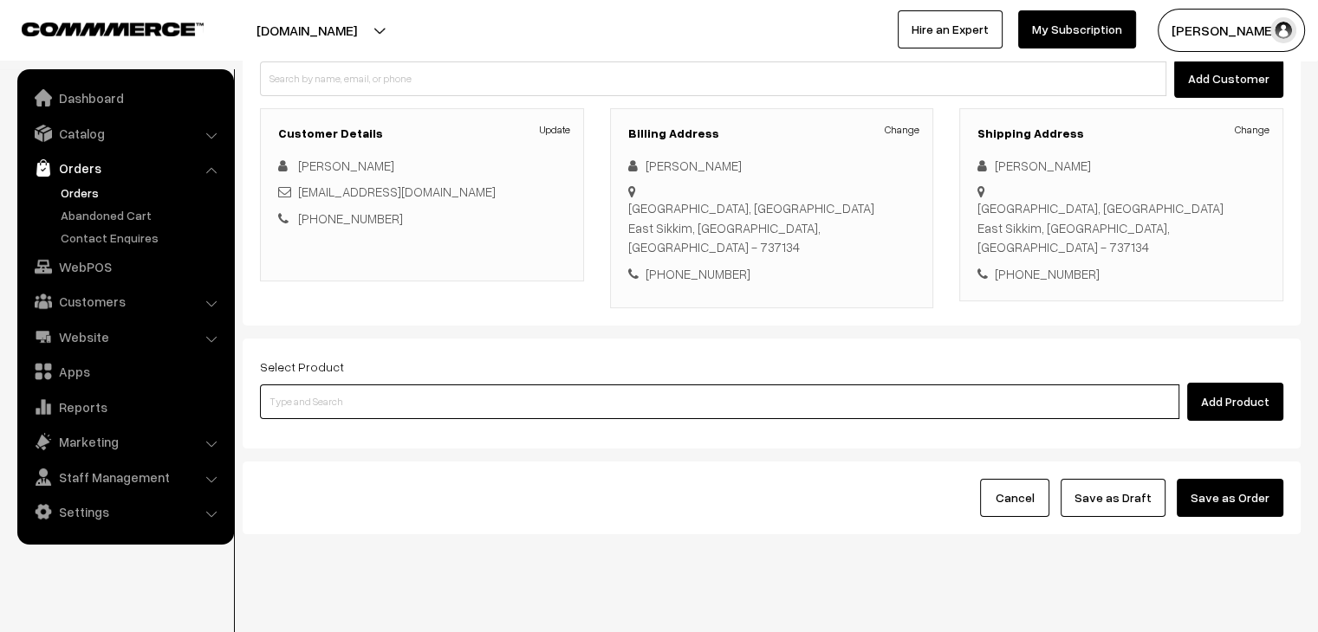
click at [340, 385] on input at bounding box center [719, 402] width 919 height 35
type input "olivia"
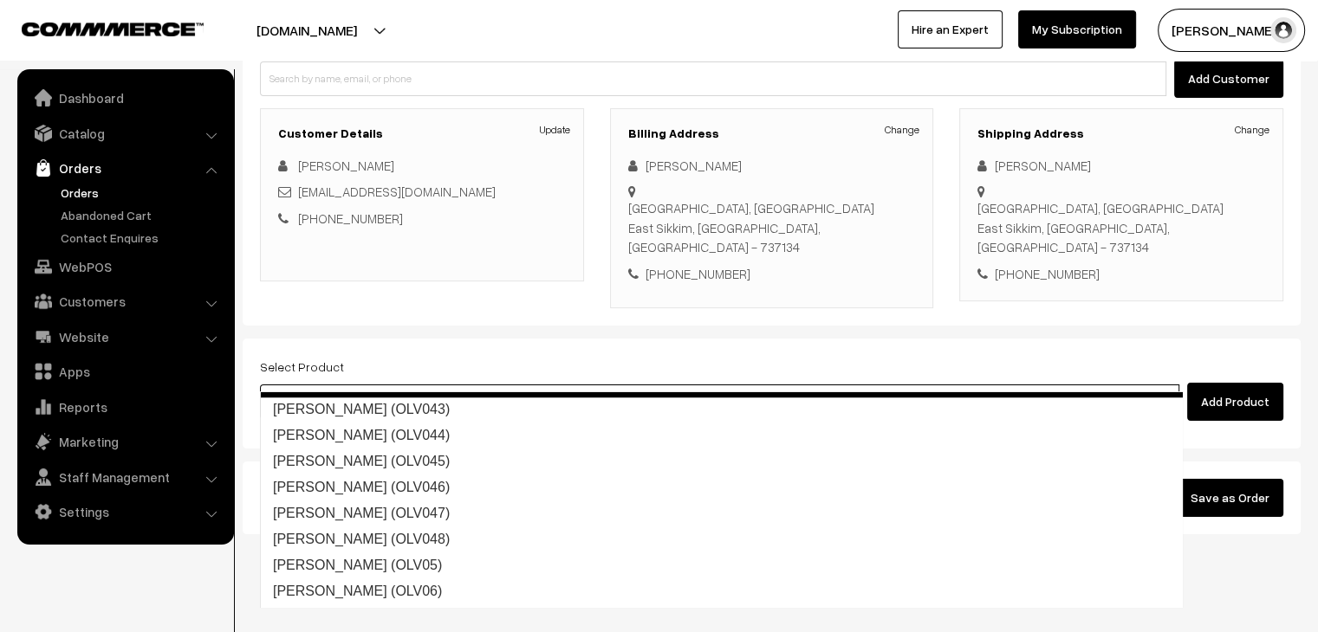
scroll to position [1032, 0]
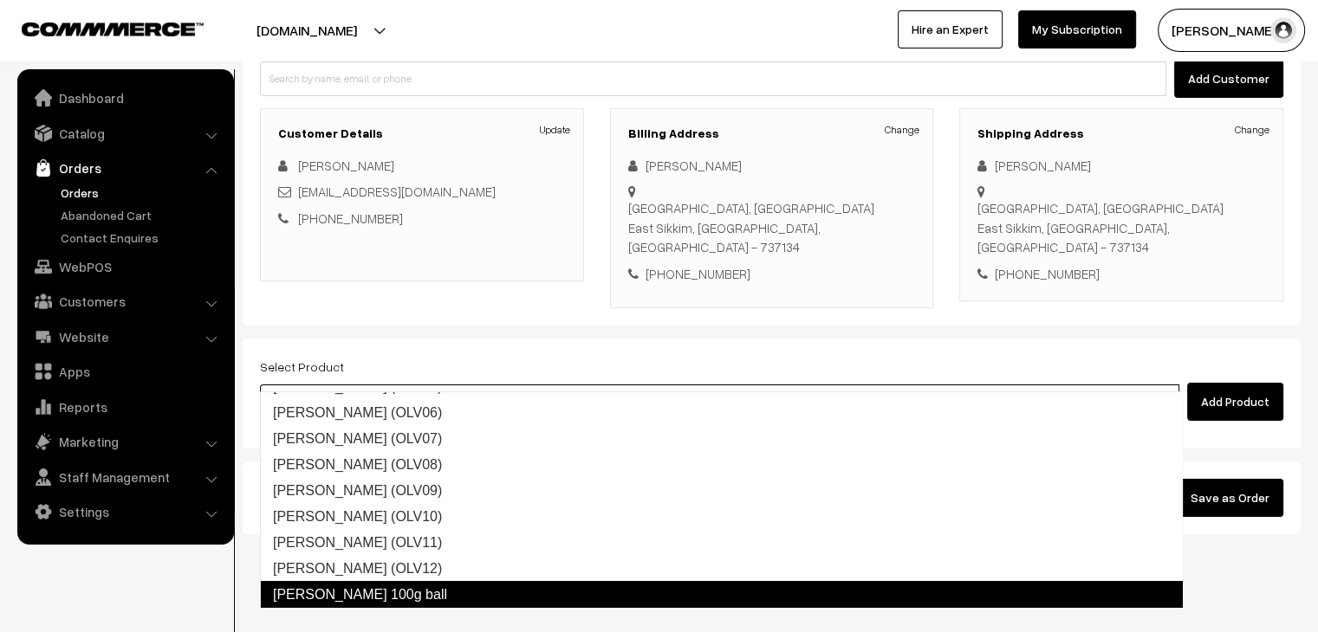
click at [381, 588] on link "Olivia 100g ball" at bounding box center [721, 595] width 923 height 28
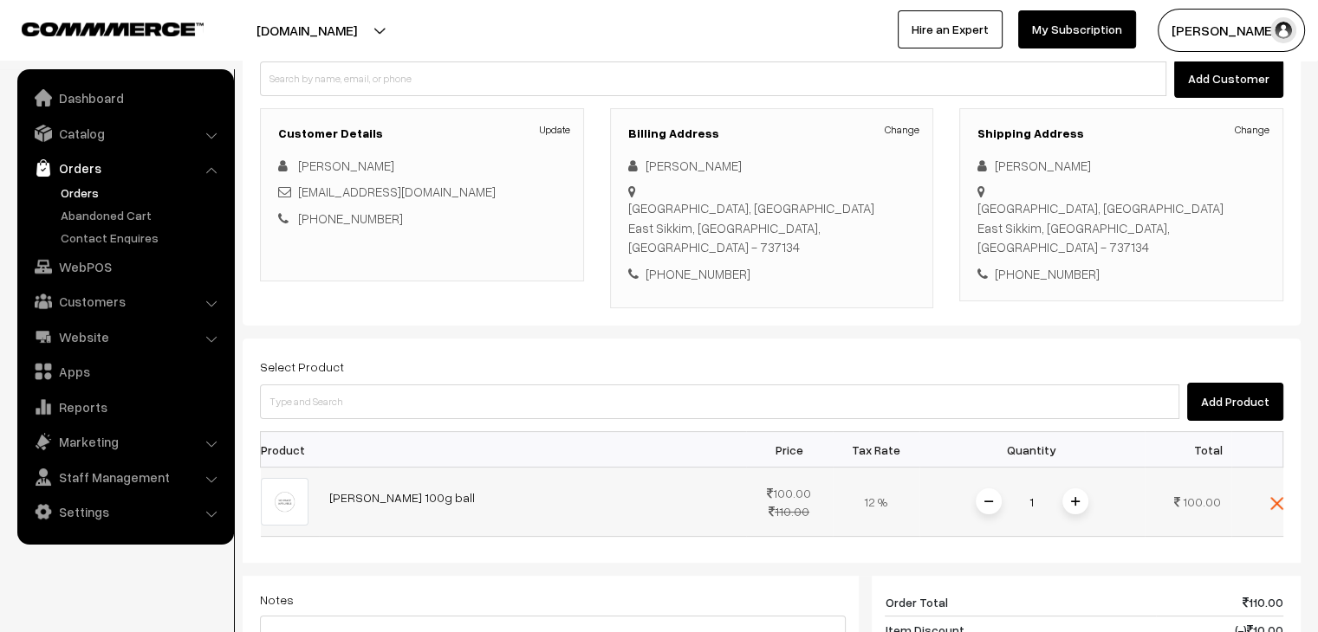
click at [1077, 497] on img at bounding box center [1075, 501] width 9 height 9
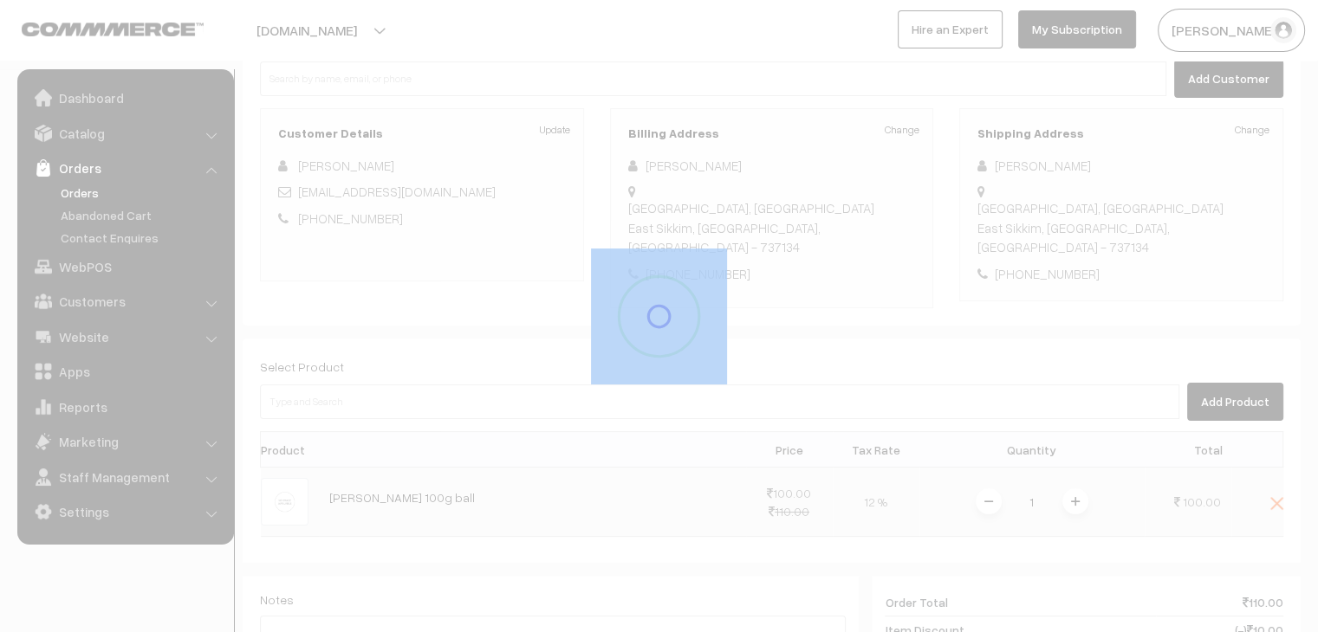
click at [1077, 469] on div at bounding box center [659, 316] width 1318 height 632
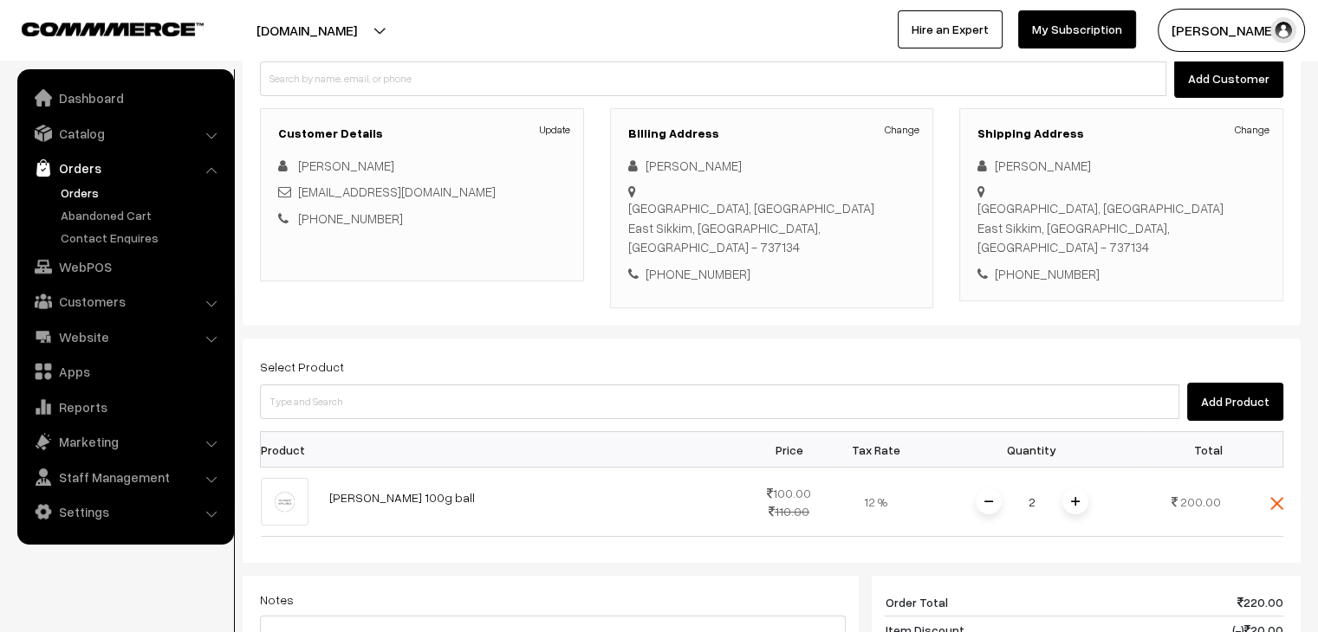
click at [1077, 497] on img at bounding box center [1075, 501] width 9 height 9
click at [0, 0] on div at bounding box center [0, 0] width 0 height 0
click at [1077, 469] on div "Dashboard / orders / Add Order Add Order Cancel Save as Draft Save as Order Sav…" at bounding box center [772, 429] width 1058 height 1110
click at [1077, 497] on img at bounding box center [1075, 501] width 9 height 9
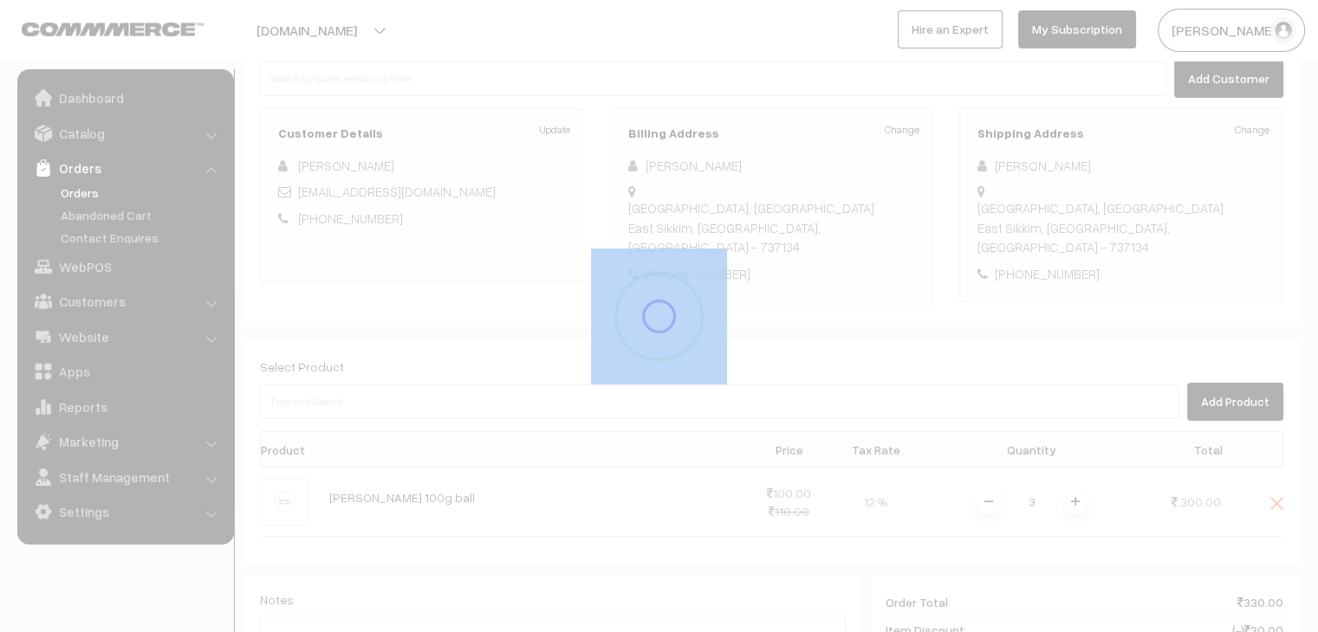
click at [1077, 469] on div at bounding box center [659, 316] width 1318 height 632
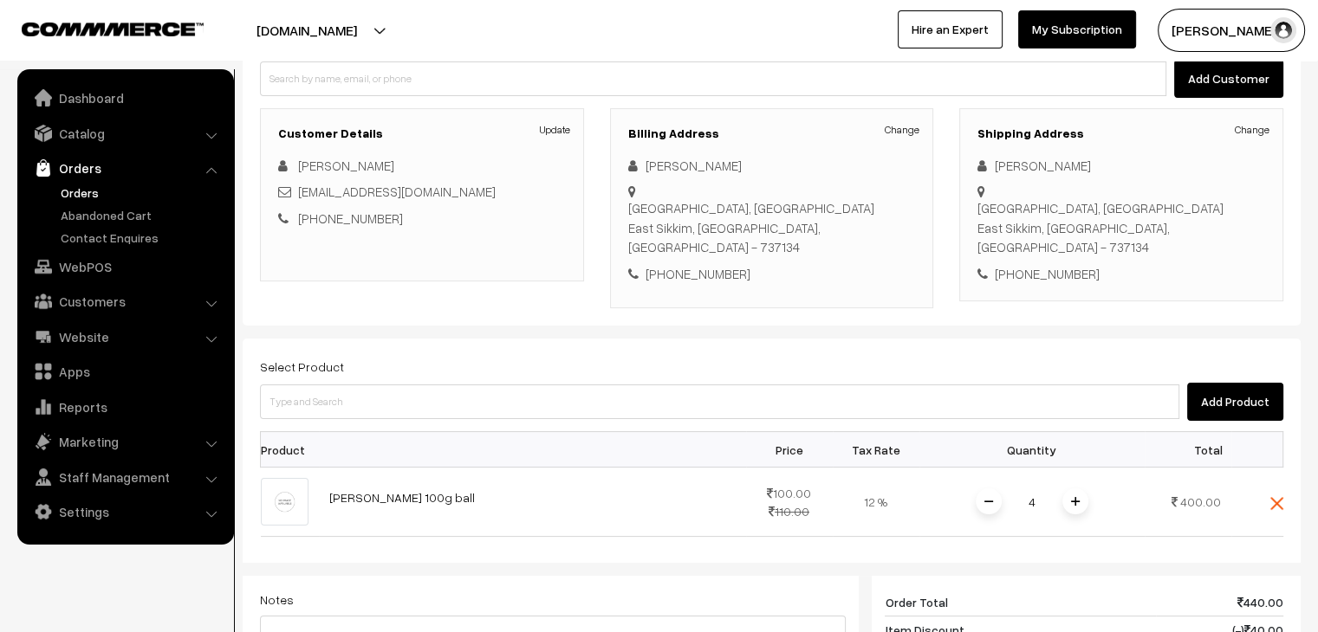
click at [1078, 497] on img at bounding box center [1075, 501] width 9 height 9
click at [0, 0] on div at bounding box center [0, 0] width 0 height 0
click at [1078, 497] on img at bounding box center [1075, 501] width 9 height 9
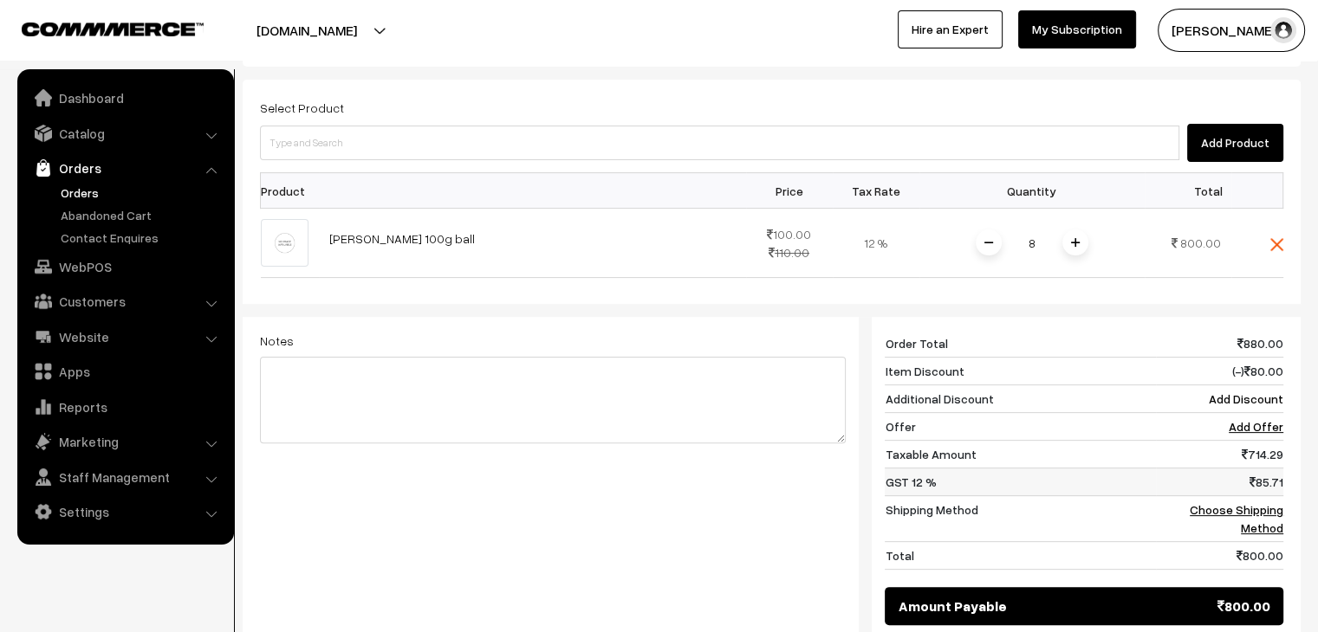
scroll to position [451, 0]
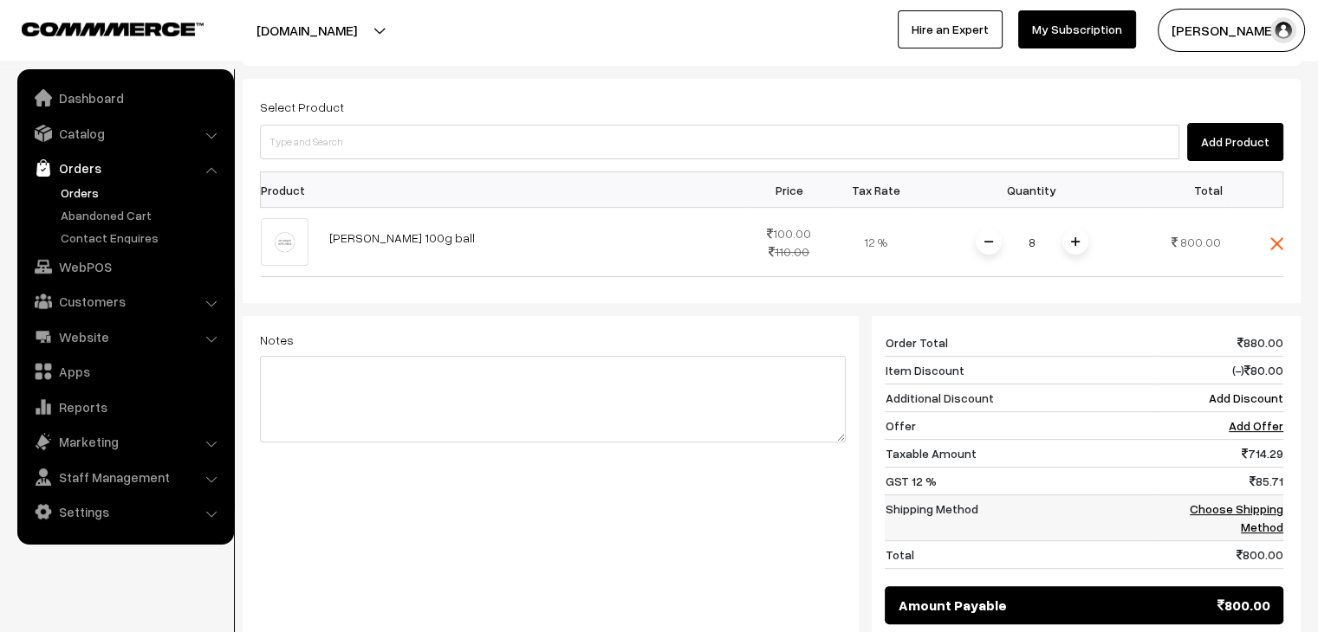
click at [1228, 502] on link "Choose Shipping Method" at bounding box center [1236, 518] width 94 height 33
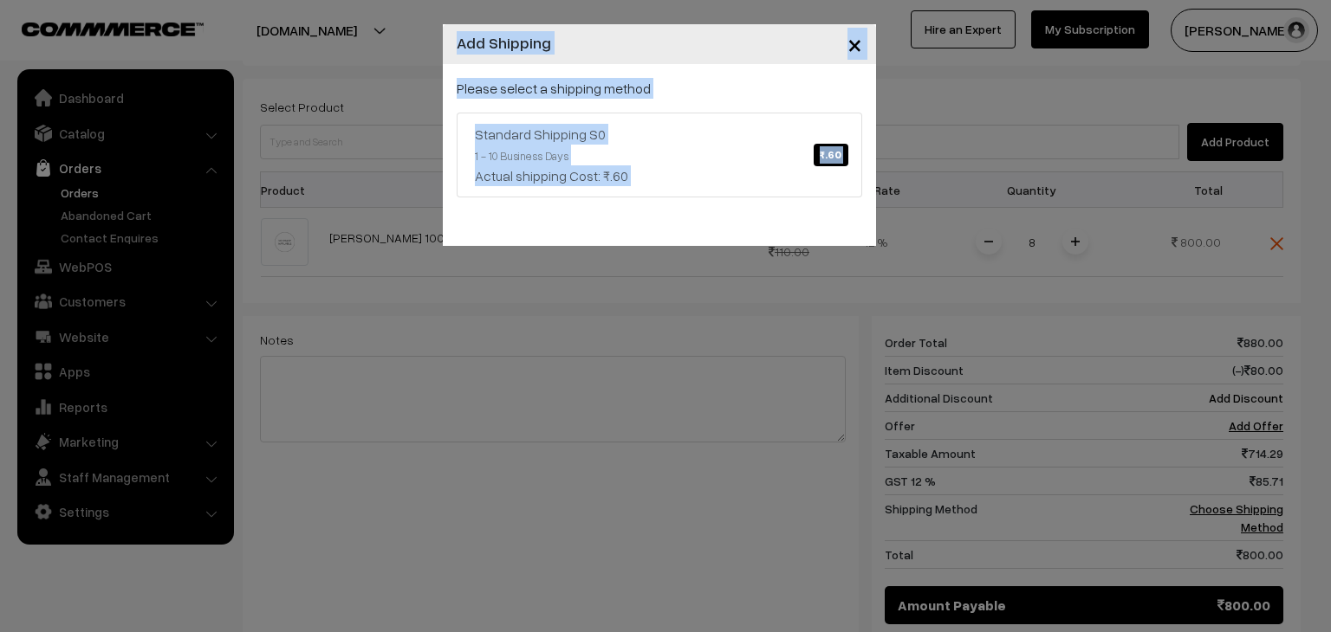
click at [700, 152] on link "Standard Shipping S0 ₹.60 1 - 10 Business Days Actual shipping Cost: ₹.60" at bounding box center [658, 155] width 405 height 85
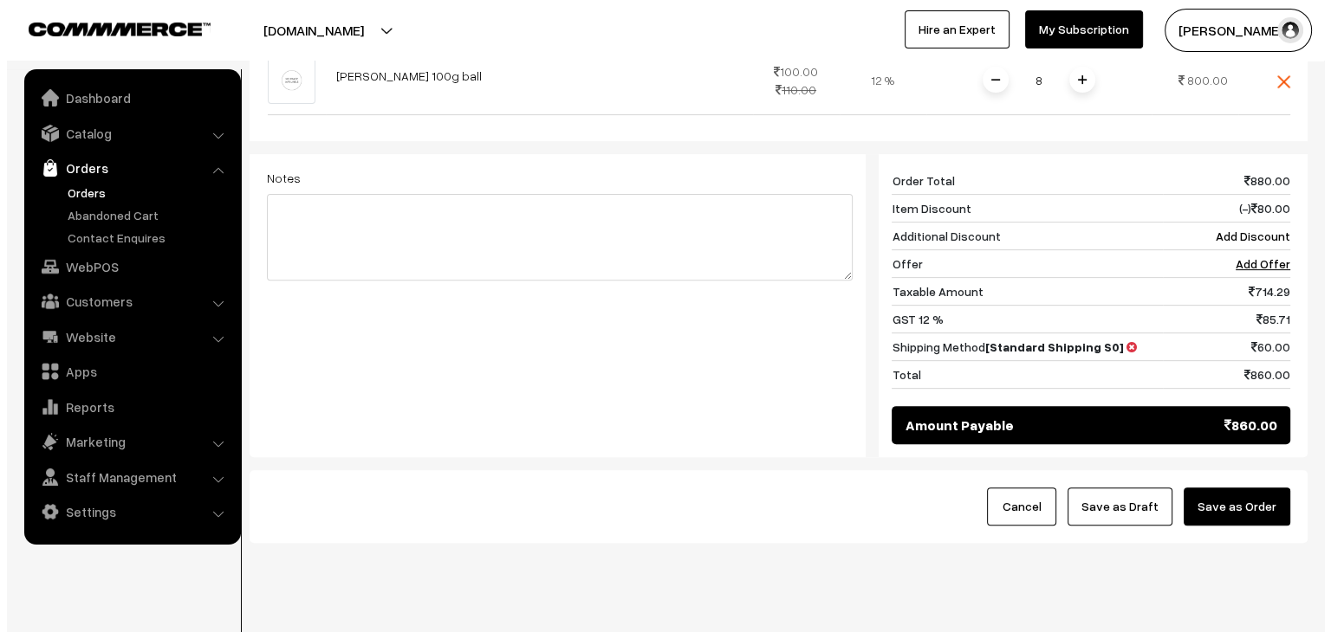
scroll to position [620, 0]
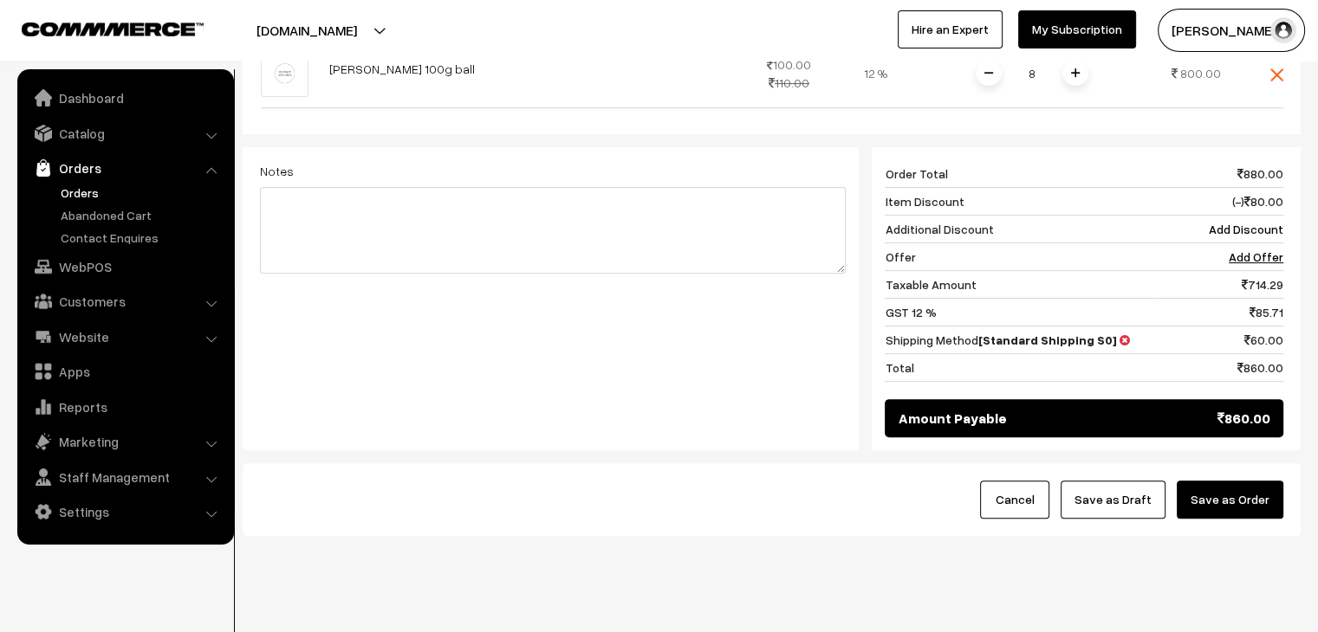
click at [1208, 481] on button "Save as Order" at bounding box center [1229, 500] width 107 height 38
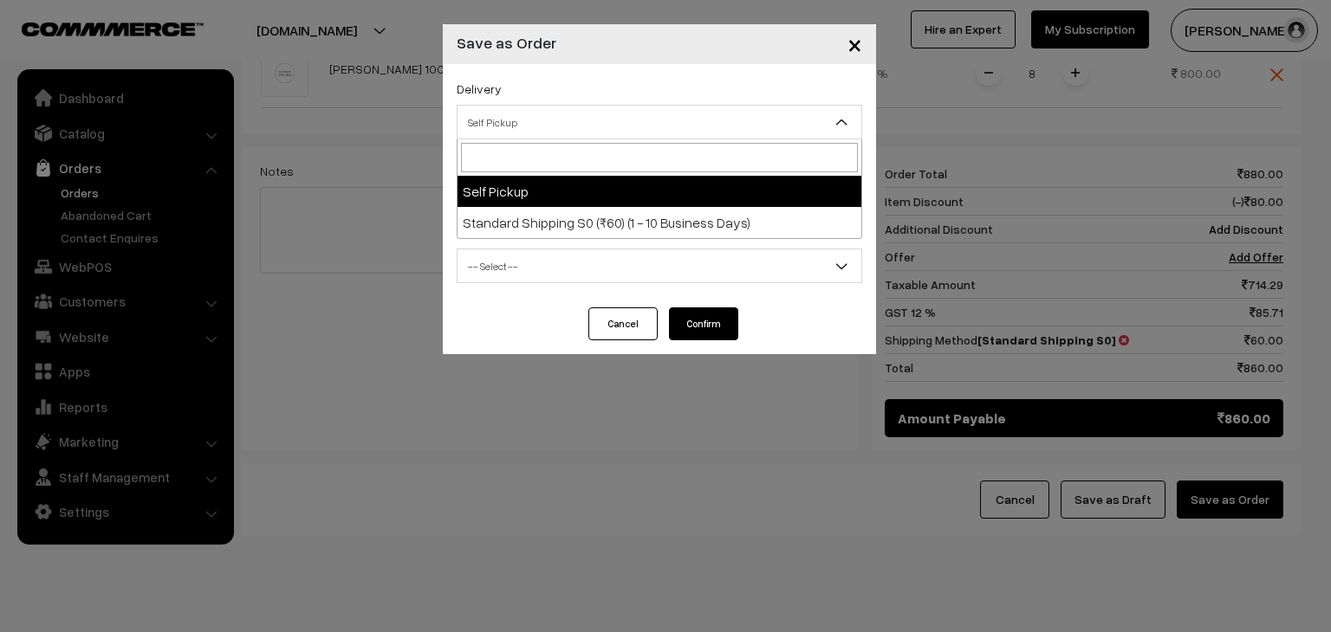
click at [531, 126] on span "Self Pickup" at bounding box center [659, 122] width 404 height 30
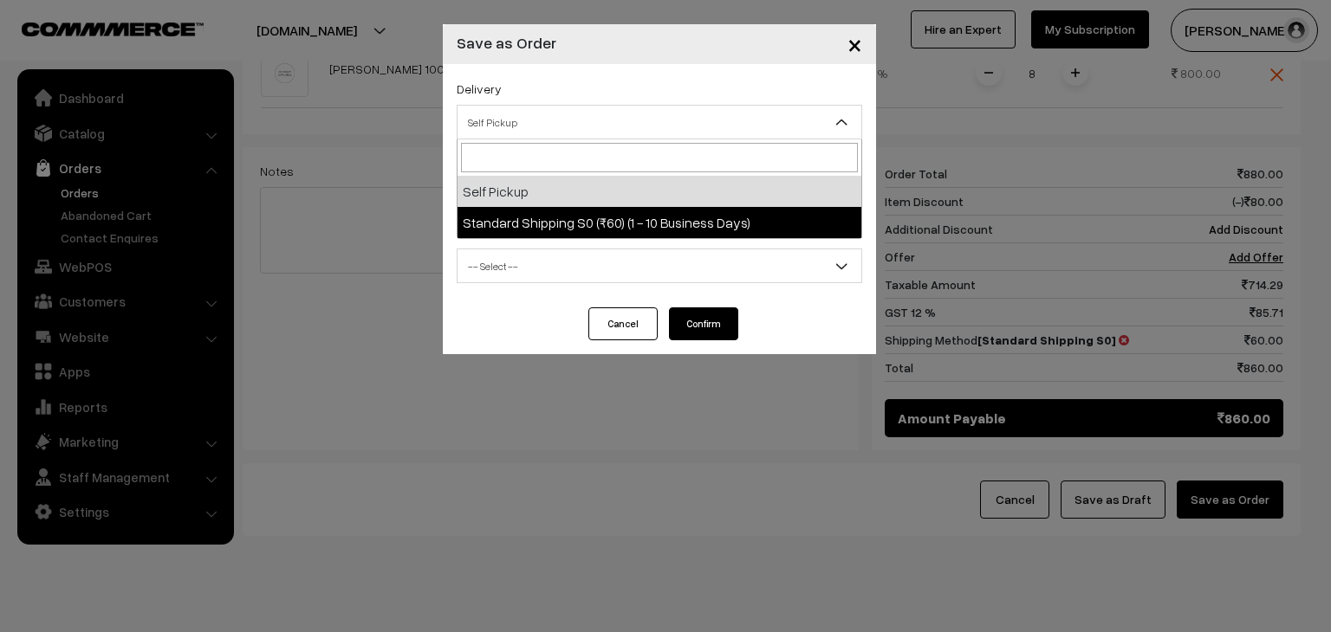
select select "SSS1"
select select "3"
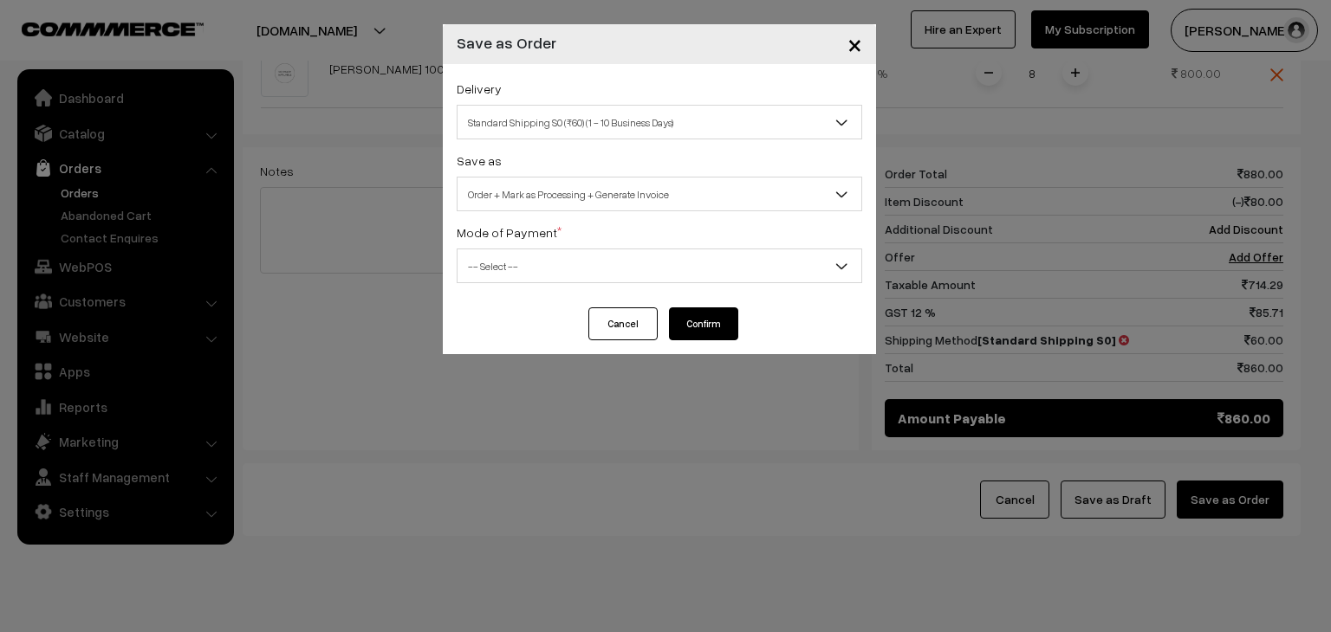
click at [539, 271] on span "-- Select --" at bounding box center [659, 266] width 404 height 30
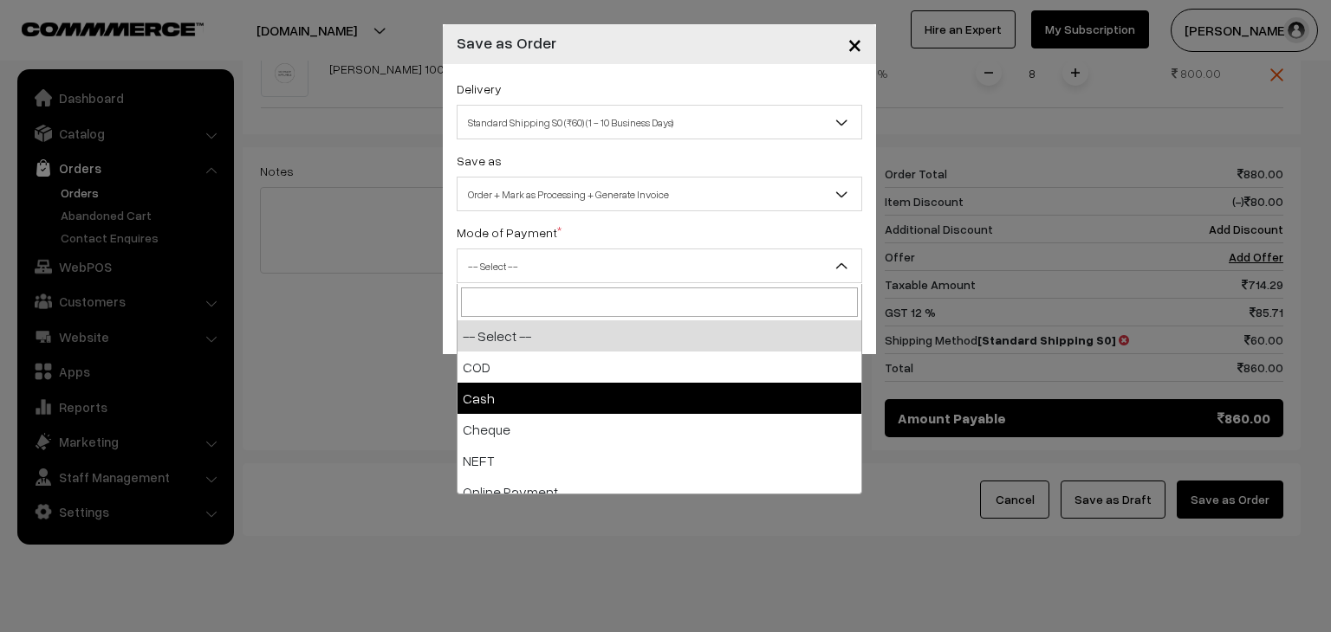
select select "2"
checkbox input "true"
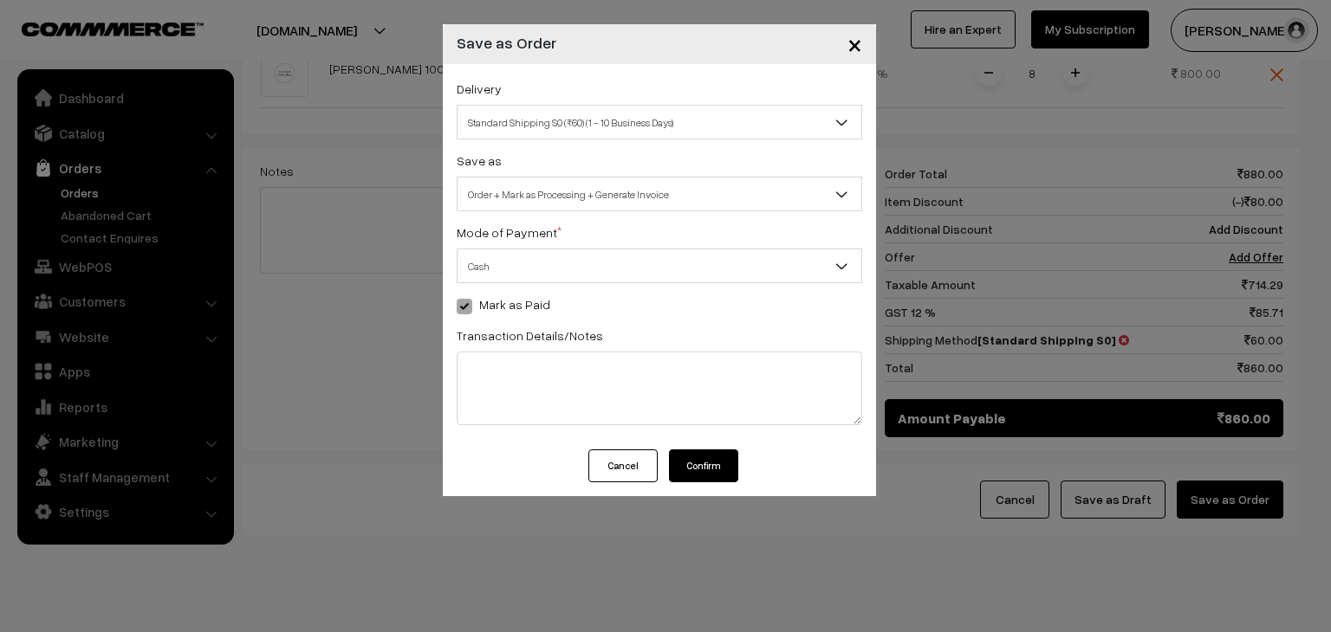
click at [690, 463] on button "Confirm" at bounding box center [703, 466] width 69 height 33
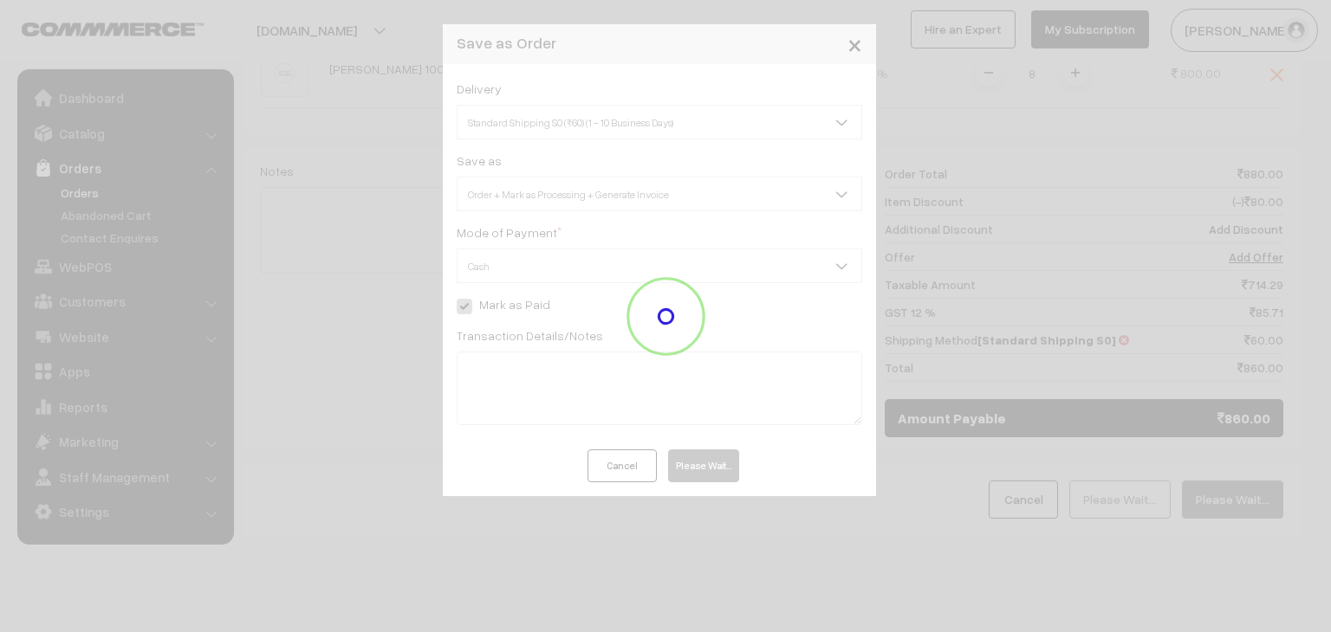
scroll to position [565, 0]
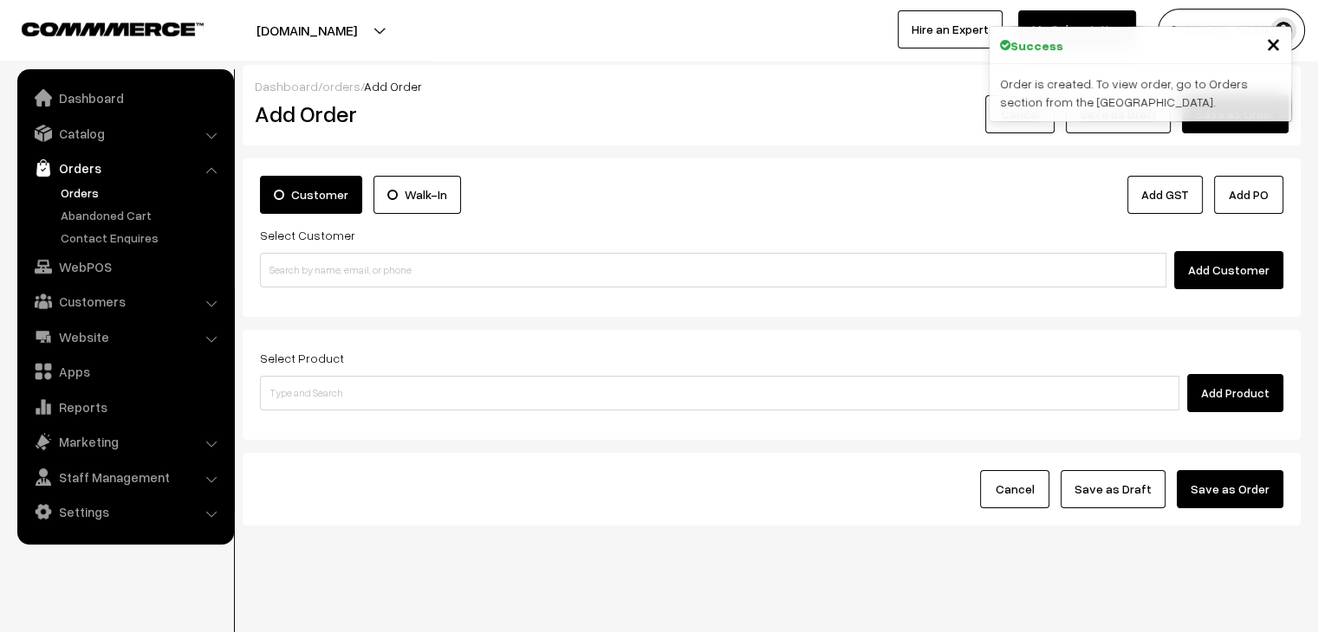
click at [94, 192] on link "Orders" at bounding box center [142, 193] width 172 height 18
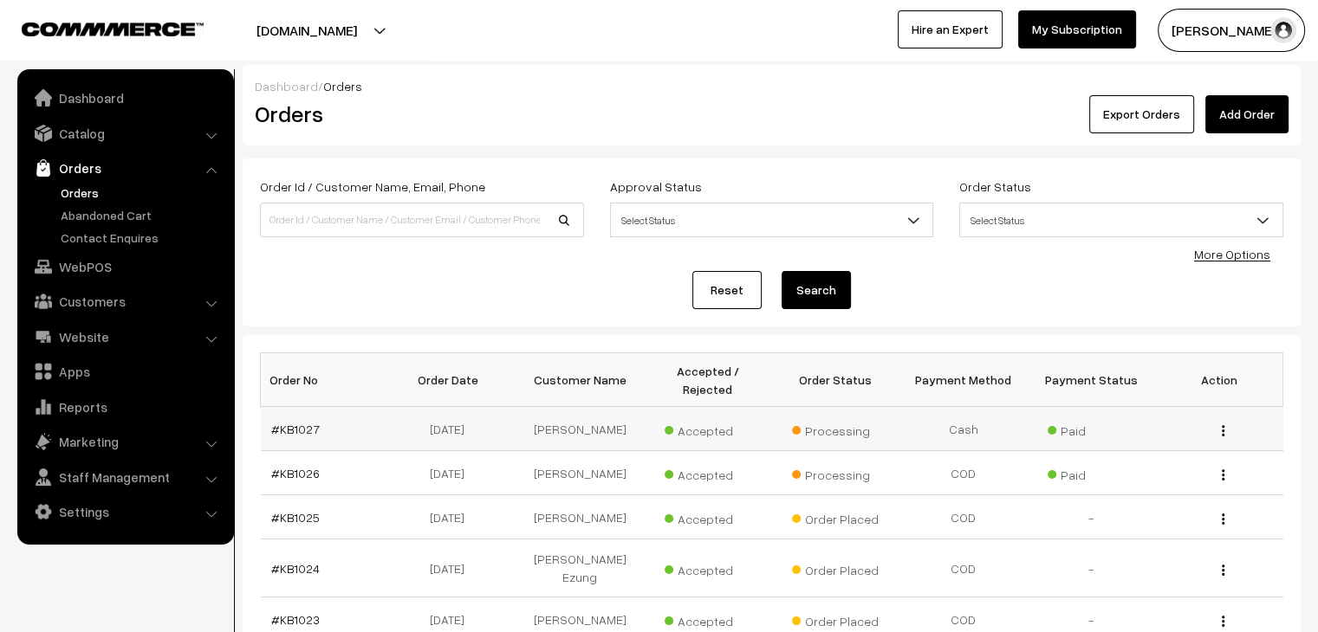
click at [293, 419] on td "#KB1027" at bounding box center [325, 429] width 128 height 44
click at [294, 422] on link "#KB1027" at bounding box center [295, 429] width 49 height 15
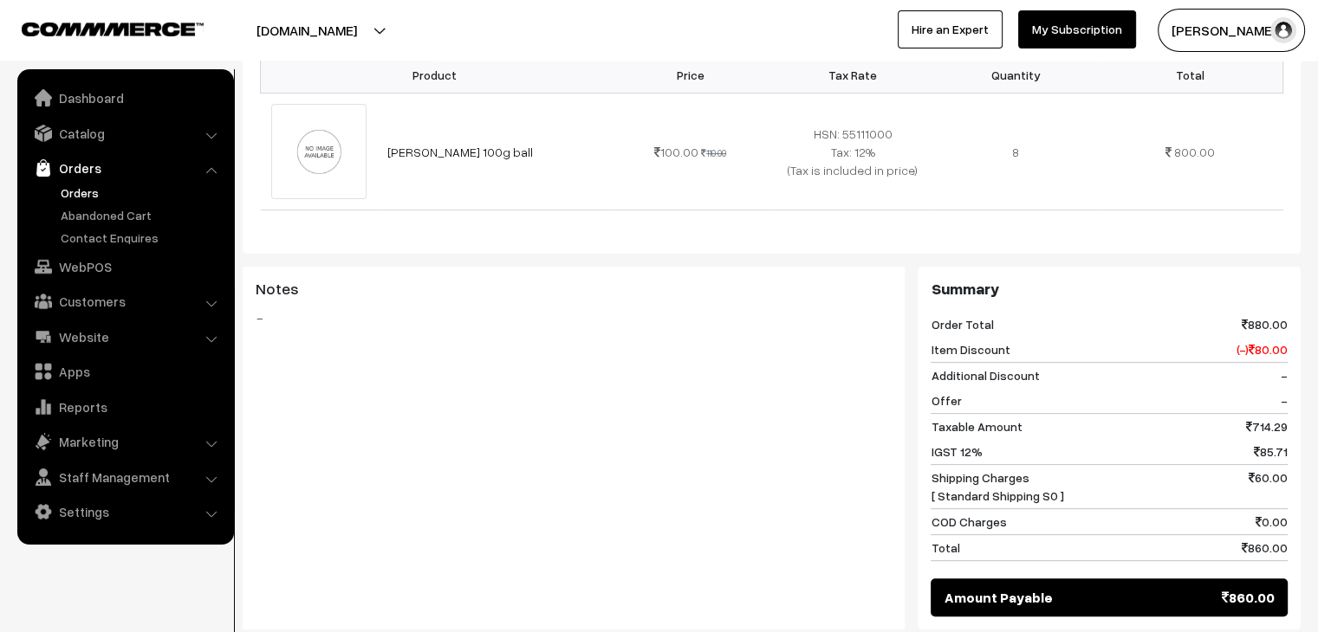
scroll to position [520, 0]
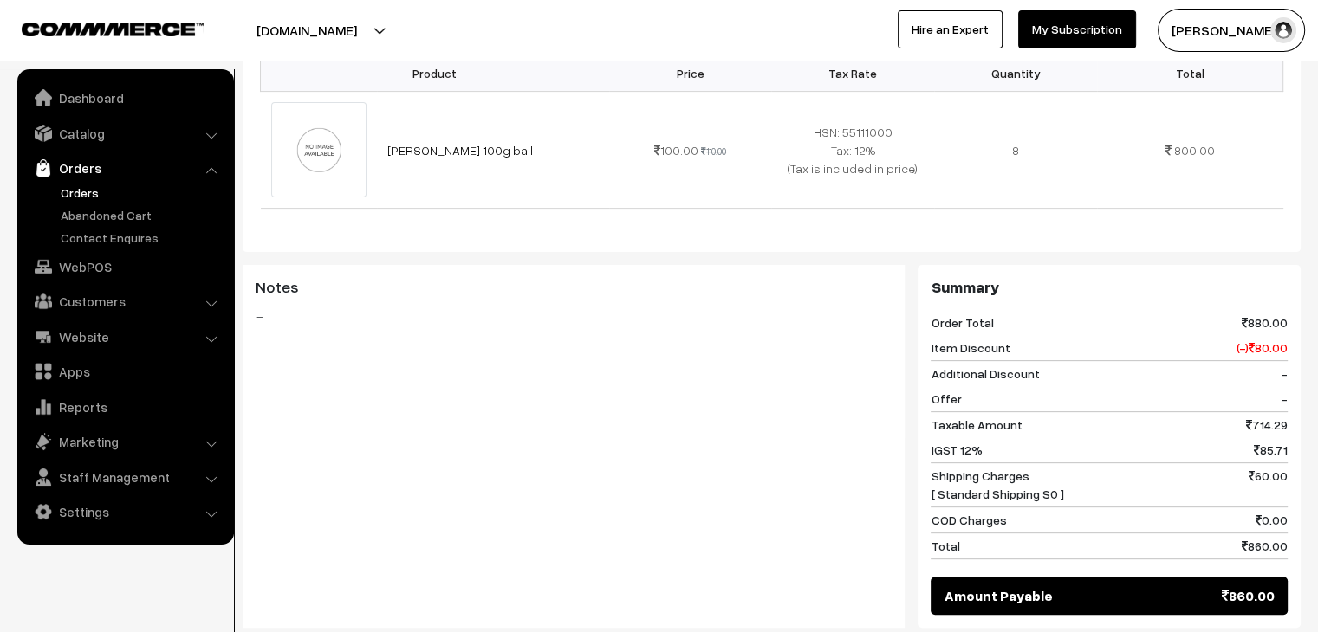
click at [79, 198] on link "Orders" at bounding box center [142, 193] width 172 height 18
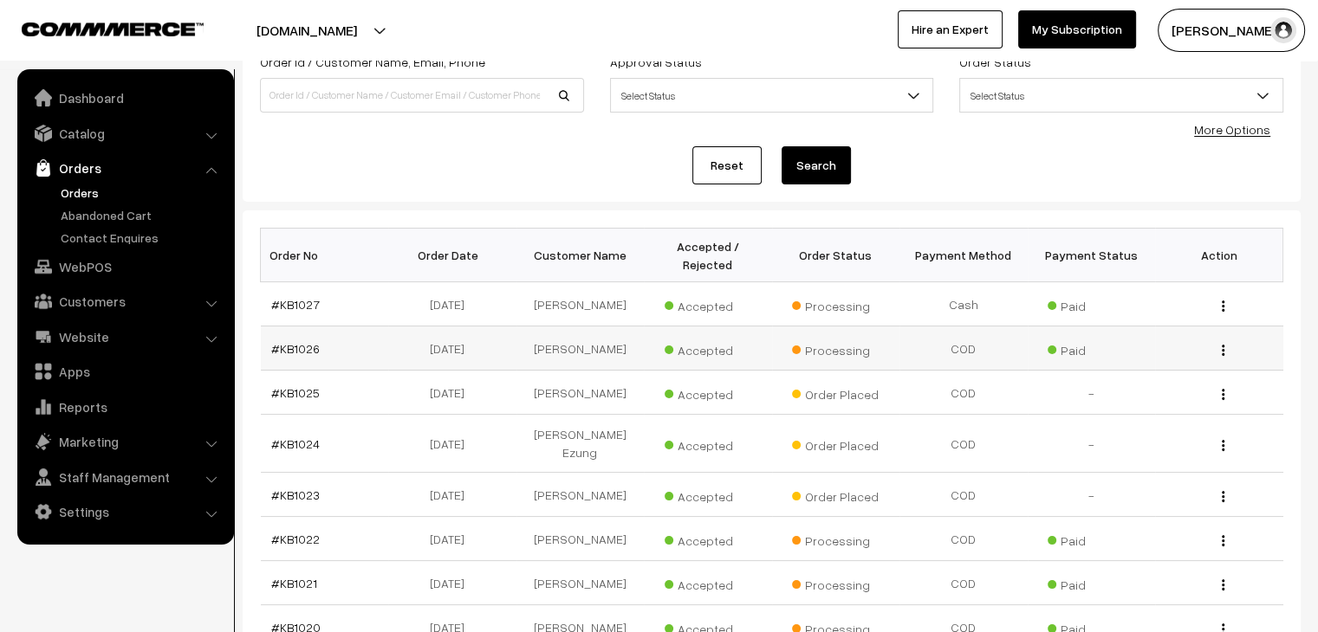
scroll to position [173, 0]
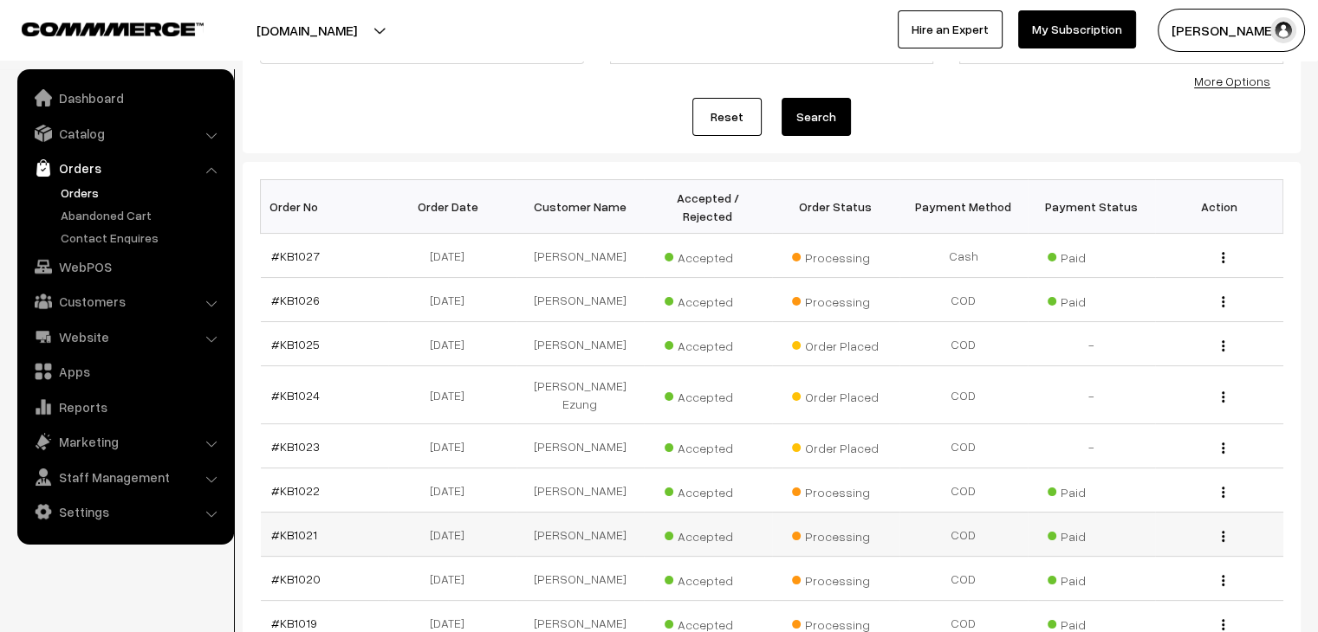
drag, startPoint x: 294, startPoint y: 417, endPoint x: 384, endPoint y: 481, distance: 110.6
click at [384, 513] on td "#KB1021" at bounding box center [325, 535] width 128 height 44
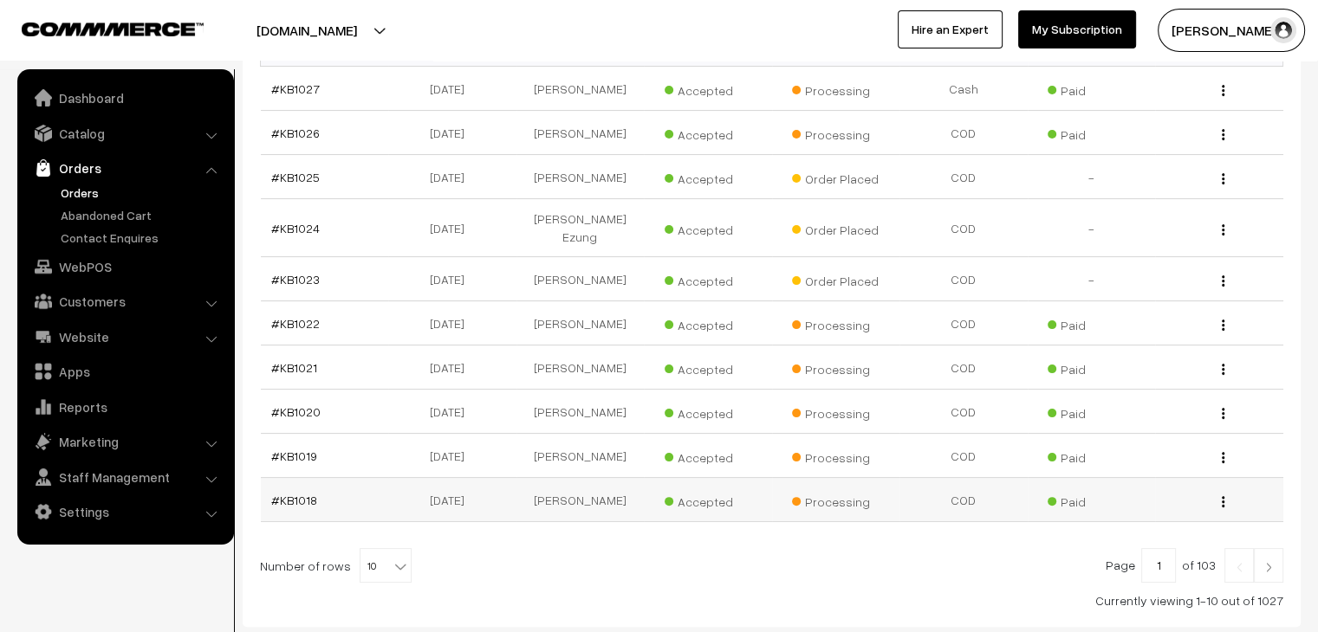
scroll to position [346, 0]
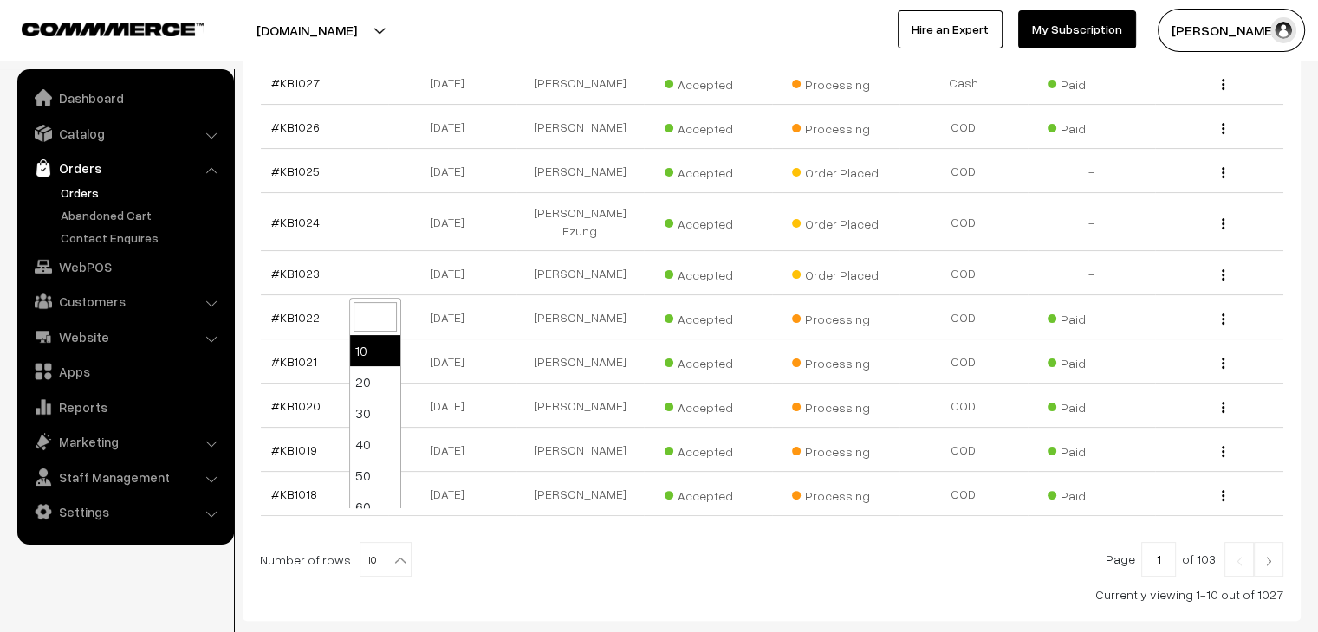
click at [392, 552] on b at bounding box center [400, 560] width 17 height 17
click at [312, 204] on td "#KB1024" at bounding box center [325, 222] width 128 height 58
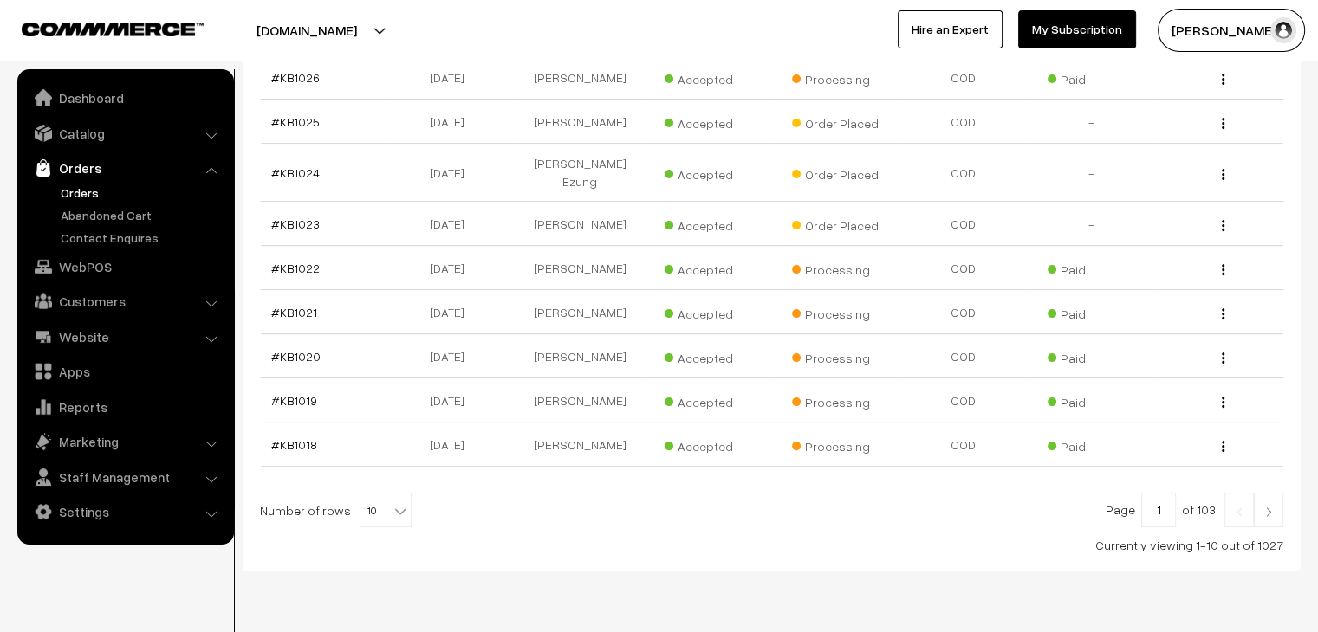
scroll to position [413, 0]
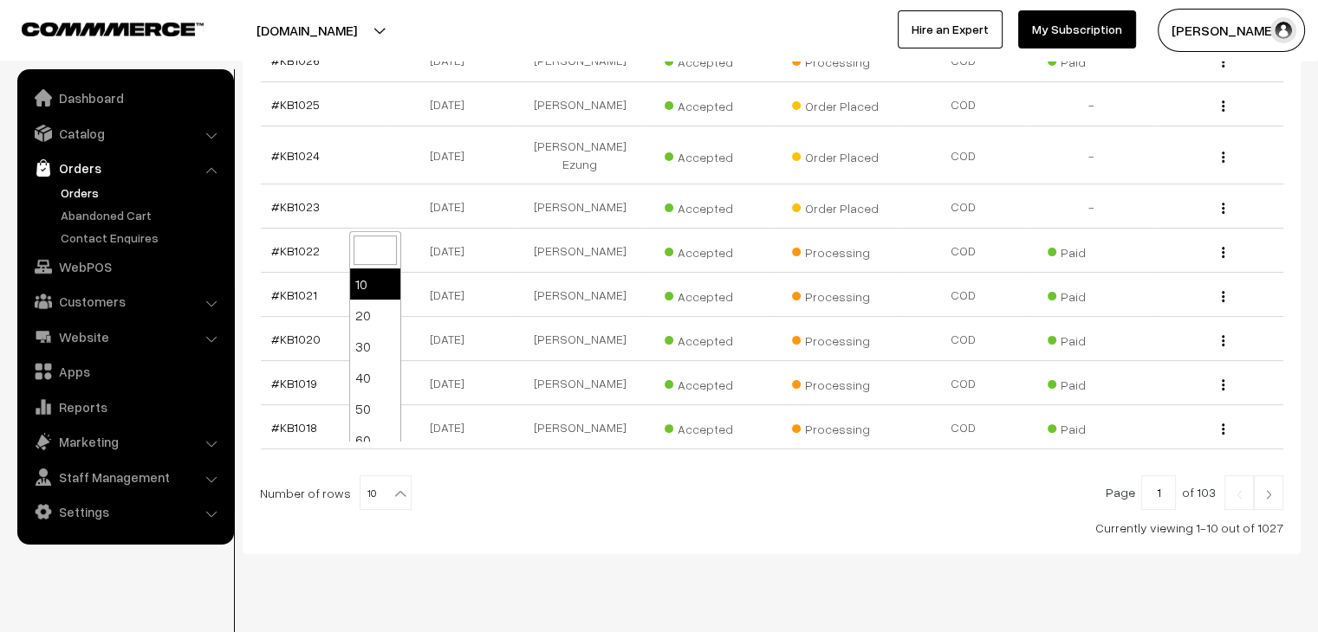
click at [379, 476] on span "10" at bounding box center [385, 493] width 50 height 35
select select "60"
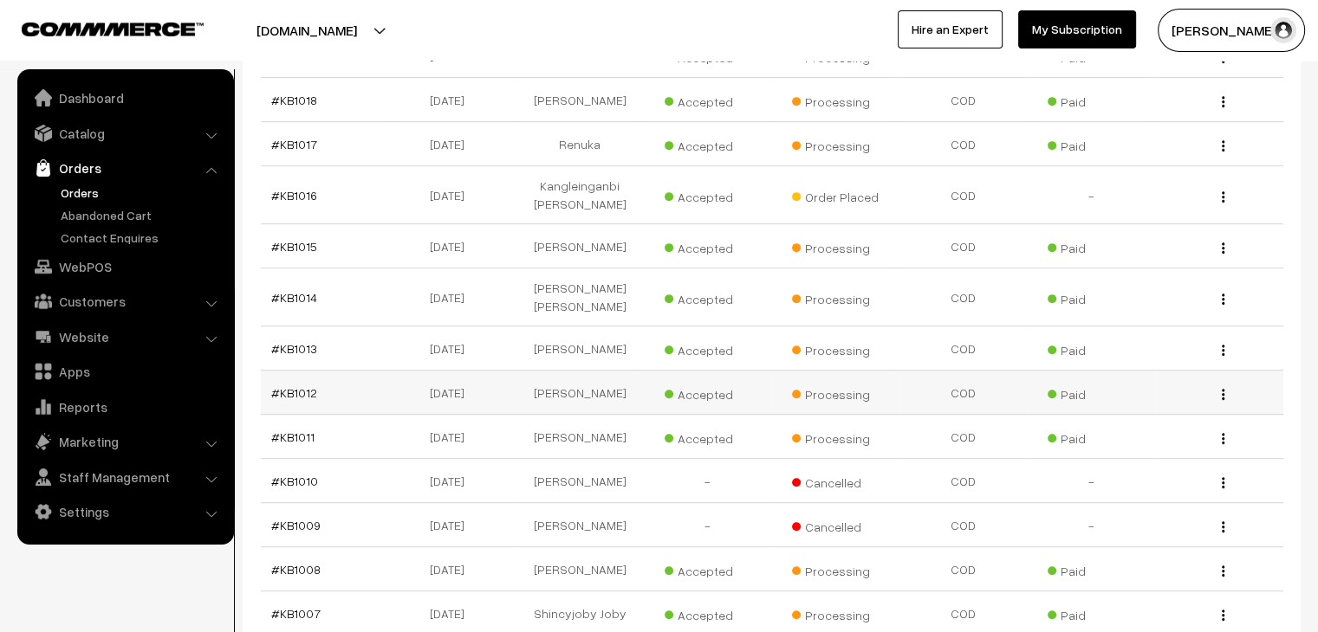
scroll to position [693, 0]
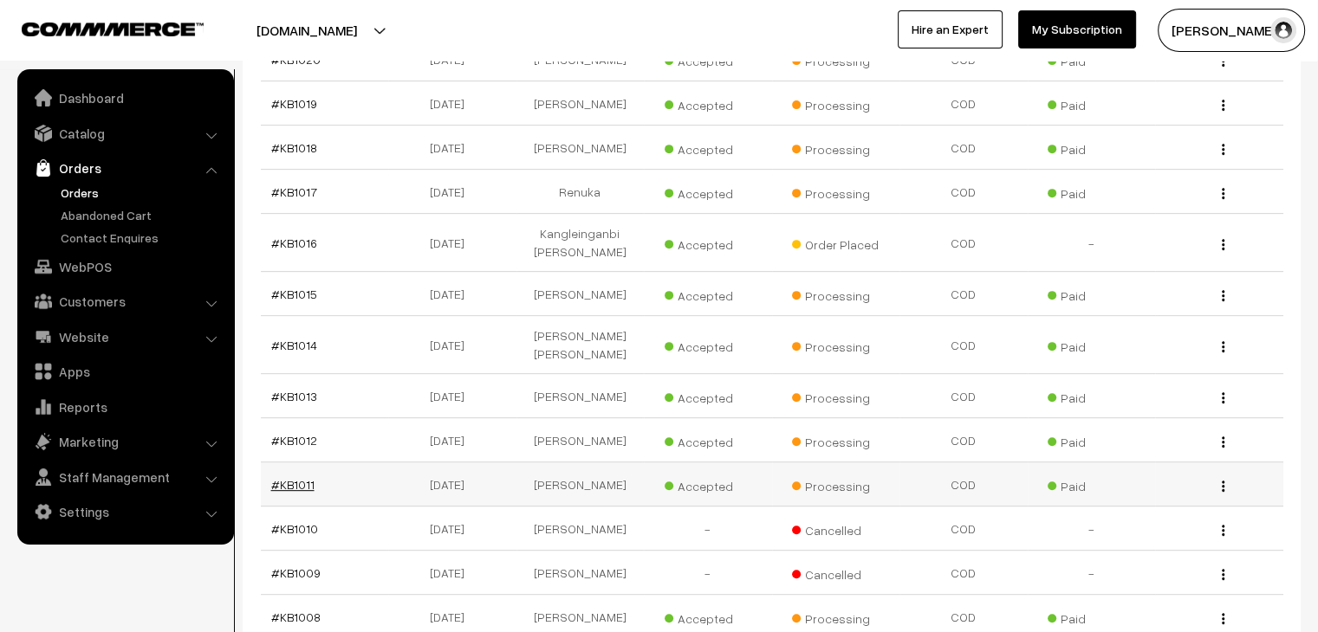
click at [304, 477] on link "#KB1011" at bounding box center [292, 484] width 43 height 15
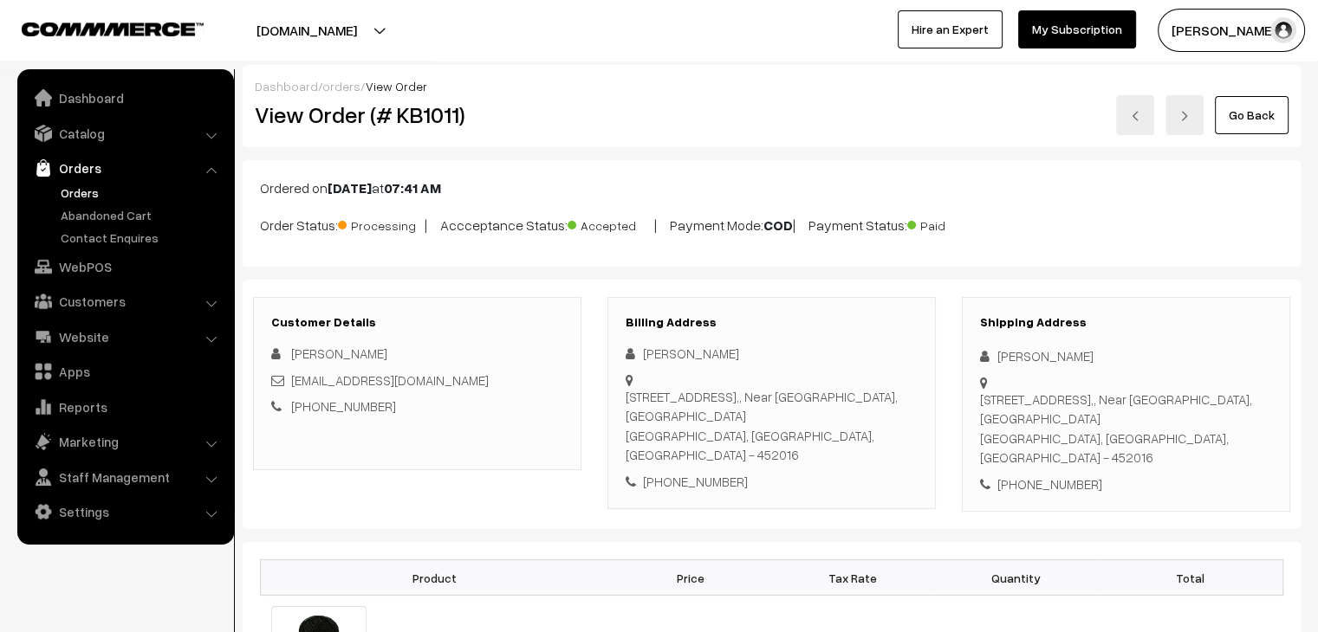
click at [93, 194] on link "Orders" at bounding box center [142, 193] width 172 height 18
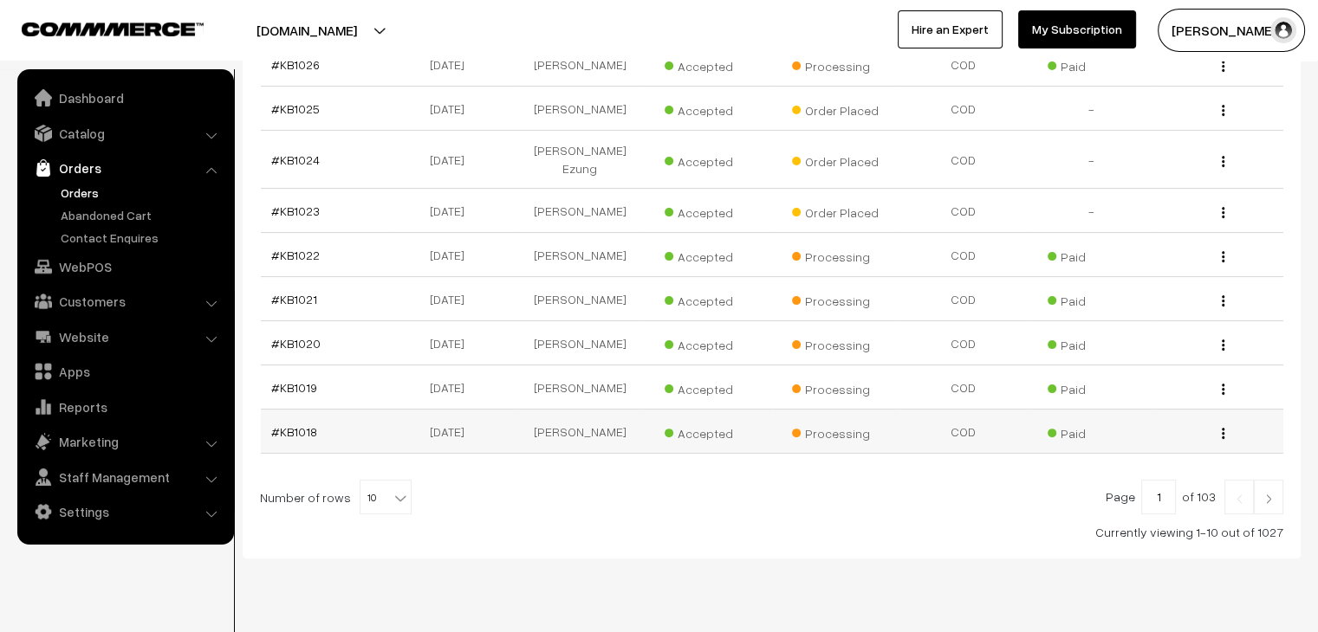
scroll to position [413, 0]
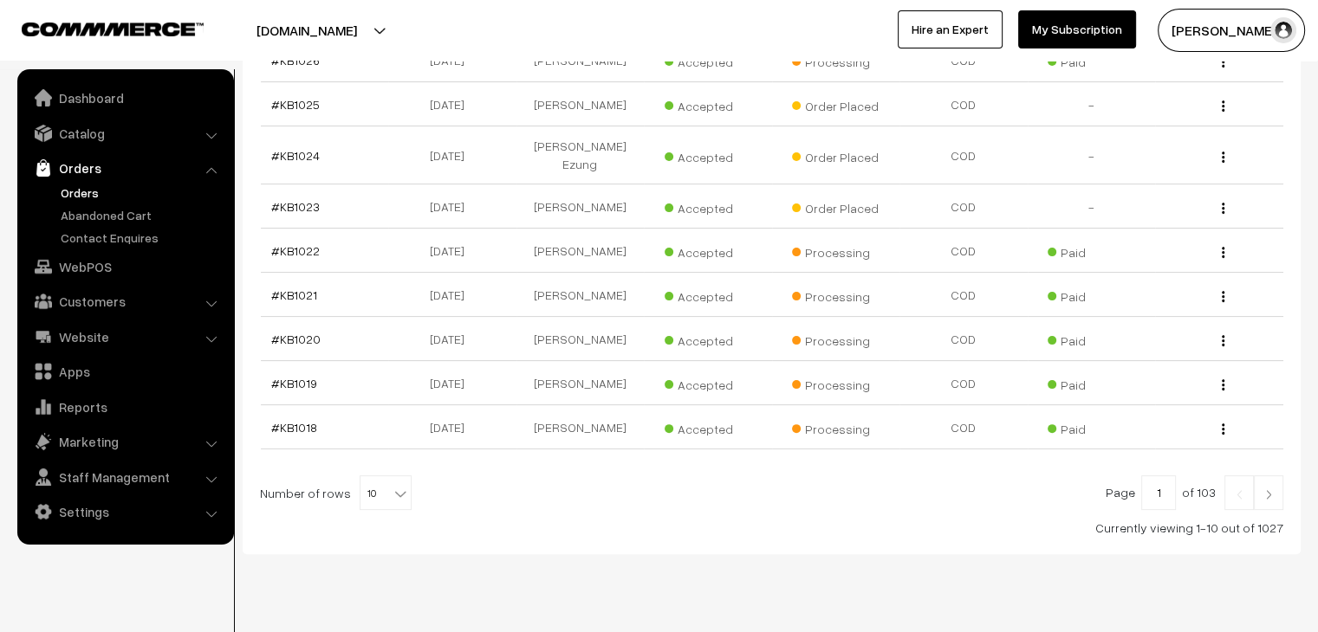
click at [392, 485] on b at bounding box center [400, 493] width 17 height 17
select select "60"
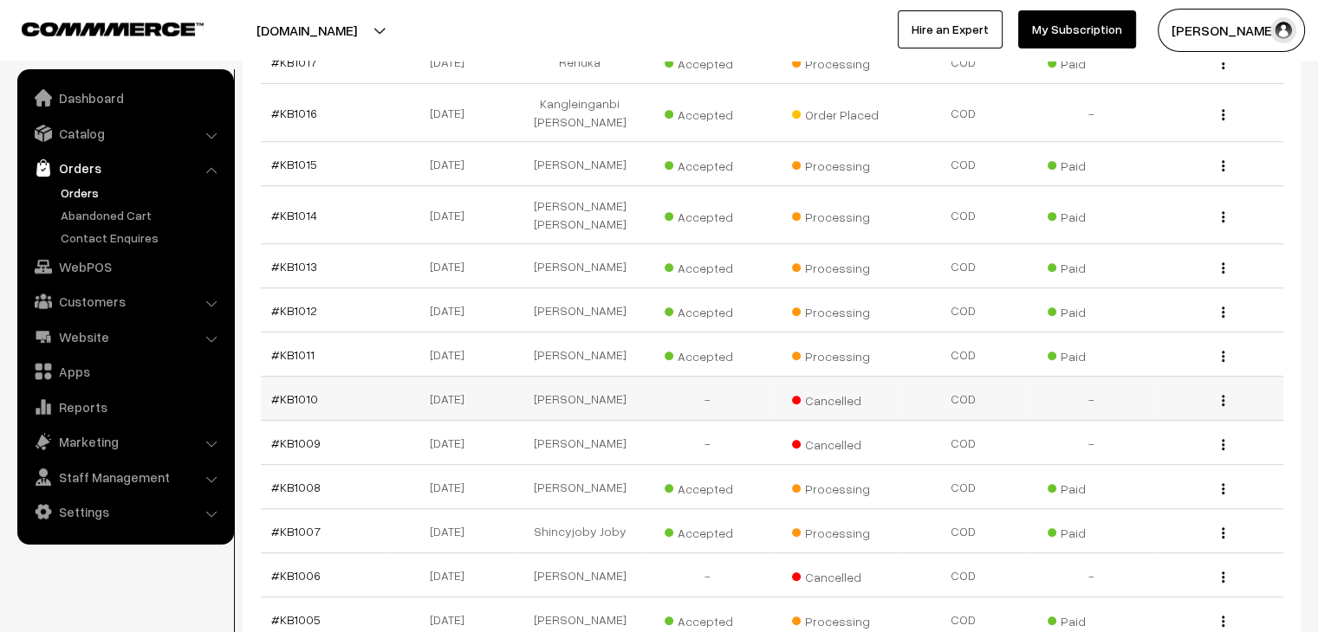
scroll to position [780, 0]
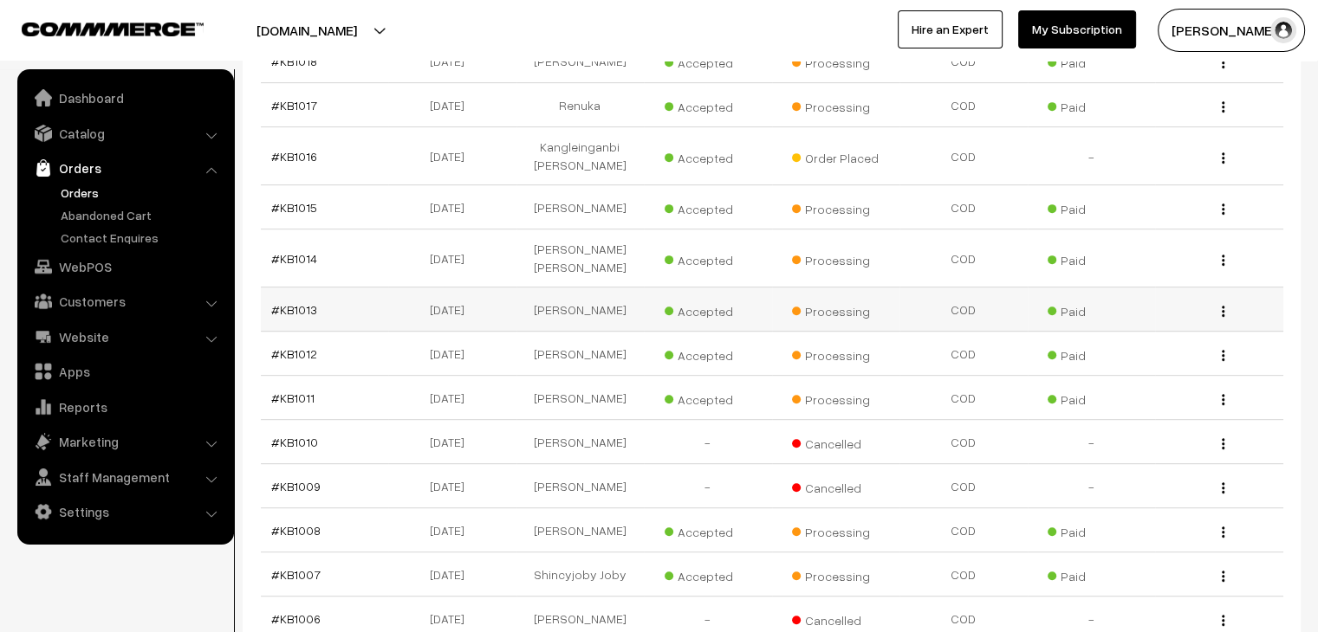
click at [301, 288] on td "#KB1013" at bounding box center [325, 310] width 128 height 44
click at [299, 302] on link "#KB1013" at bounding box center [294, 309] width 46 height 15
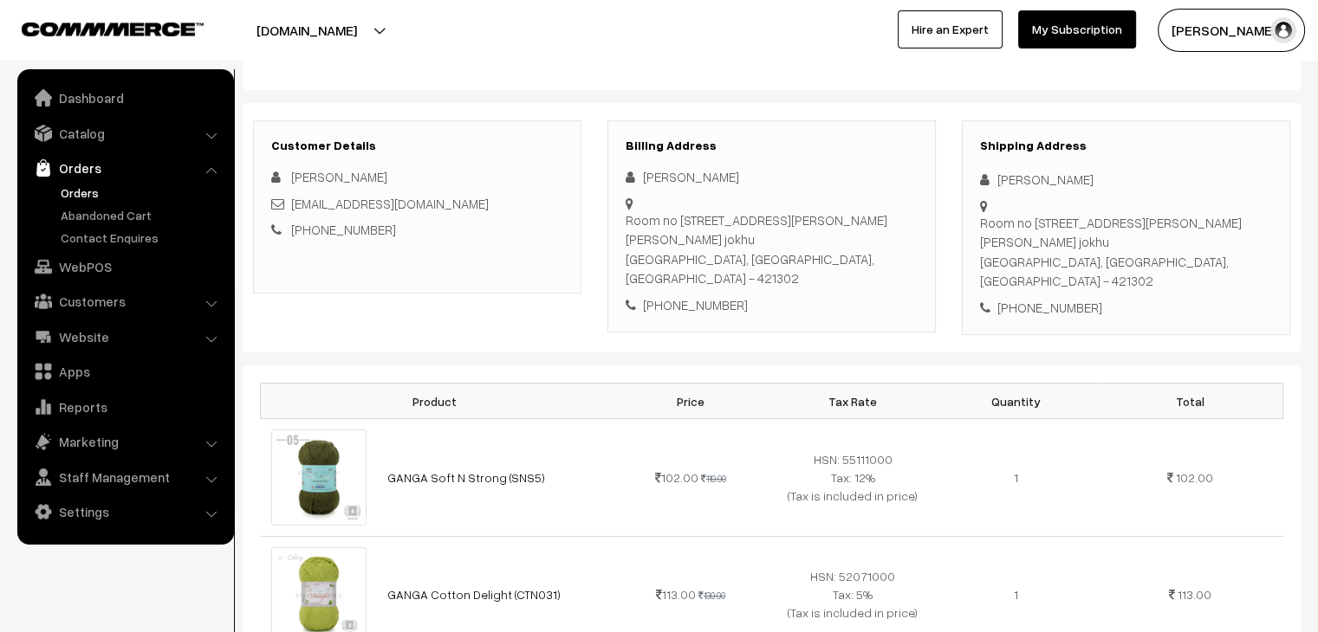
scroll to position [173, 0]
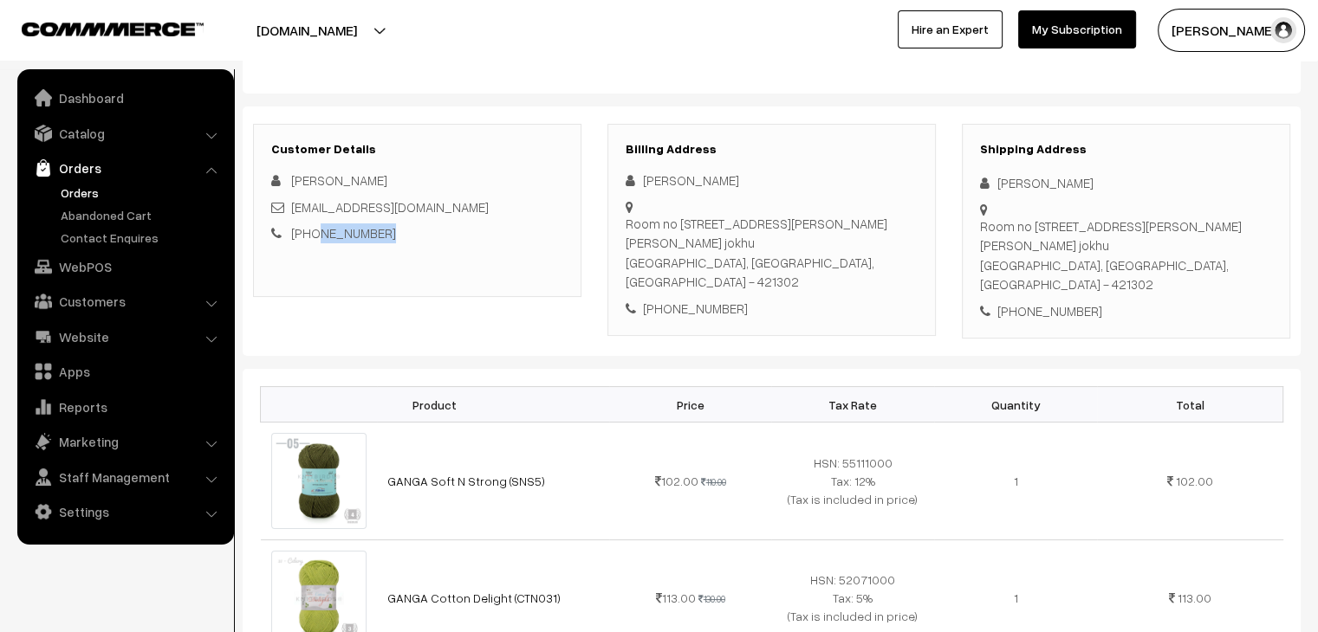
drag, startPoint x: 384, startPoint y: 235, endPoint x: 313, endPoint y: 241, distance: 71.3
click at [313, 241] on div "+91 8530346614" at bounding box center [417, 233] width 292 height 20
copy link "8530346614"
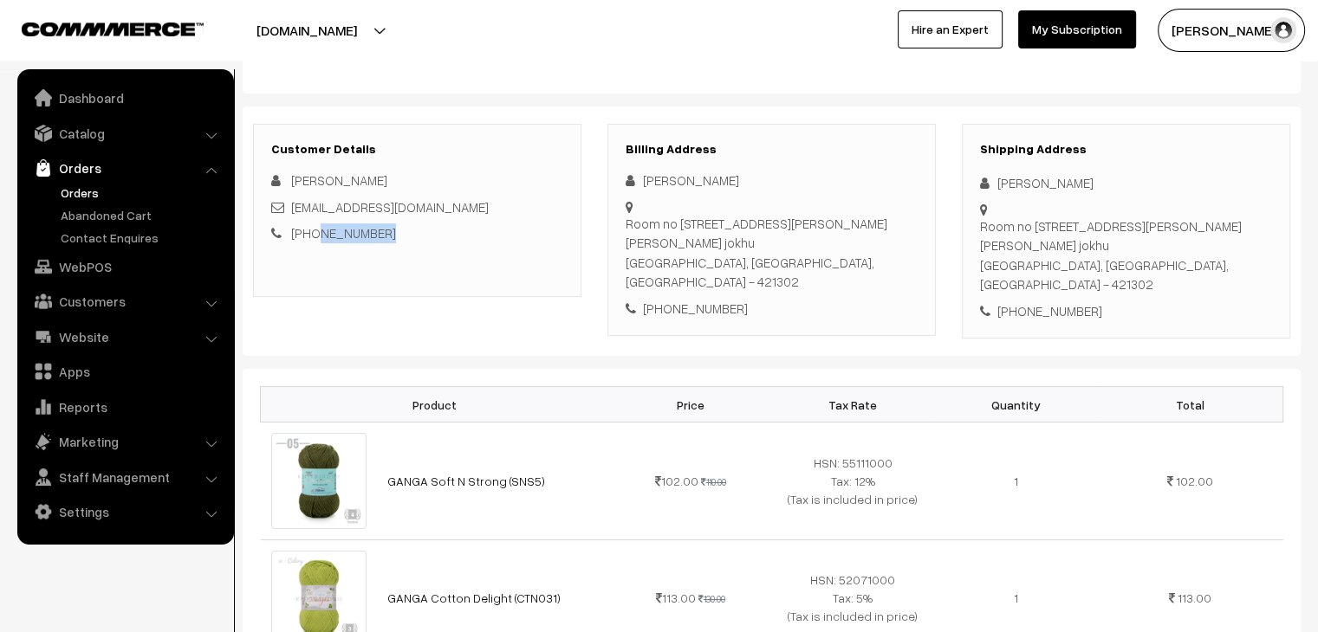
click at [435, 283] on div "Customer Details Raeen Kulsum raeenkulsum5@gmail.com +91 8530346614" at bounding box center [417, 210] width 328 height 173
click at [80, 191] on link "Orders" at bounding box center [142, 193] width 172 height 18
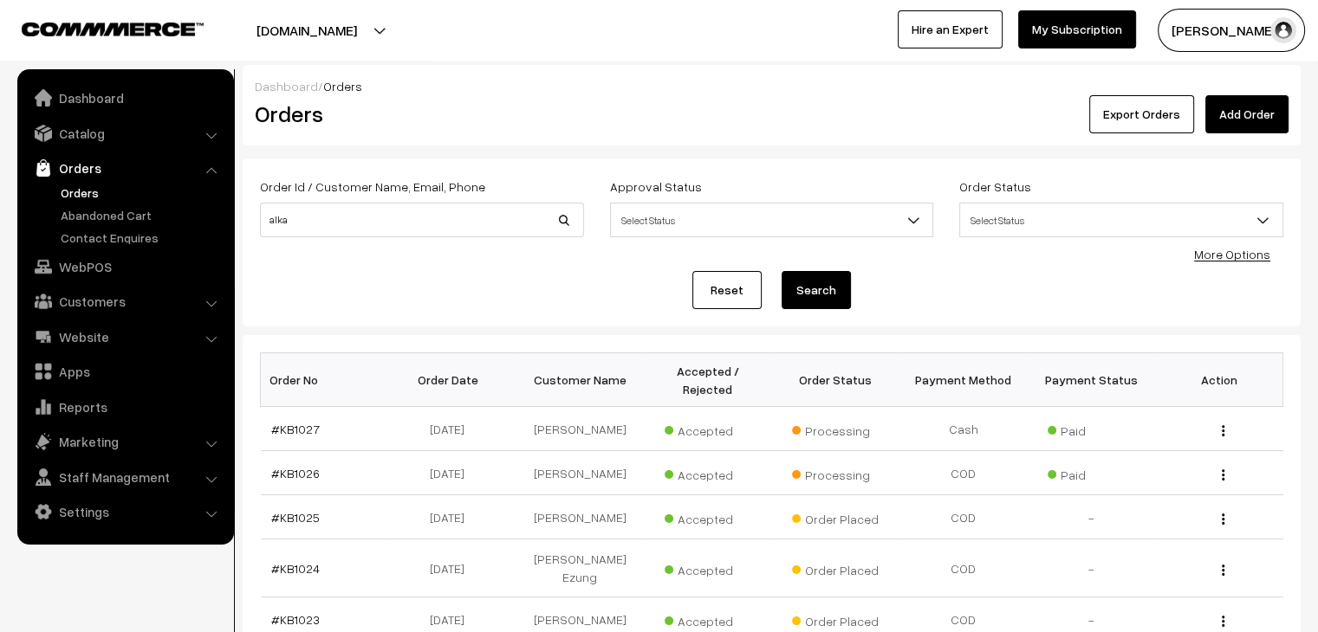
type input "alka"
click at [781, 271] on button "Search" at bounding box center [815, 290] width 69 height 38
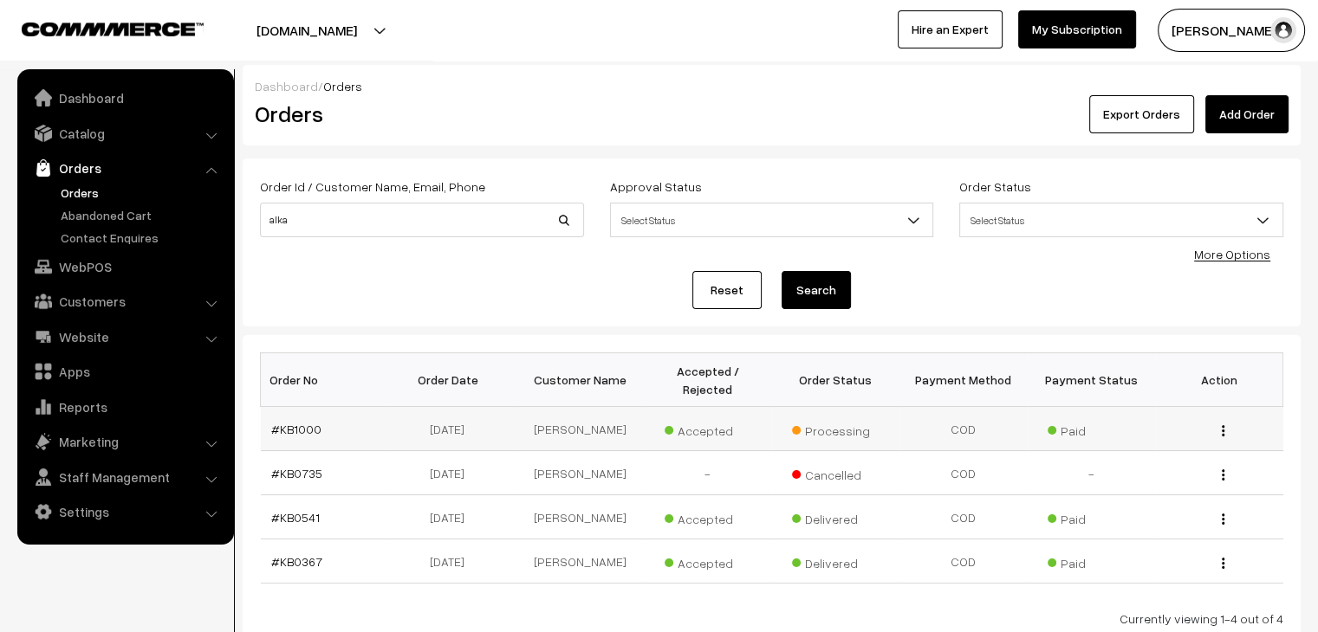
click at [308, 422] on link "#KB1000" at bounding box center [296, 429] width 50 height 15
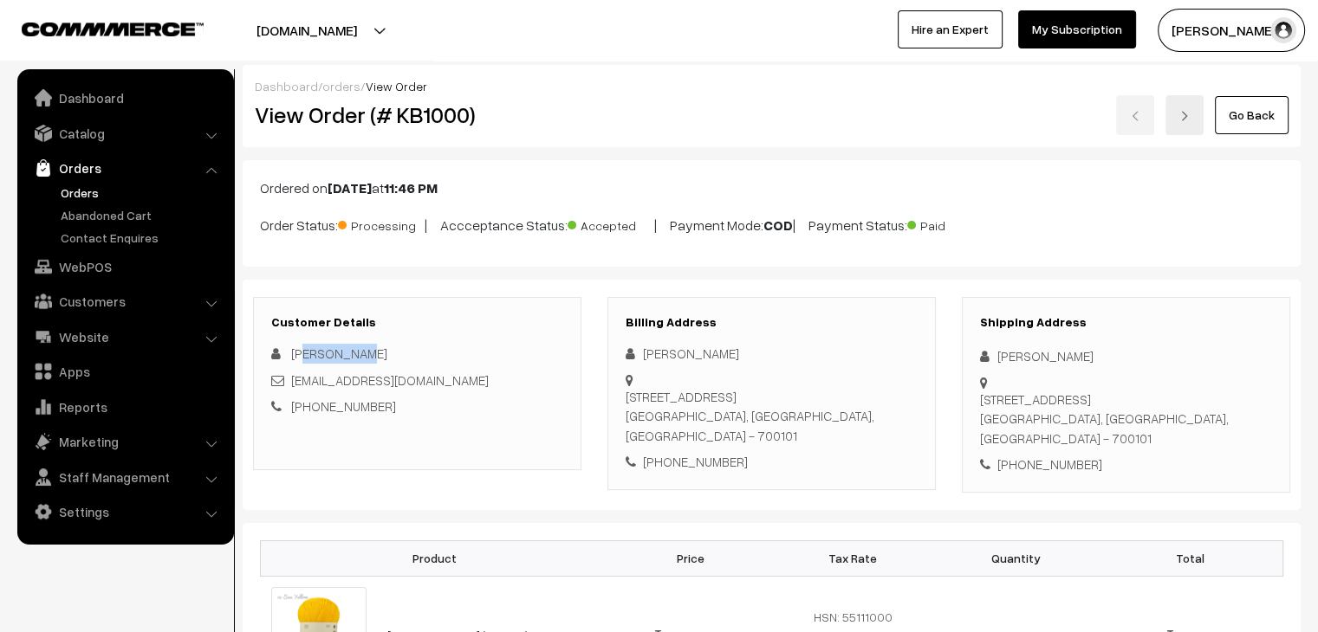
drag, startPoint x: 354, startPoint y: 353, endPoint x: 314, endPoint y: 361, distance: 41.6
click at [300, 353] on div "[PERSON_NAME]" at bounding box center [417, 354] width 292 height 20
drag, startPoint x: 386, startPoint y: 401, endPoint x: 313, endPoint y: 405, distance: 73.8
click at [313, 405] on div "[PHONE_NUMBER]" at bounding box center [417, 407] width 292 height 20
copy link "9830885923"
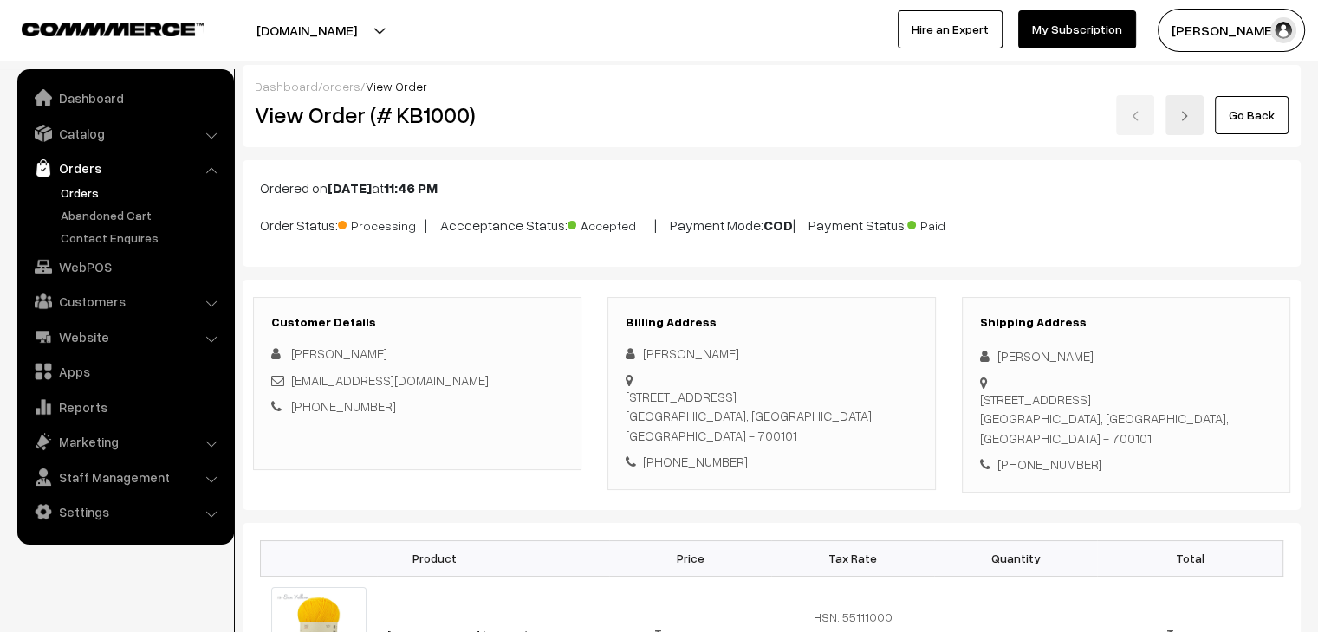
click at [504, 368] on div "[PERSON_NAME] [EMAIL_ADDRESS][DOMAIN_NAME] [PHONE_NUMBER]" at bounding box center [417, 380] width 292 height 73
drag, startPoint x: 852, startPoint y: 380, endPoint x: 638, endPoint y: 378, distance: 214.8
click at [638, 371] on div "[STREET_ADDRESS]" at bounding box center [771, 371] width 292 height 0
copy div "Bd-163, [GEOGRAPHIC_DATA], [GEOGRAPHIC_DATA], [GEOGRAPHIC_DATA],"
drag, startPoint x: 845, startPoint y: 406, endPoint x: 797, endPoint y: 394, distance: 50.0
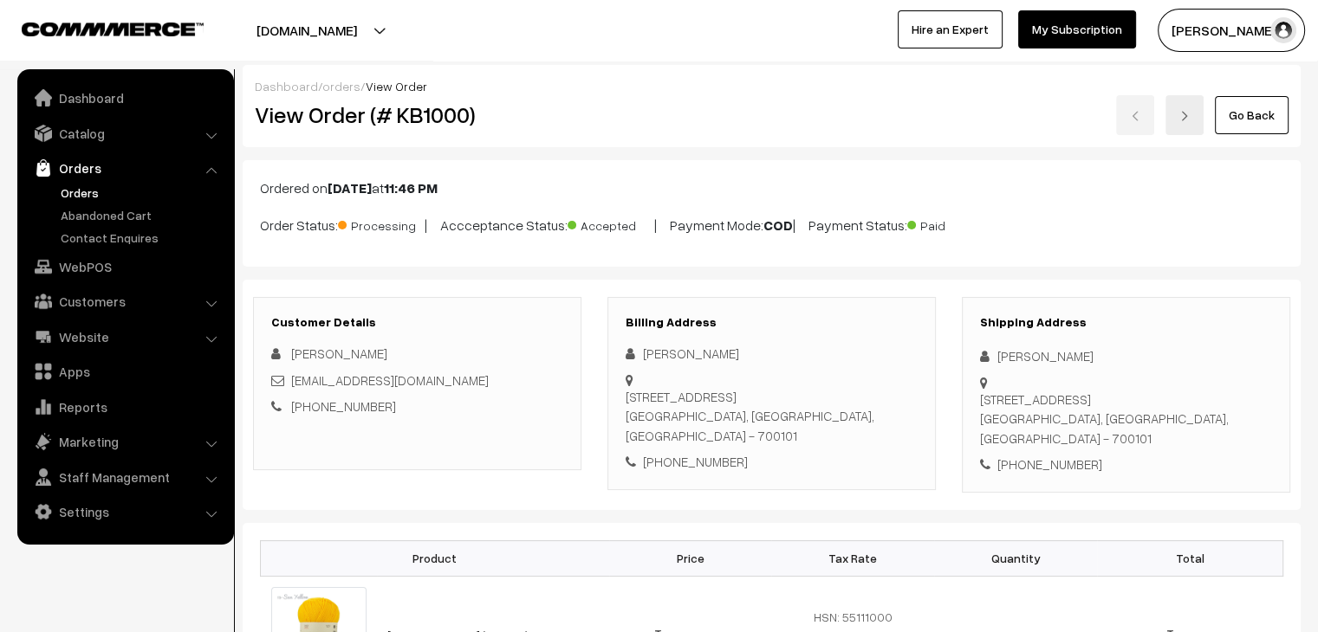
click at [797, 394] on div "Bd-163, Sri niwas, kamalpark, Kestopur, Kolkata Kolkata, West Bengal, India - 7…" at bounding box center [771, 416] width 292 height 59
copy div "700101"
click at [341, 90] on link "orders" at bounding box center [341, 86] width 38 height 15
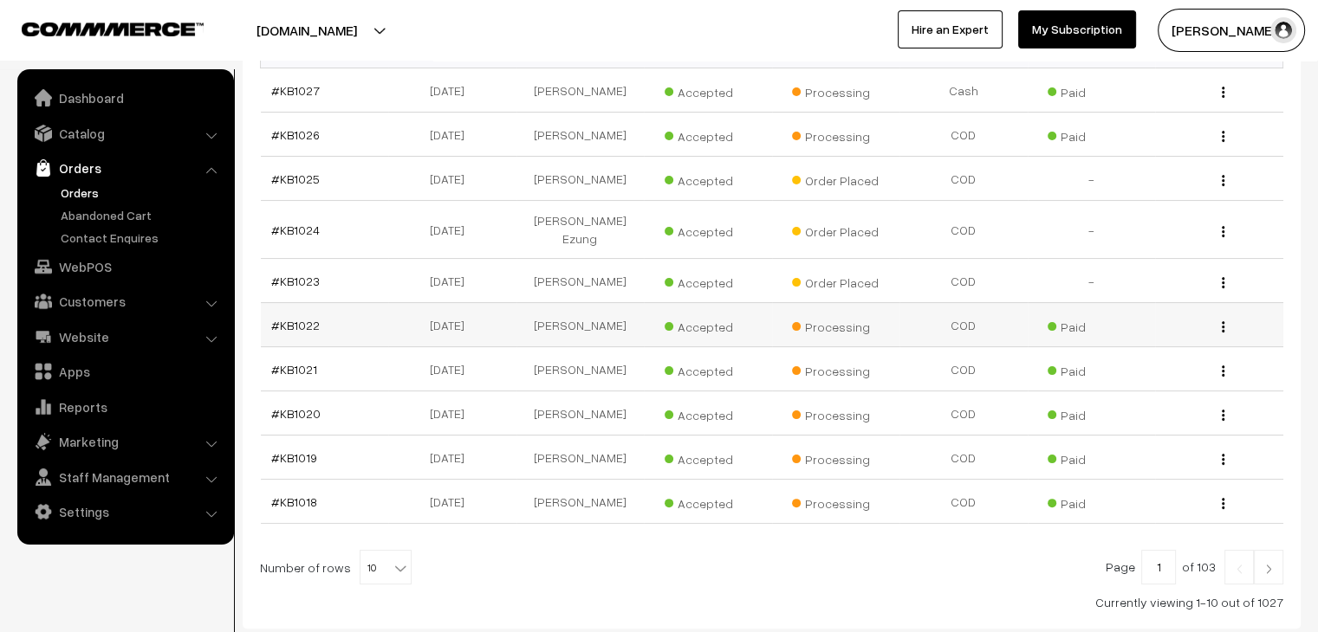
scroll to position [346, 0]
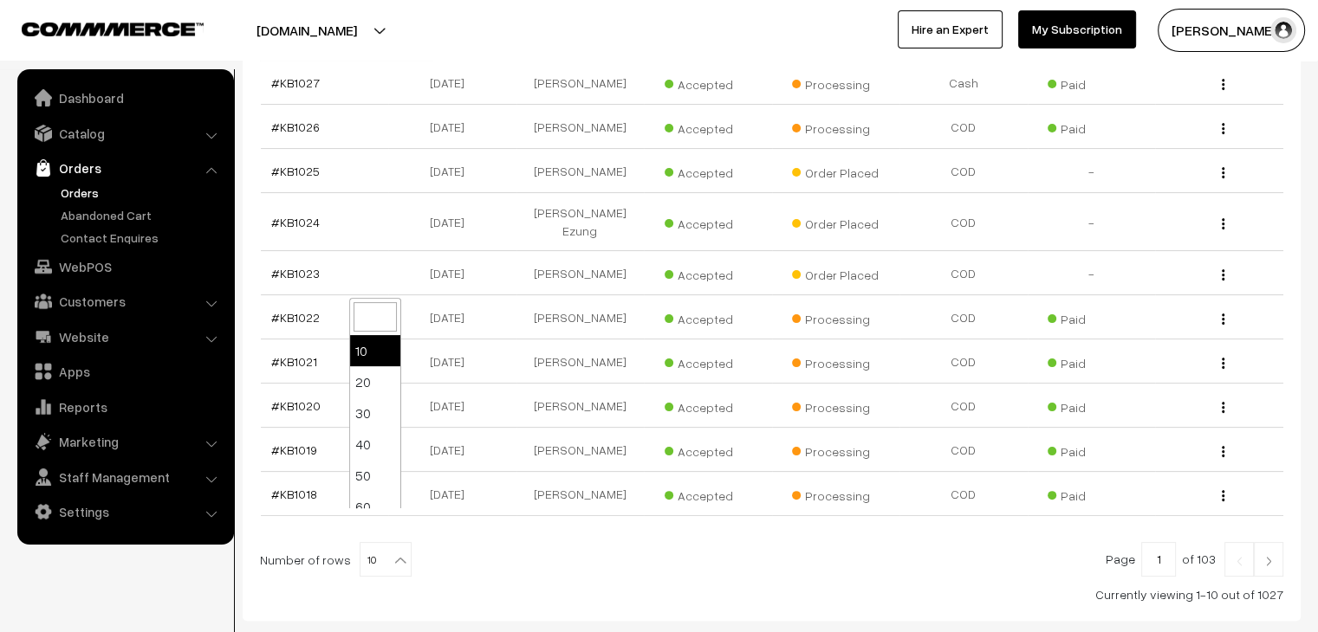
click at [392, 552] on b at bounding box center [400, 560] width 17 height 17
select select "50"
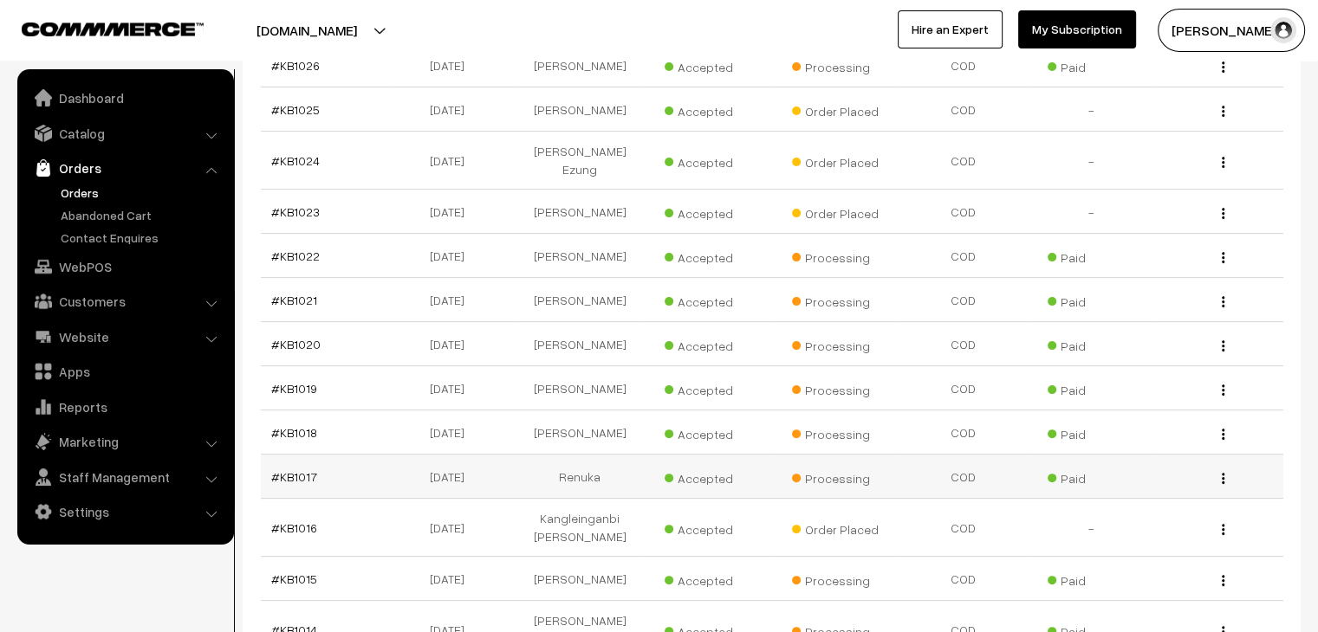
scroll to position [520, 0]
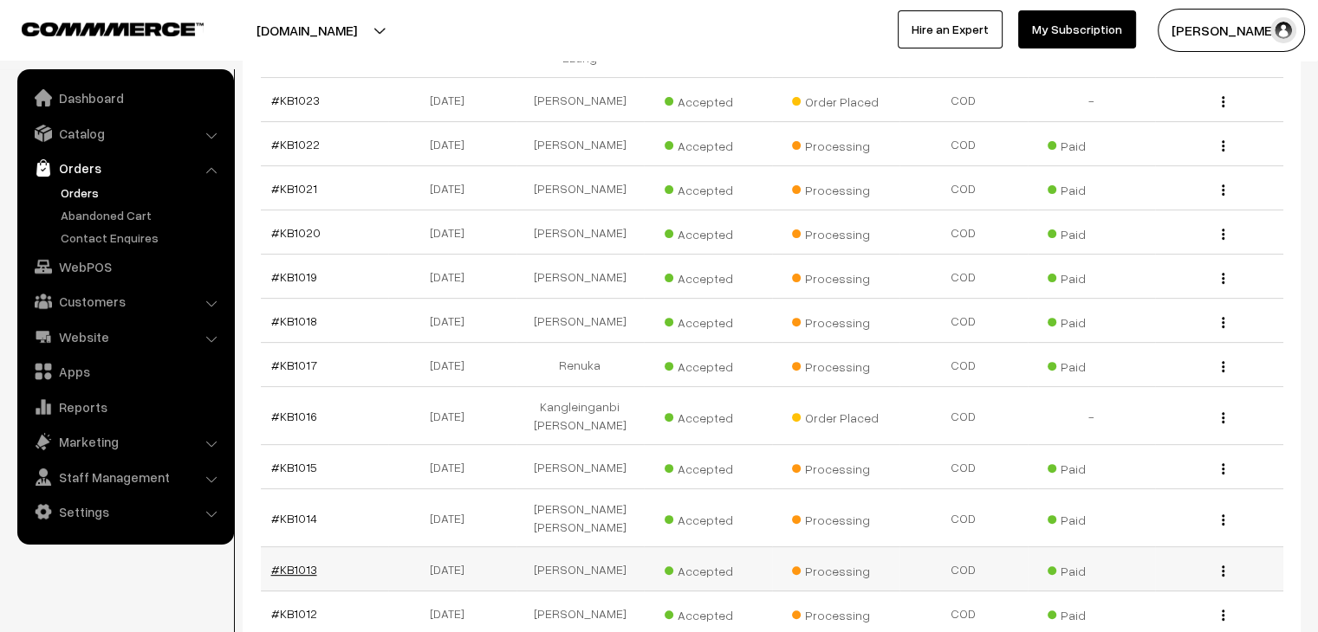
click at [307, 562] on link "#KB1013" at bounding box center [294, 569] width 46 height 15
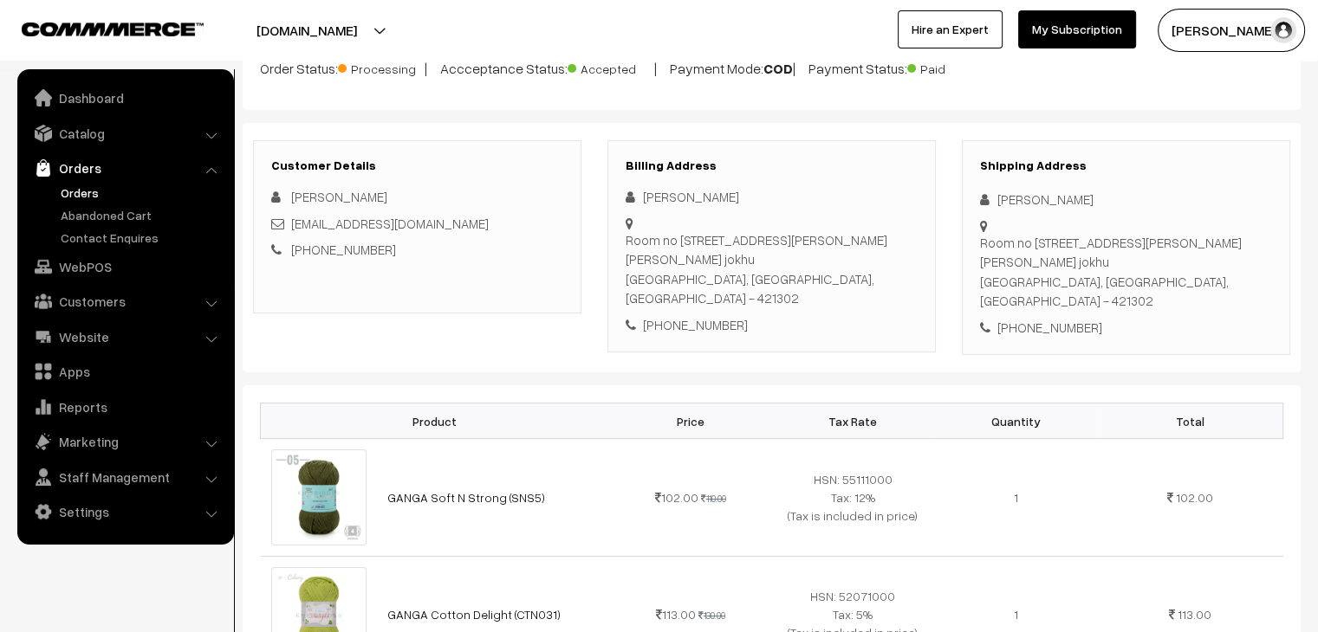
scroll to position [173, 0]
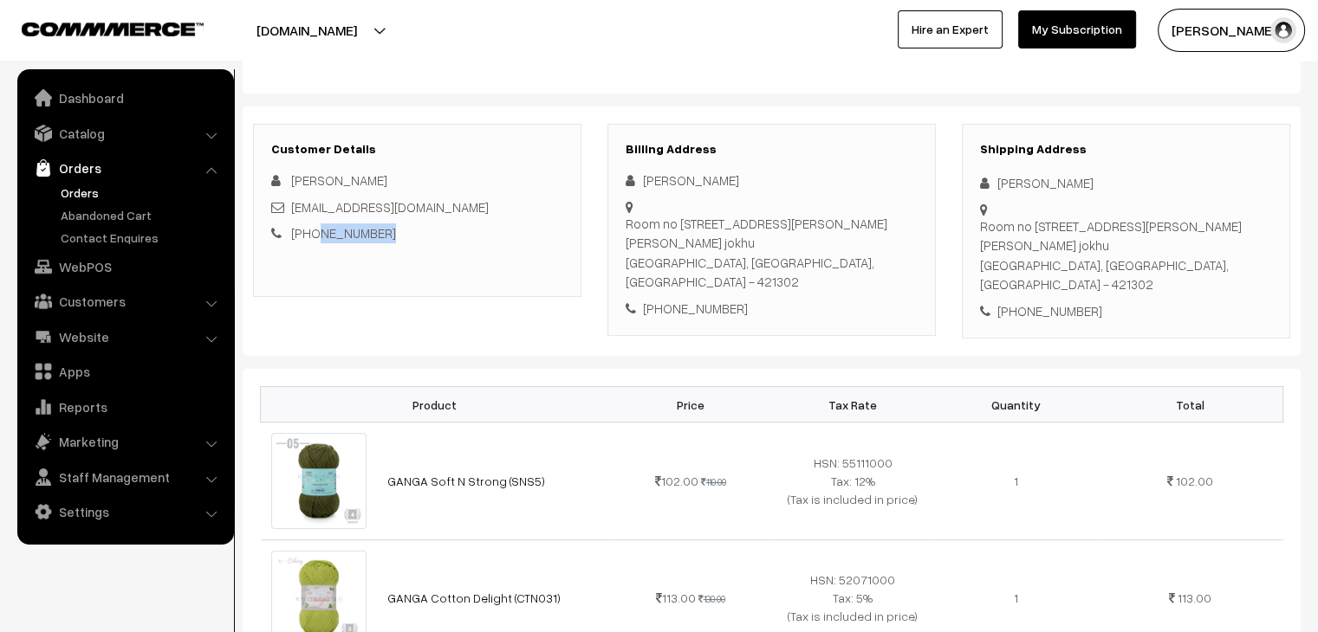
drag, startPoint x: 386, startPoint y: 233, endPoint x: 314, endPoint y: 233, distance: 72.8
click at [314, 233] on div "+91 8530346614" at bounding box center [417, 233] width 292 height 20
copy link "8530346614"
drag, startPoint x: 366, startPoint y: 181, endPoint x: 291, endPoint y: 185, distance: 74.6
click at [291, 185] on span "Raeen Kulsum" at bounding box center [339, 180] width 96 height 16
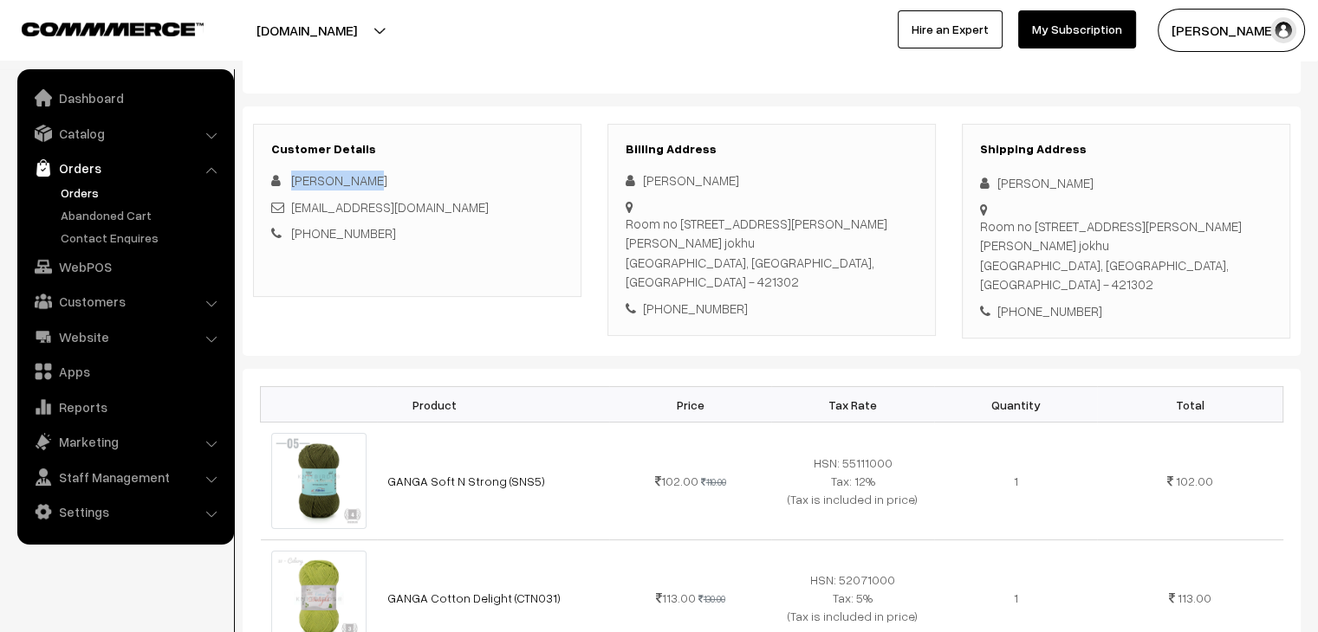
copy span "Raeen Kulsum"
drag, startPoint x: 861, startPoint y: 244, endPoint x: 625, endPoint y: 217, distance: 238.0
click at [625, 217] on div "Room no 301 3rd floor ibrahim jokhu apartment gaibi nagar, Room no 301 3rd floo…" at bounding box center [771, 253] width 292 height 78
copy div "Room no 301 3rd floor ibrahim jokhu apartment gaibi nagar, Room no 301 3rd floo…"
click at [692, 247] on div "Room no 301 3rd floor ibrahim jokhu apartment gaibi nagar, Room no 301 3rd floo…" at bounding box center [771, 253] width 292 height 78
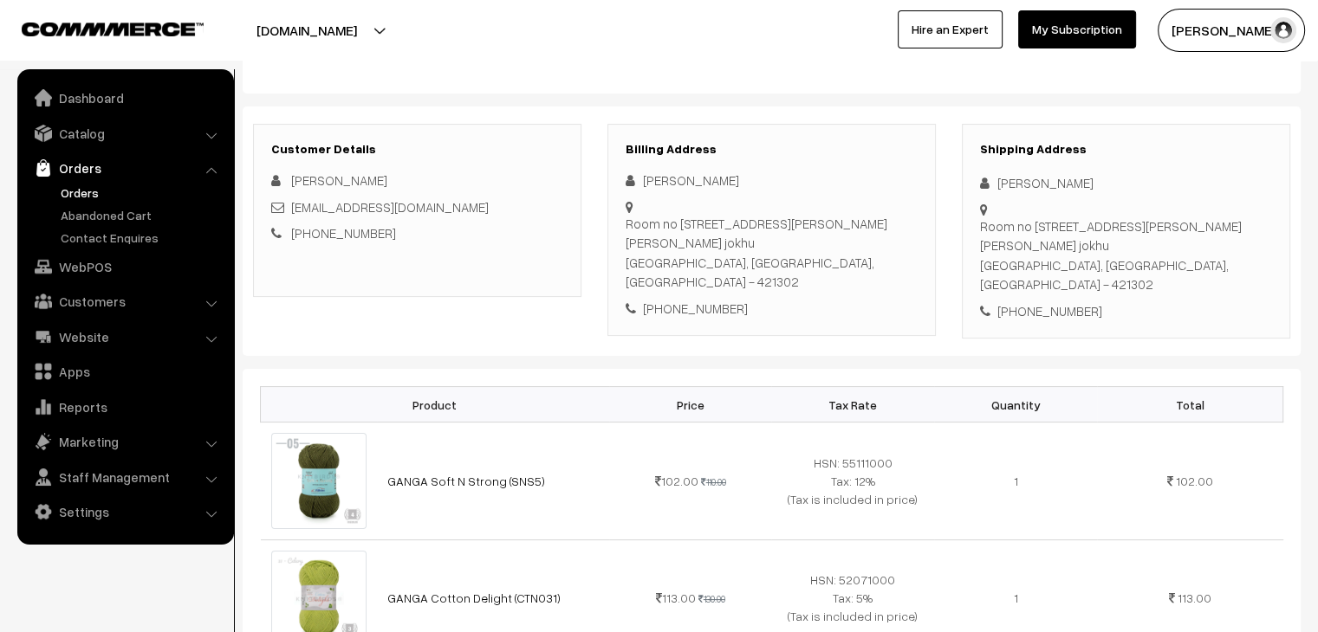
drag, startPoint x: 677, startPoint y: 261, endPoint x: 625, endPoint y: 266, distance: 52.2
click at [625, 266] on div "Room no 301 3rd floor ibrahim jokhu apartment gaibi nagar, Room no 301 3rd floo…" at bounding box center [771, 253] width 292 height 78
copy div "Bhiwandi,"
click at [822, 261] on div "Room no 301 3rd floor ibrahim jokhu apartment gaibi nagar, Room no 301 3rd floo…" at bounding box center [771, 253] width 292 height 78
click at [822, 257] on div "Room no 301 3rd floor ibrahim jokhu apartment gaibi nagar, Room no 301 3rd floo…" at bounding box center [771, 253] width 292 height 78
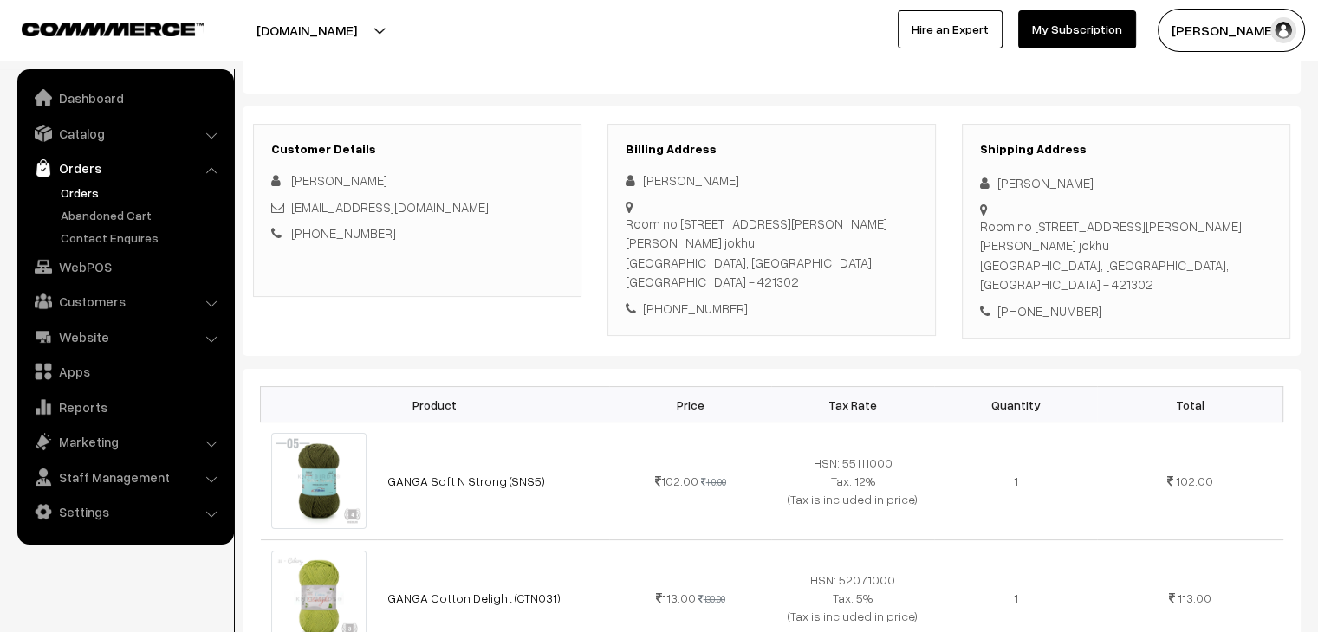
drag, startPoint x: 838, startPoint y: 260, endPoint x: 790, endPoint y: 262, distance: 47.7
click at [790, 262] on div "Room no 301 3rd floor ibrahim jokhu apartment gaibi nagar, Room no 301 3rd floo…" at bounding box center [771, 253] width 292 height 78
copy div "421302"
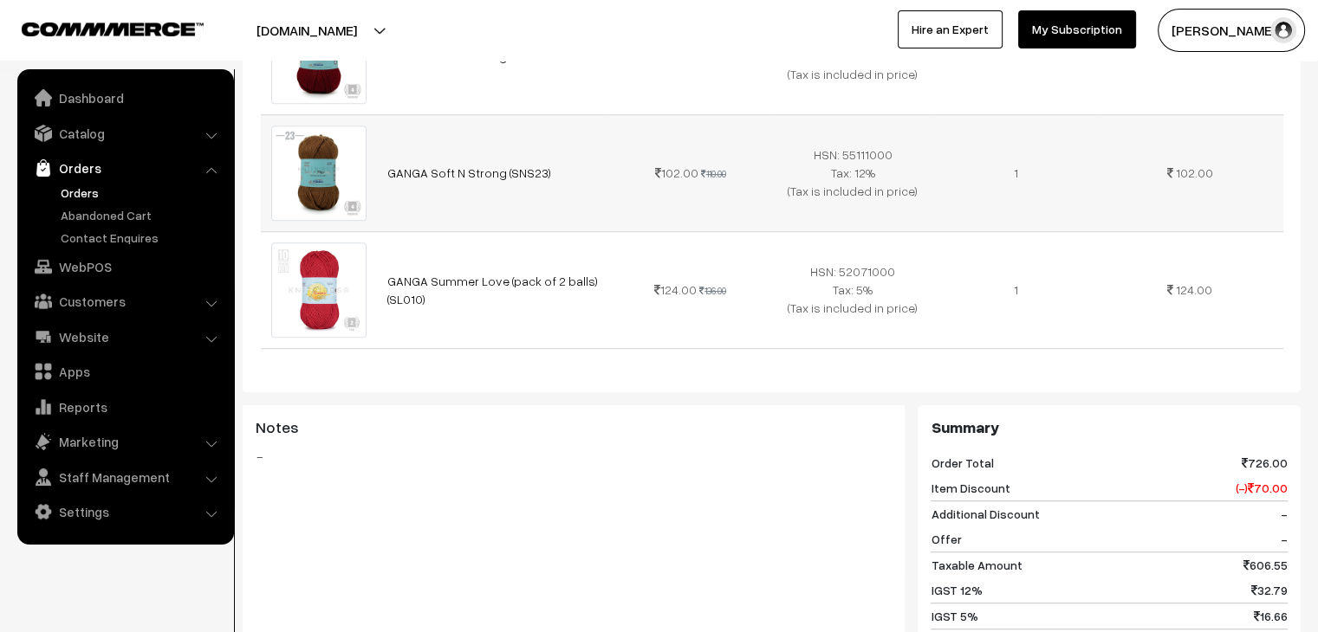
scroll to position [1386, 0]
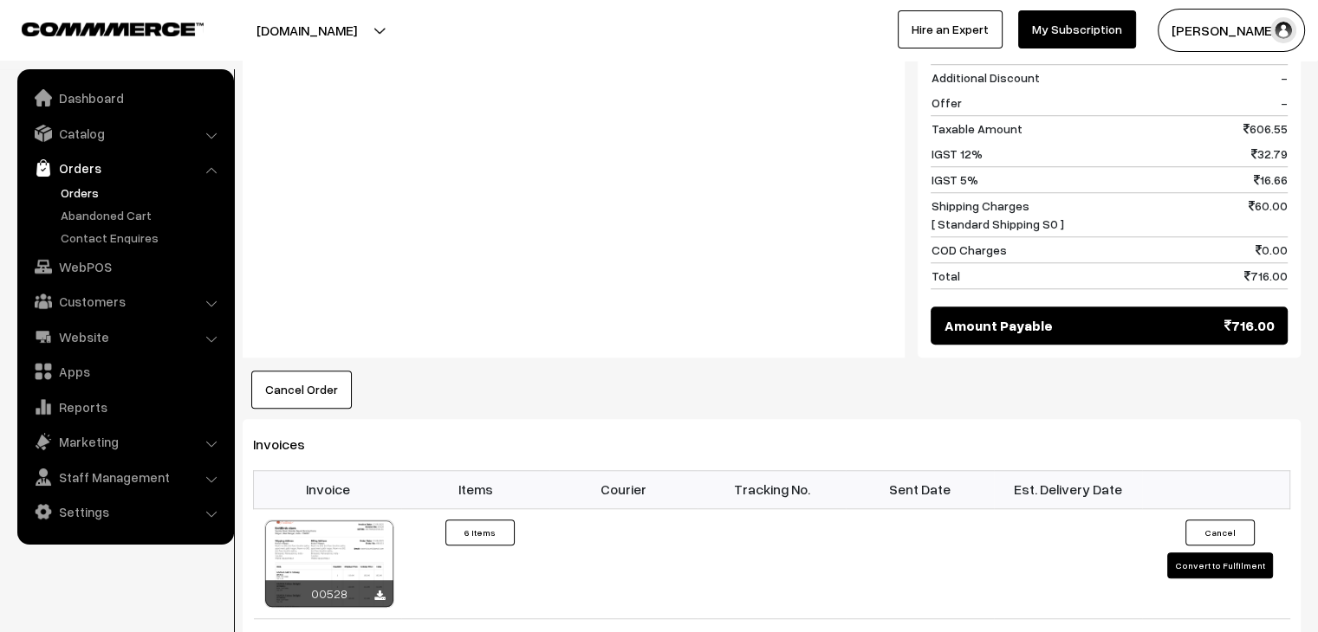
click at [81, 192] on link "Orders" at bounding box center [142, 193] width 172 height 18
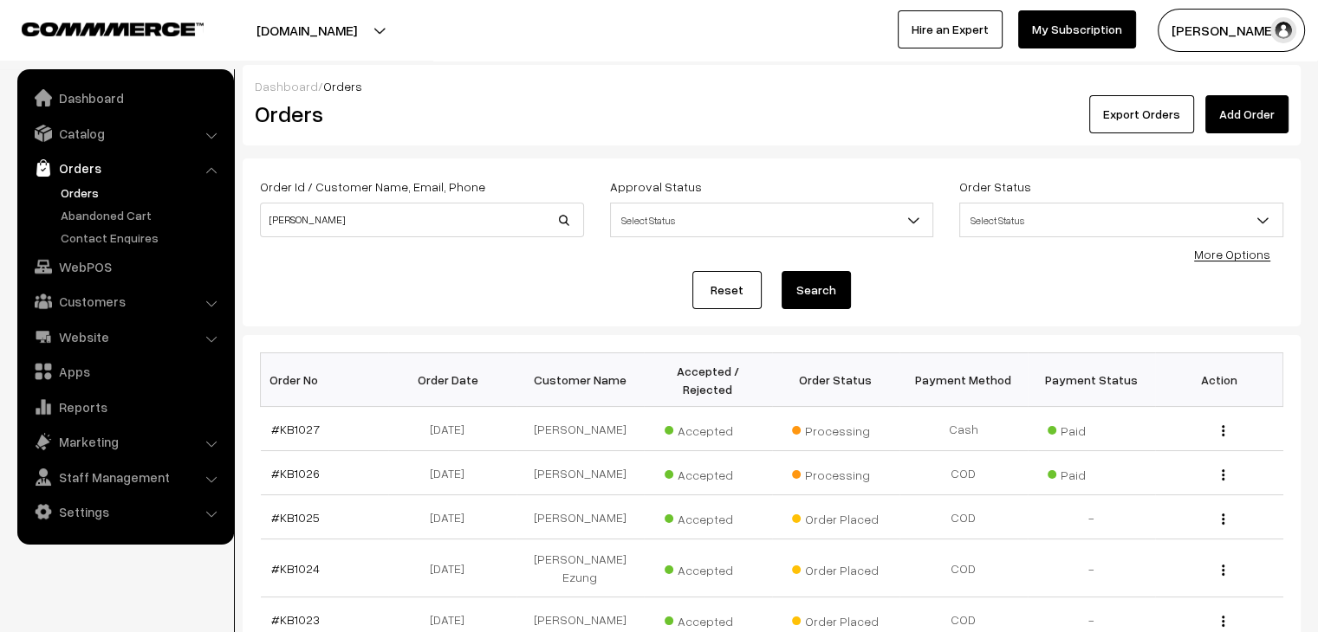
type input "[PERSON_NAME]"
click at [781, 271] on button "Search" at bounding box center [815, 290] width 69 height 38
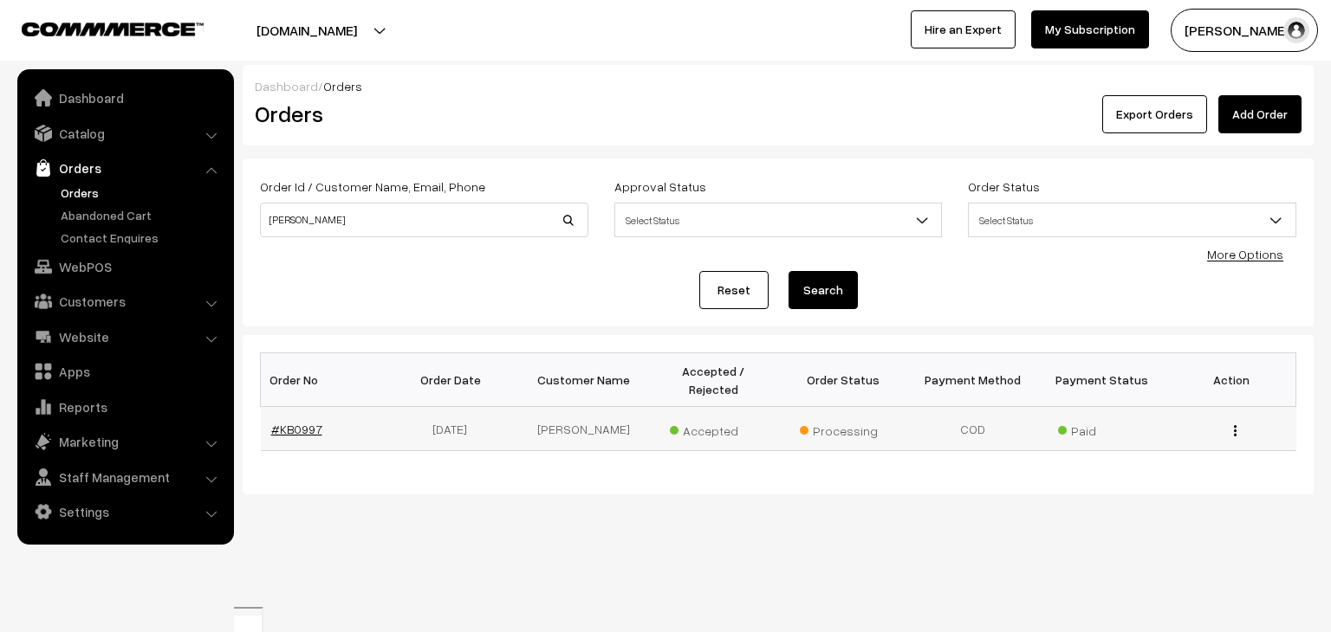
click at [307, 422] on link "#KB0997" at bounding box center [296, 429] width 51 height 15
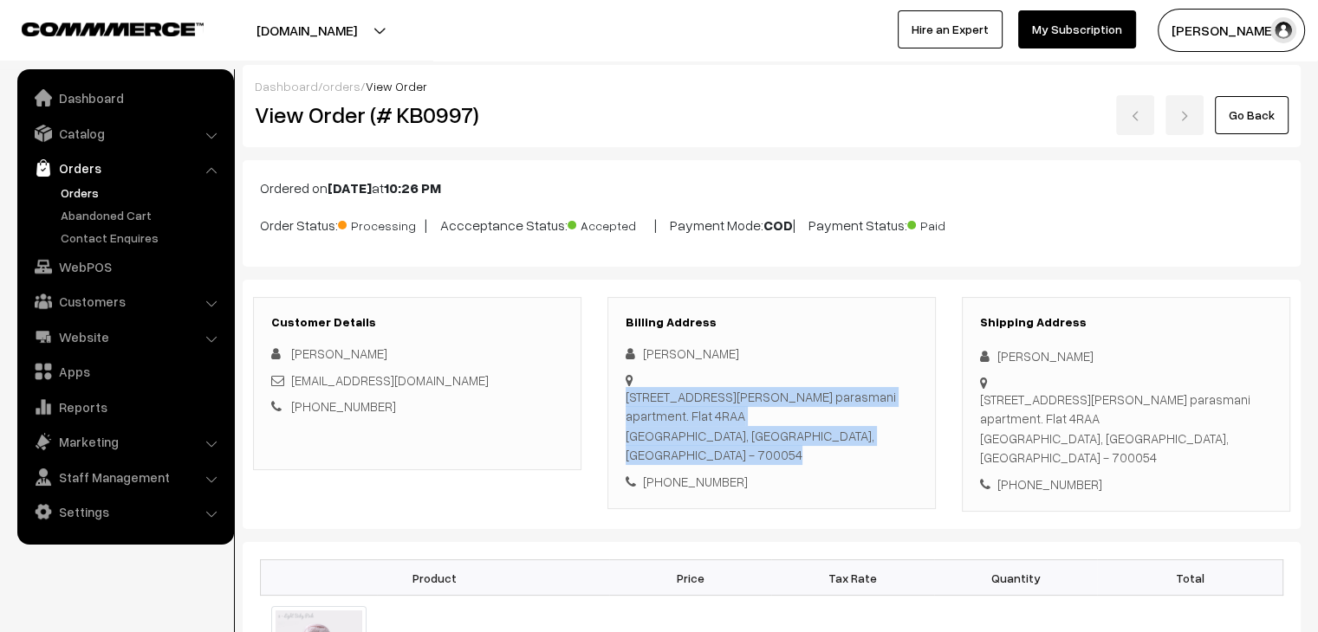
click at [623, 394] on div "Billing Address [PERSON_NAME] [STREET_ADDRESS][PERSON_NAME][PERSON_NAME]. Flat …" at bounding box center [771, 403] width 328 height 213
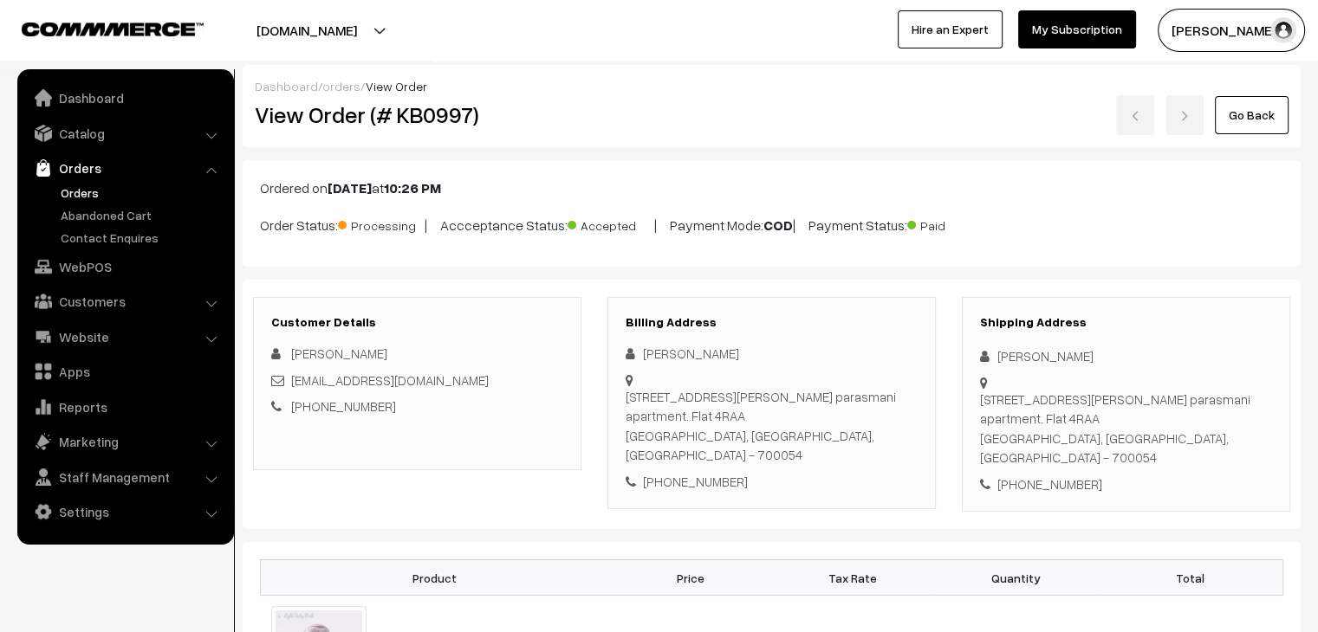
click at [651, 412] on div "[STREET_ADDRESS][PERSON_NAME] parasmani apartment. Flat 4RAA [GEOGRAPHIC_DATA],…" at bounding box center [771, 426] width 292 height 78
drag, startPoint x: 656, startPoint y: 418, endPoint x: 625, endPoint y: 394, distance: 39.0
click at [625, 394] on div "[STREET_ADDRESS][PERSON_NAME] parasmani apartment. Flat 4RAA [GEOGRAPHIC_DATA],…" at bounding box center [771, 426] width 292 height 78
copy div "[STREET_ADDRESS][PERSON_NAME] parasmani apartment. Flat 4RAA"
click at [728, 413] on div "[STREET_ADDRESS][PERSON_NAME] parasmani apartment. Flat 4RAA [GEOGRAPHIC_DATA],…" at bounding box center [771, 426] width 292 height 78
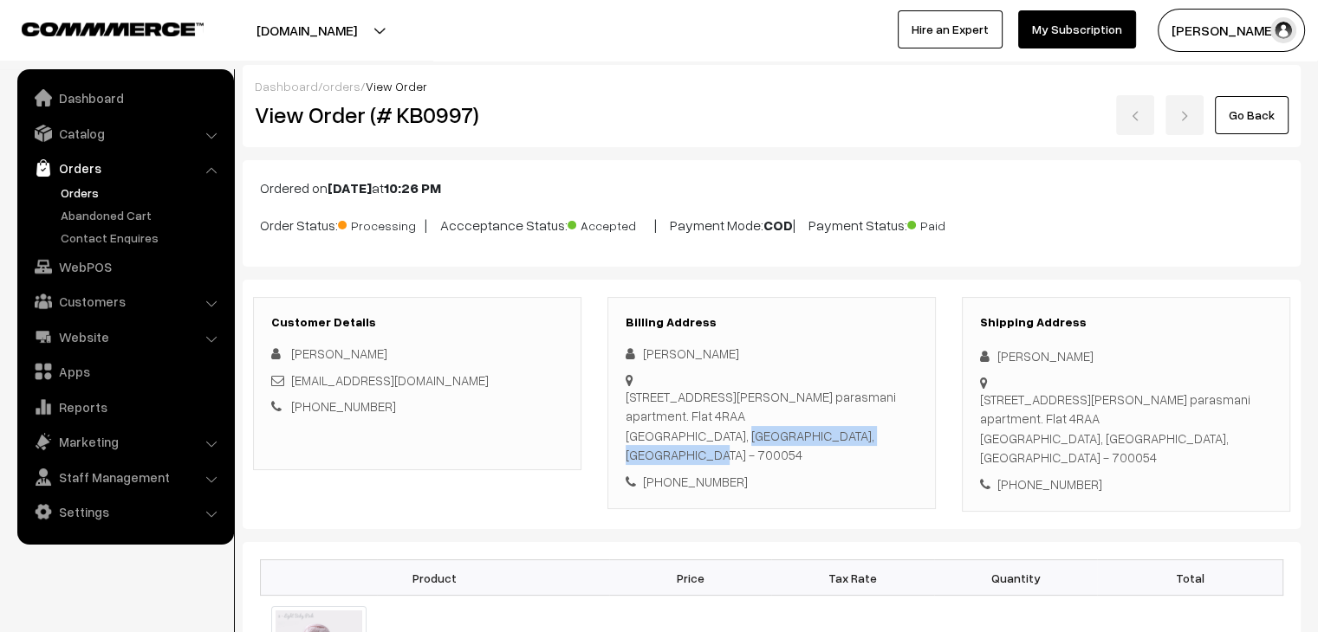
drag, startPoint x: 737, startPoint y: 437, endPoint x: 628, endPoint y: 433, distance: 109.2
click at [628, 433] on div "[STREET_ADDRESS][PERSON_NAME] parasmani apartment. Flat 4RAA [GEOGRAPHIC_DATA],…" at bounding box center [771, 426] width 292 height 78
copy div "olkata, [GEOGRAPHIC_DATA]"
drag, startPoint x: 825, startPoint y: 436, endPoint x: 780, endPoint y: 437, distance: 45.1
click at [780, 437] on div "[STREET_ADDRESS][PERSON_NAME] parasmani apartment. Flat 4RAA [GEOGRAPHIC_DATA],…" at bounding box center [771, 426] width 292 height 78
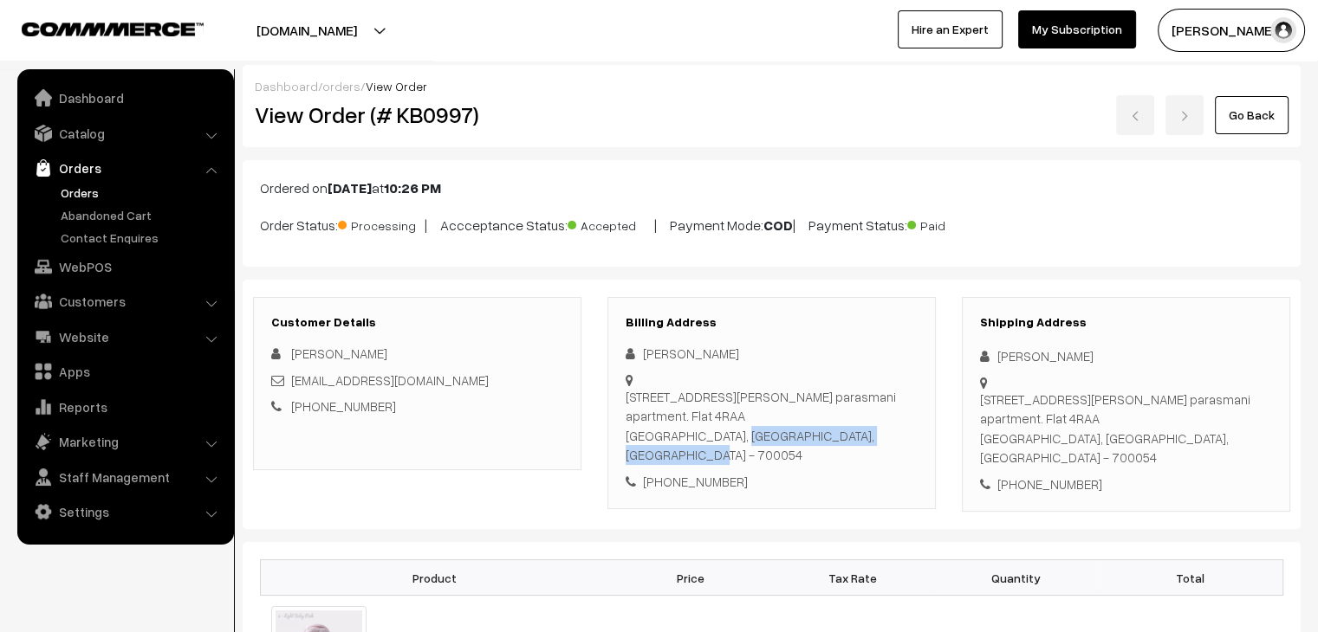
copy div "700054"
drag, startPoint x: 710, startPoint y: 351, endPoint x: 644, endPoint y: 360, distance: 66.5
click at [644, 360] on div "[PERSON_NAME]" at bounding box center [771, 354] width 292 height 20
copy div "[PERSON_NAME]"
drag, startPoint x: 622, startPoint y: 385, endPoint x: 650, endPoint y: 400, distance: 31.4
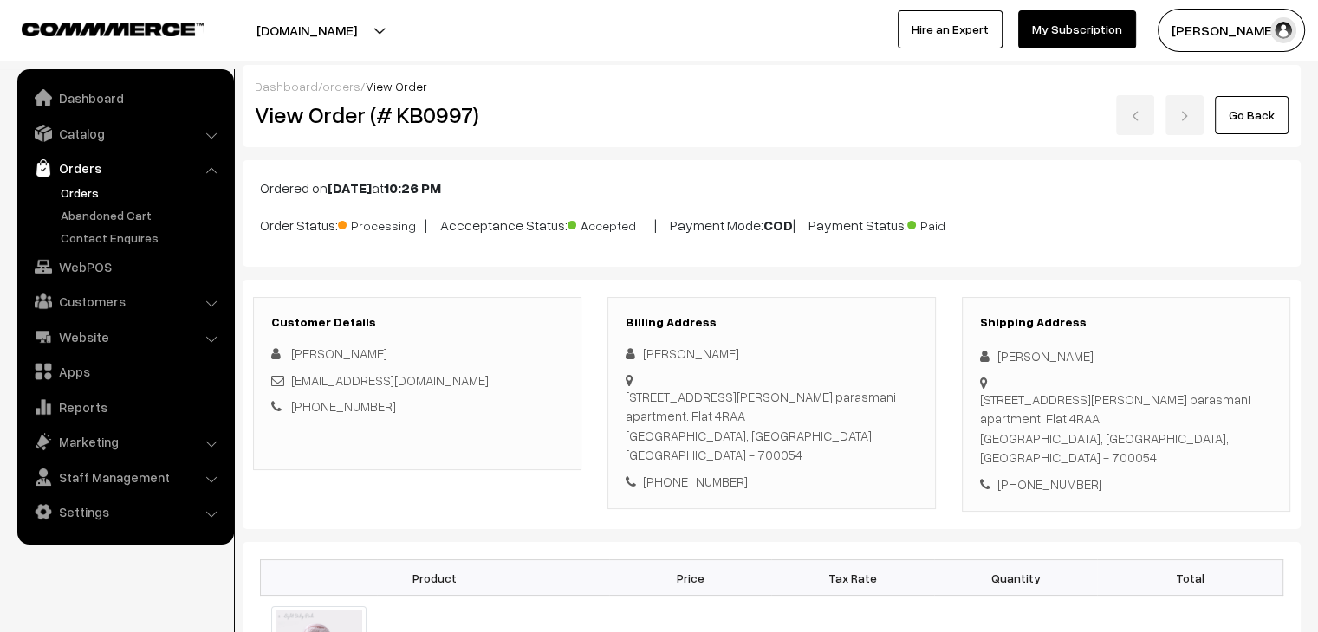
click at [622, 387] on div "Billing Address [PERSON_NAME] [STREET_ADDRESS][PERSON_NAME][PERSON_NAME]. Flat …" at bounding box center [771, 403] width 328 height 213
drag, startPoint x: 731, startPoint y: 456, endPoint x: 665, endPoint y: 465, distance: 66.5
click at [665, 472] on div "[PHONE_NUMBER]" at bounding box center [771, 482] width 292 height 20
copy div "9831963600"
drag, startPoint x: 447, startPoint y: 379, endPoint x: 288, endPoint y: 367, distance: 159.8
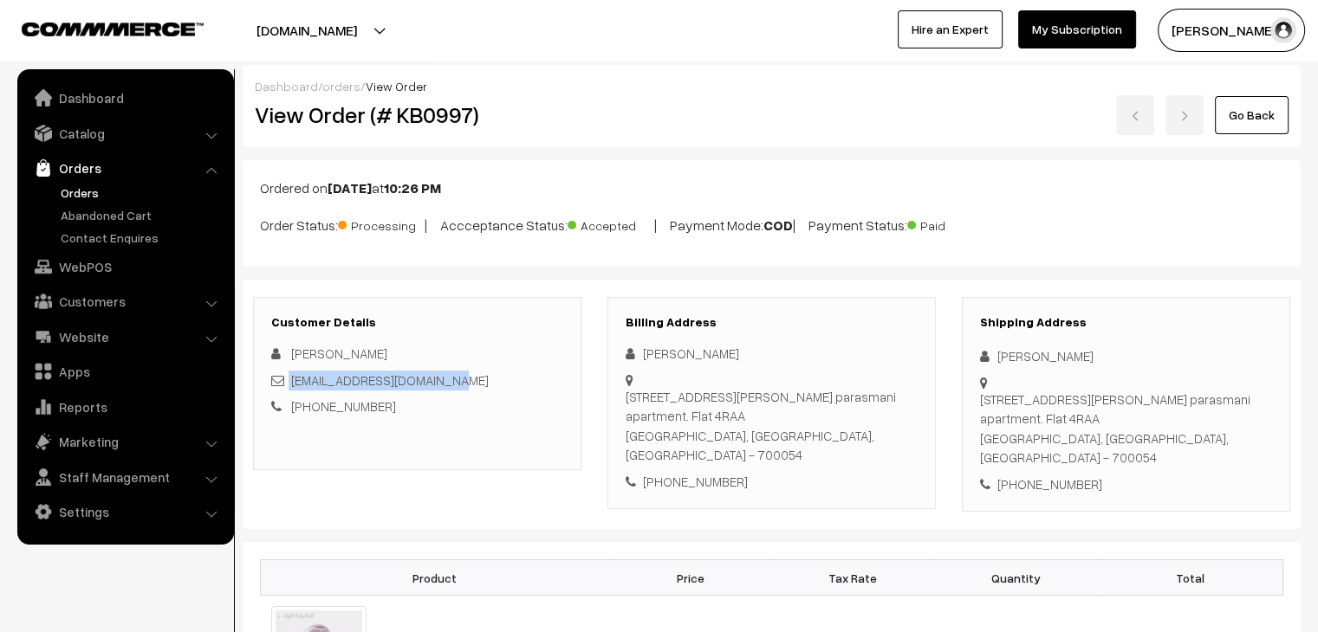
click at [288, 367] on div "[PERSON_NAME] [EMAIL_ADDRESS][DOMAIN_NAME] [PHONE_NUMBER]" at bounding box center [417, 380] width 292 height 73
copy div "[EMAIL_ADDRESS][DOMAIN_NAME]"
